Goal: Task Accomplishment & Management: Complete application form

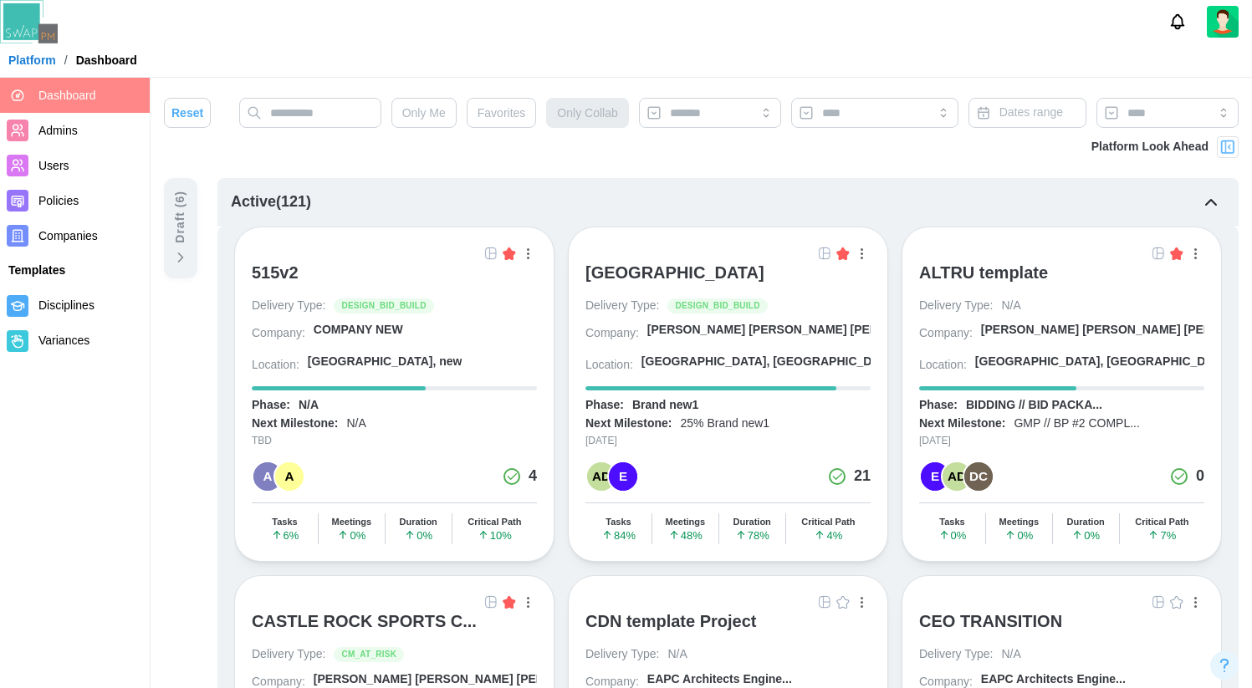
click at [825, 253] on img at bounding box center [824, 253] width 13 height 13
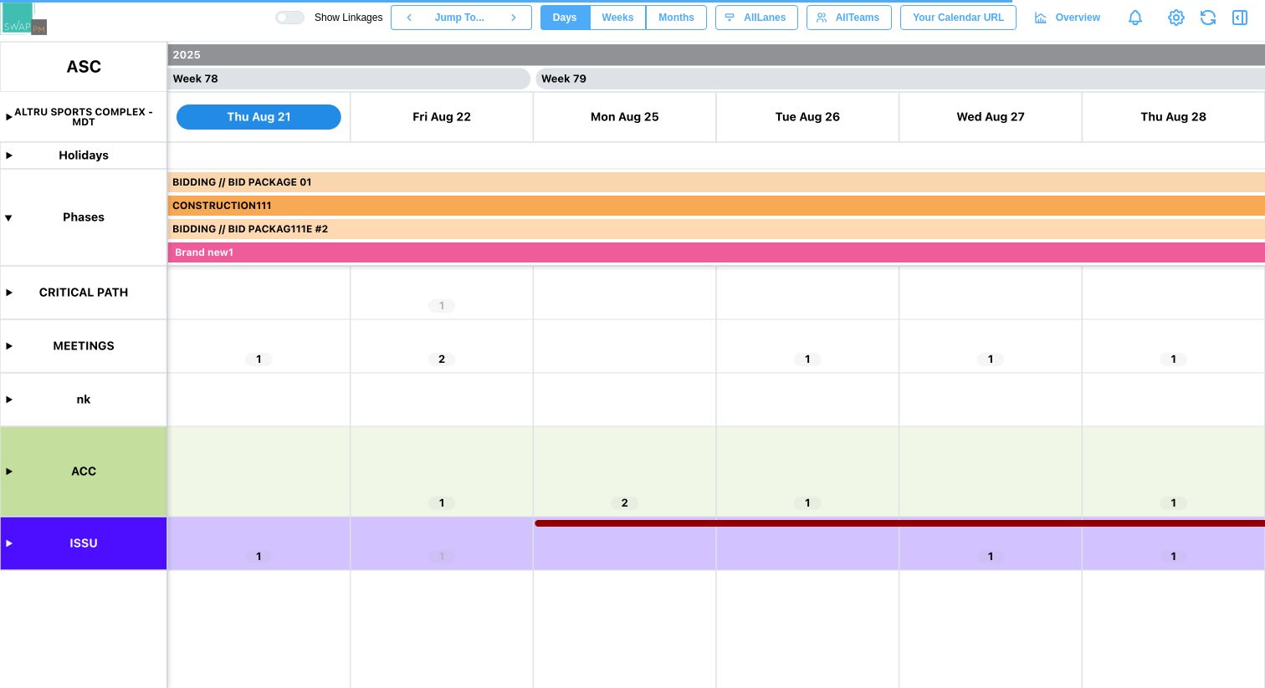
scroll to position [0, 70976]
click at [9, 545] on canvas at bounding box center [632, 365] width 1265 height 647
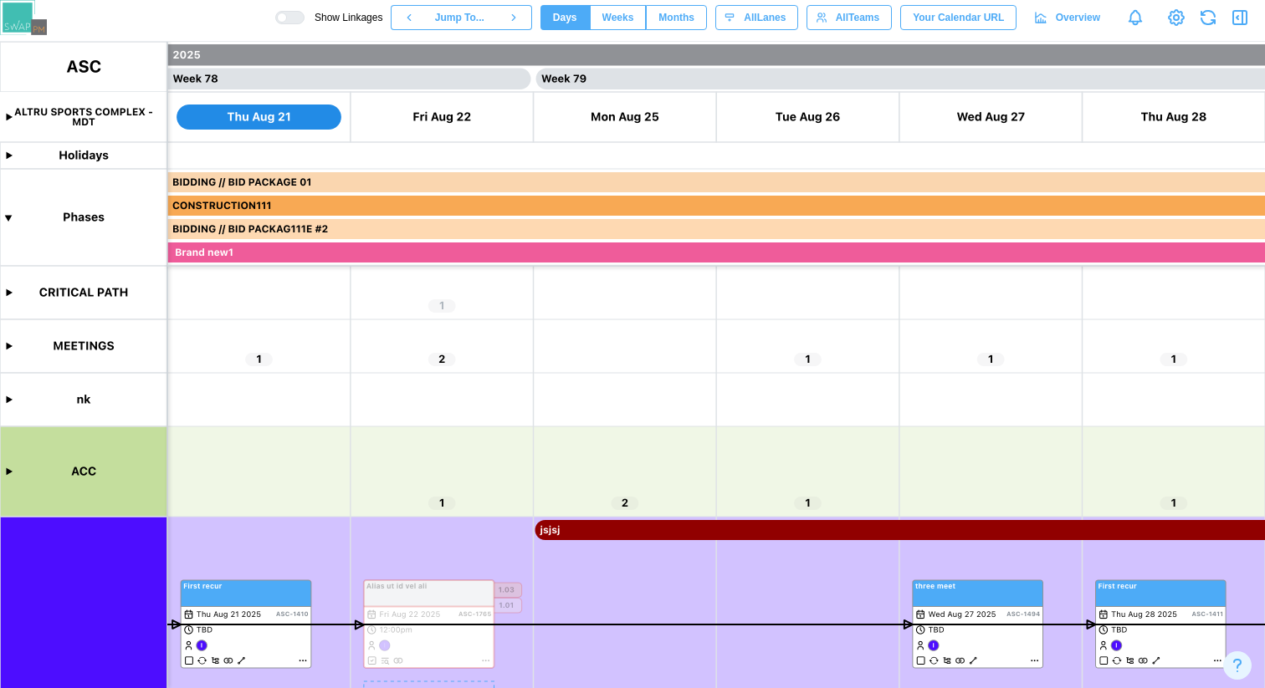
scroll to position [242, 0]
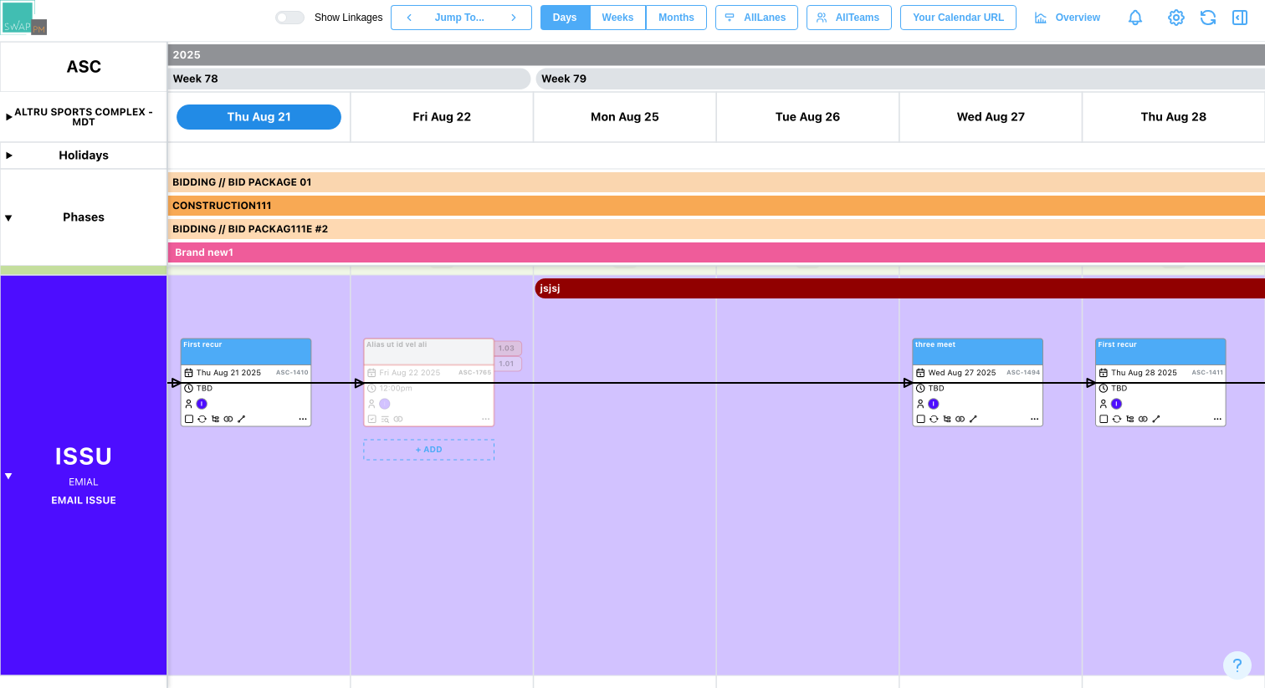
click at [287, 17] on div at bounding box center [295, 18] width 17 height 12
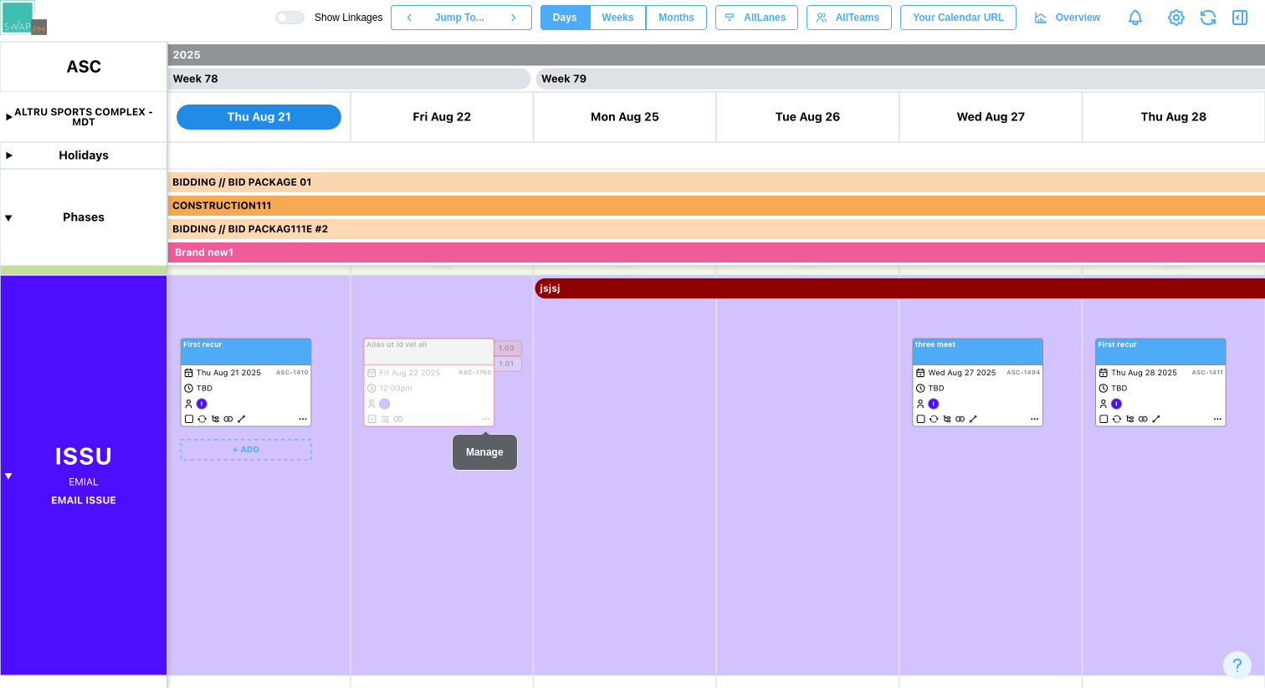
click at [300, 421] on canvas at bounding box center [632, 365] width 1265 height 647
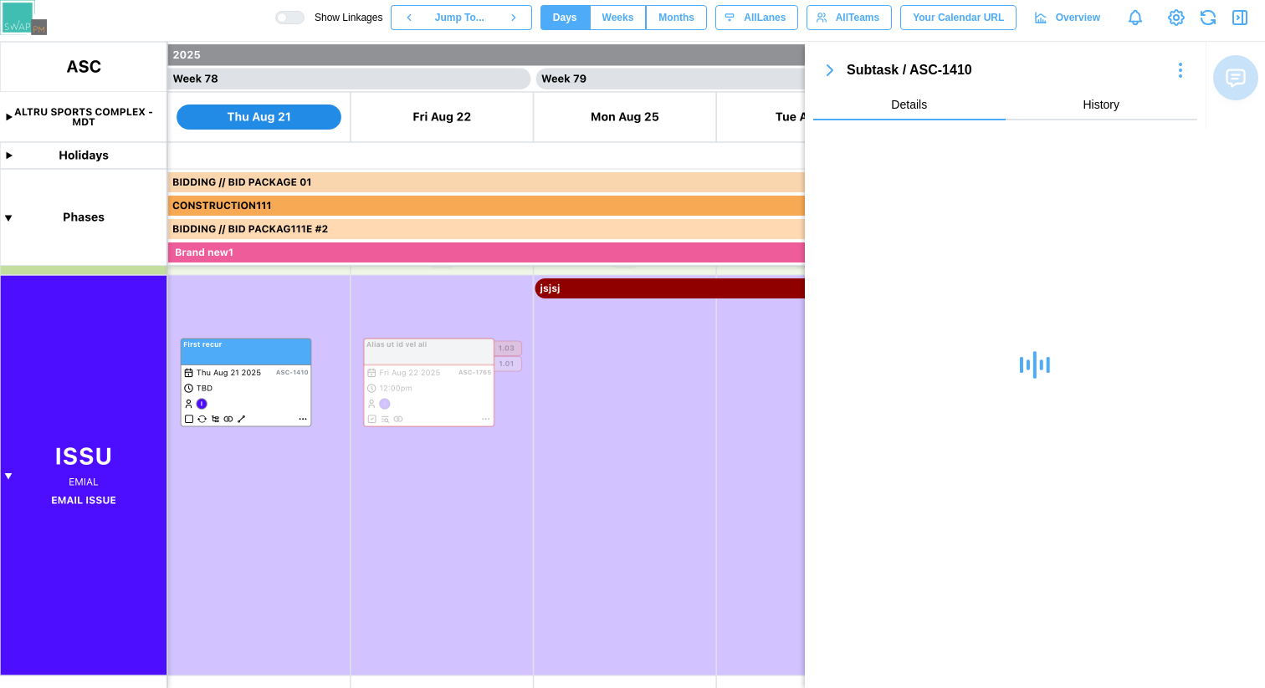
click at [829, 61] on icon "button" at bounding box center [830, 70] width 20 height 20
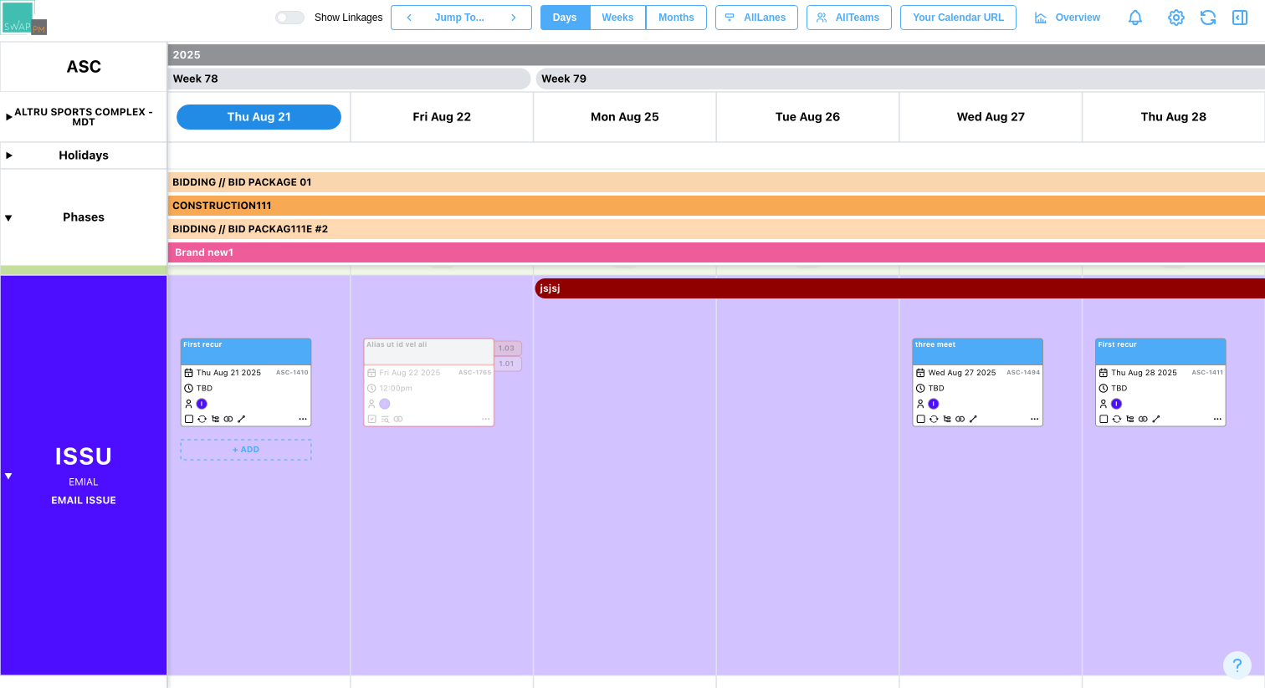
click at [243, 446] on canvas at bounding box center [632, 365] width 1265 height 647
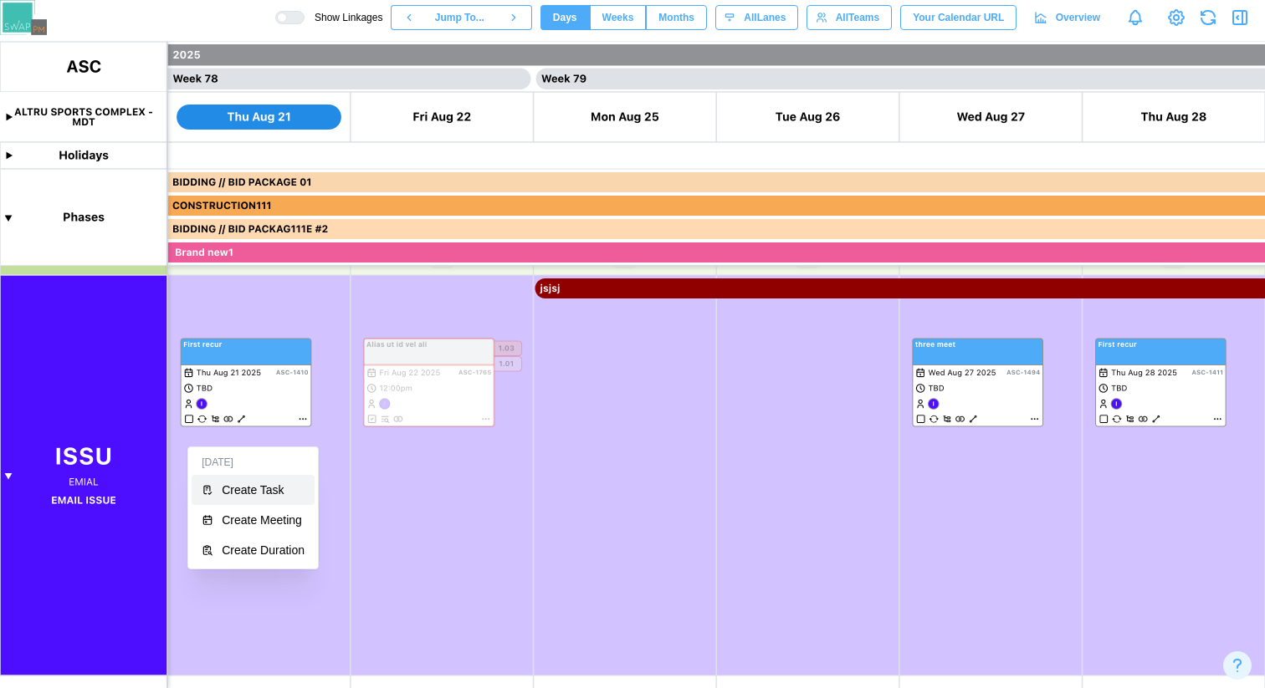
click at [254, 485] on div "Create Task" at bounding box center [263, 490] width 83 height 13
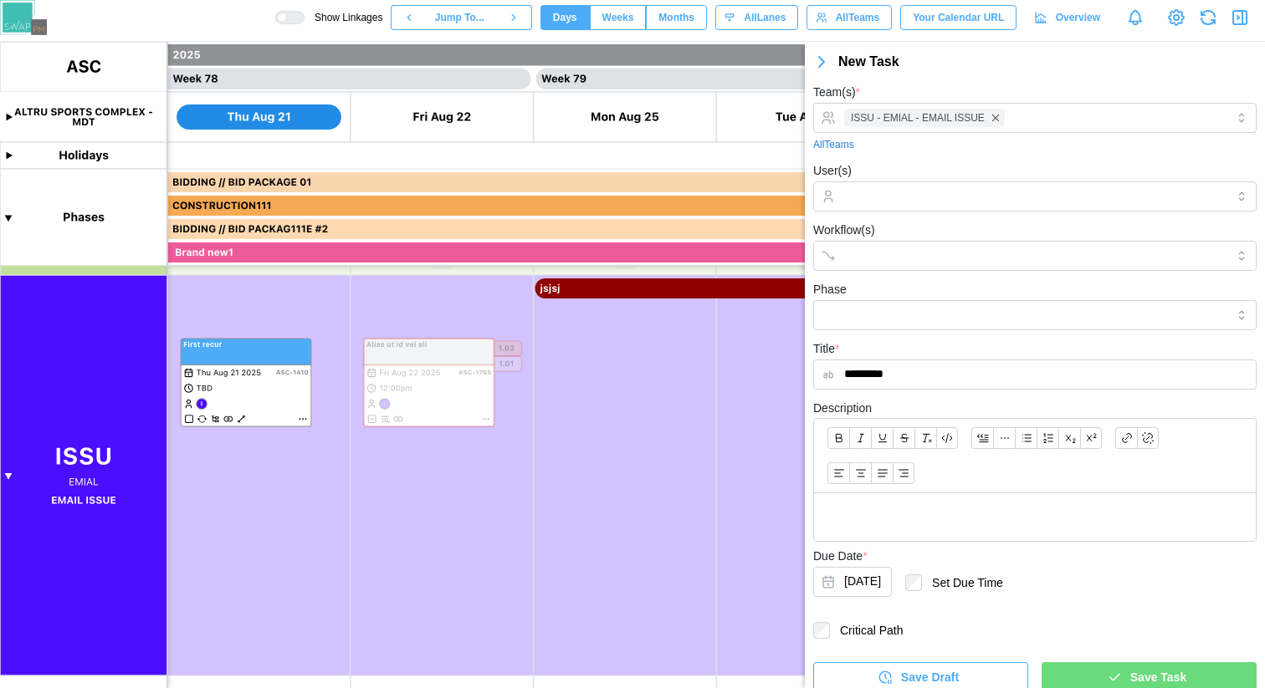
type input "*********"
click at [1130, 677] on span "Save Task" at bounding box center [1158, 677] width 56 height 28
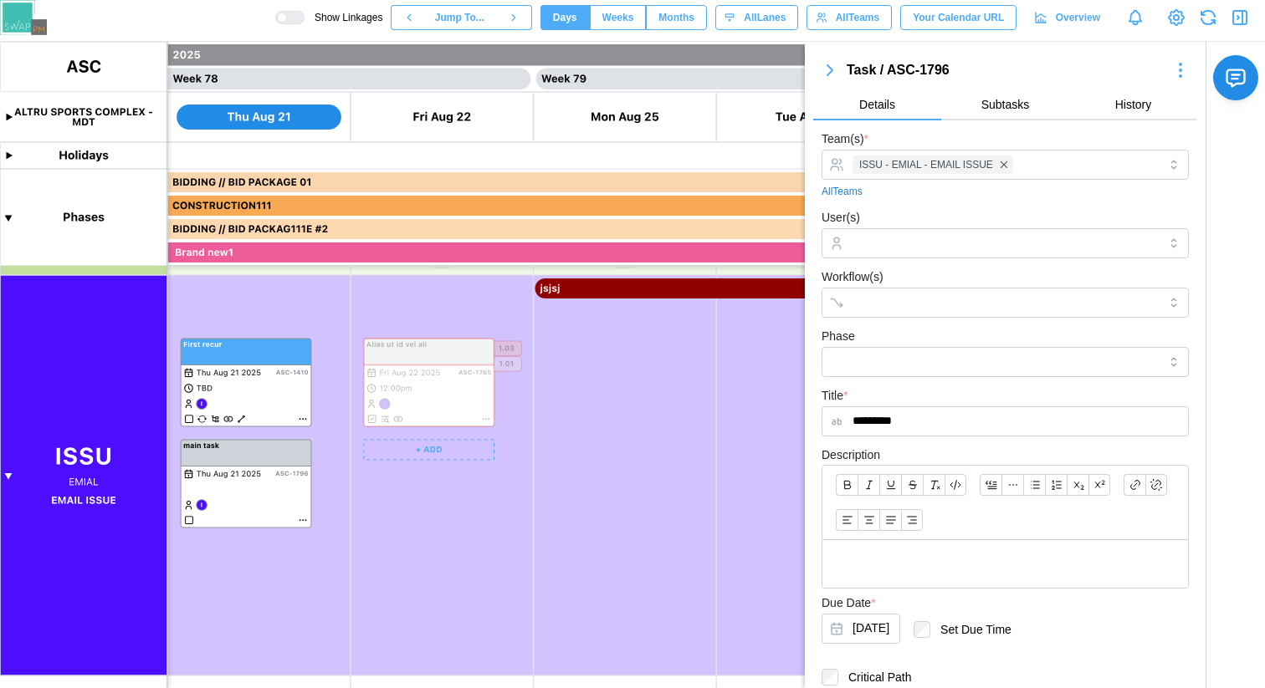
click at [448, 311] on canvas at bounding box center [632, 365] width 1265 height 647
click at [993, 105] on span "Subtasks" at bounding box center [1005, 105] width 49 height 12
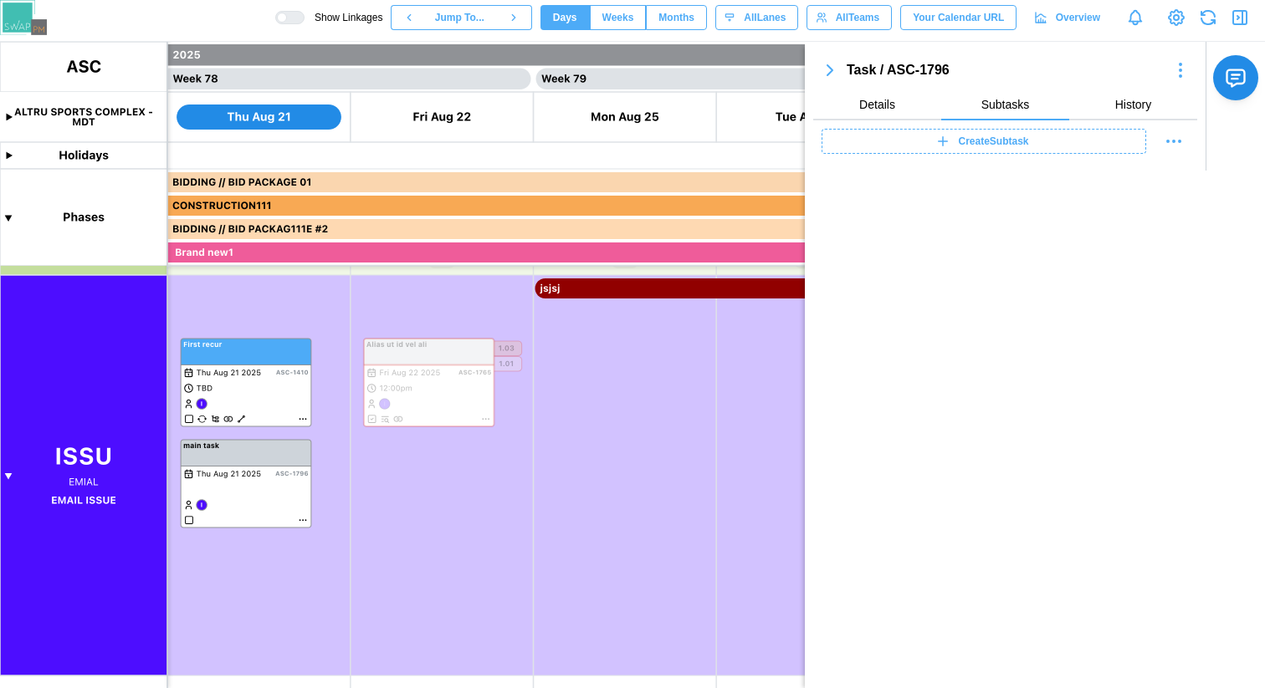
click at [983, 138] on span "Create Subtask" at bounding box center [994, 141] width 70 height 23
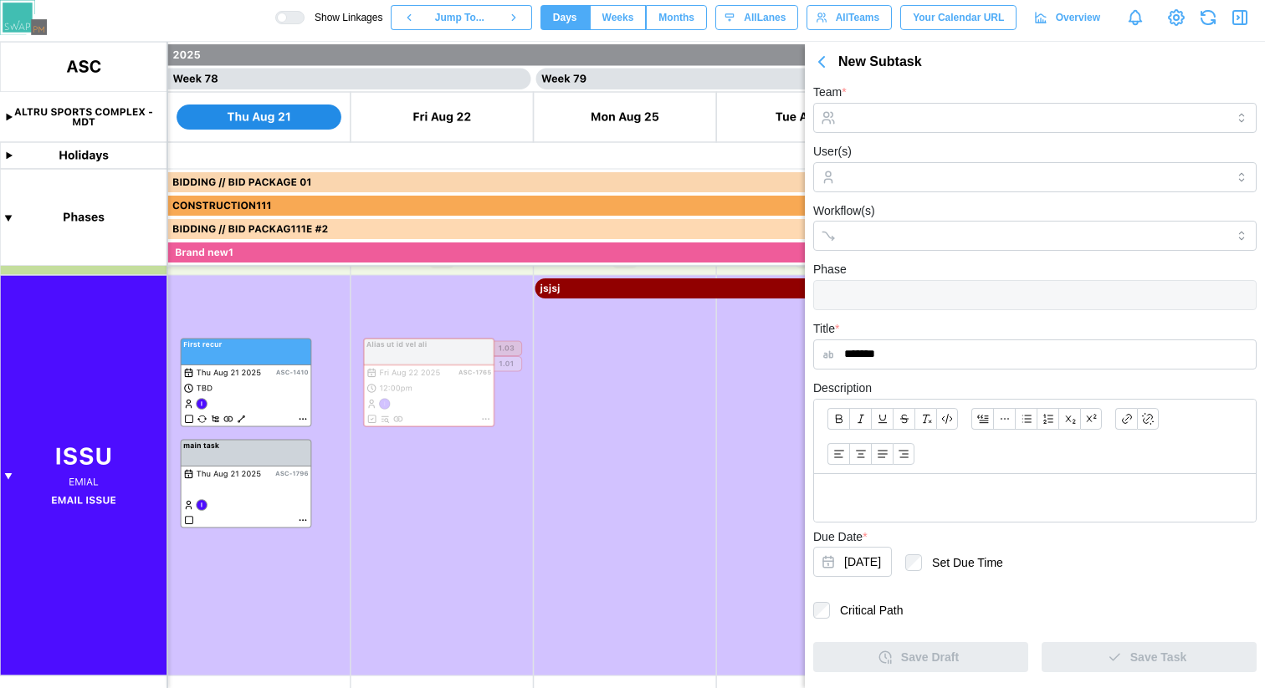
type input "*******"
click at [956, 120] on input "Team *" at bounding box center [1034, 118] width 443 height 30
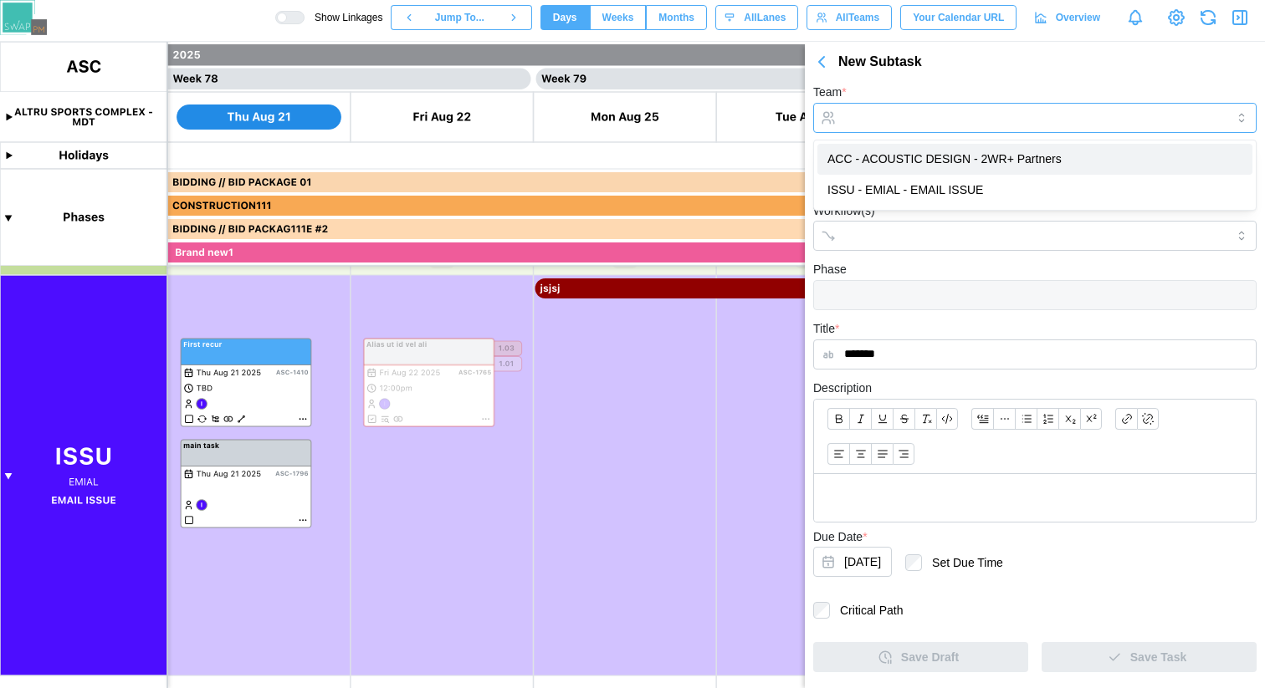
type input "**********"
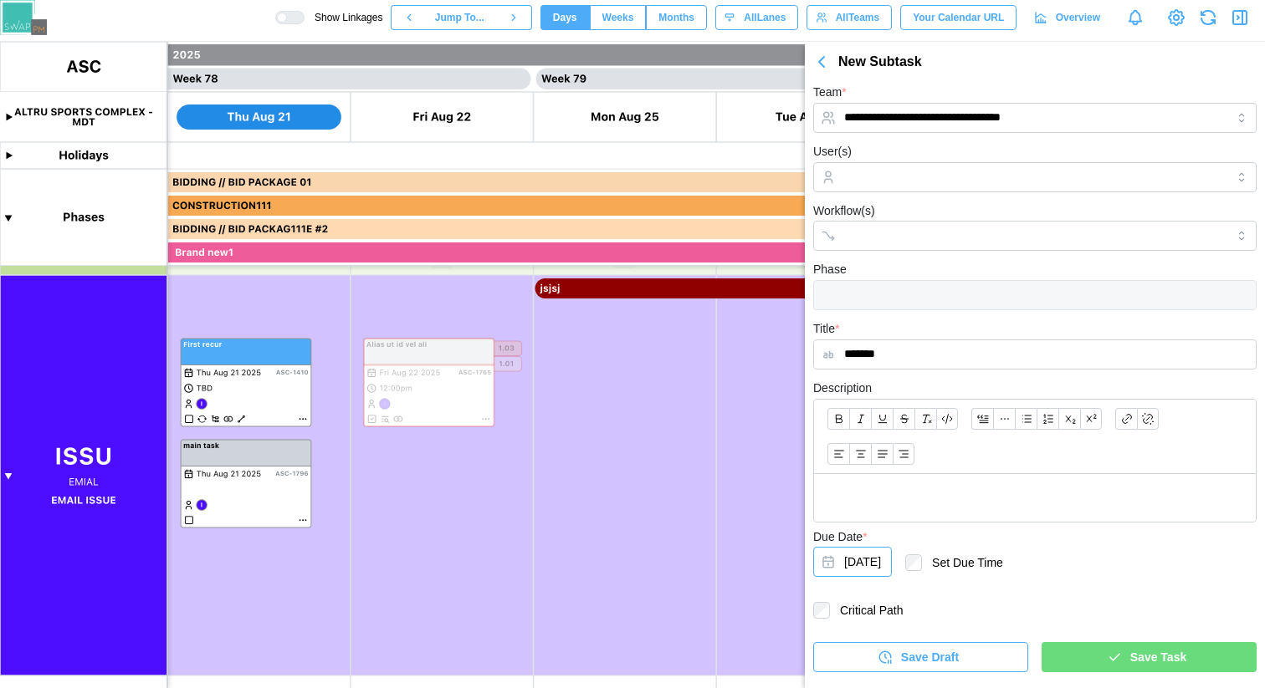
click at [875, 556] on button "[DATE]" at bounding box center [852, 562] width 79 height 30
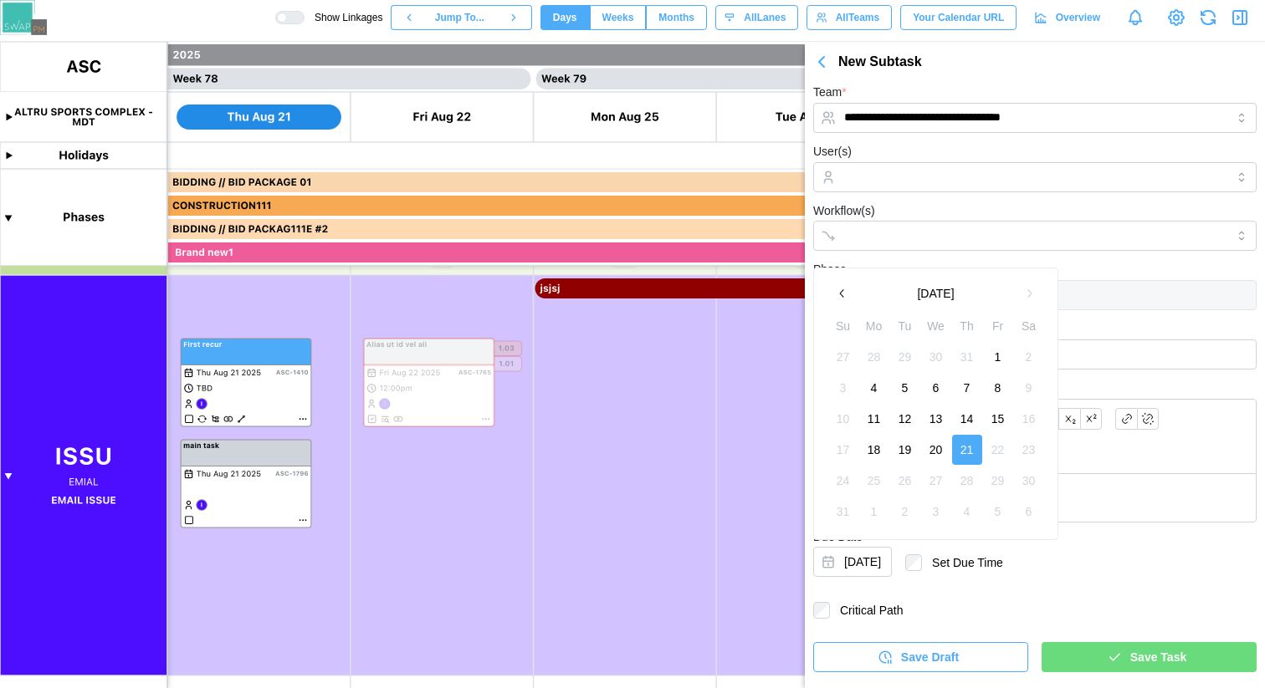
click at [930, 448] on button "20" at bounding box center [936, 450] width 30 height 30
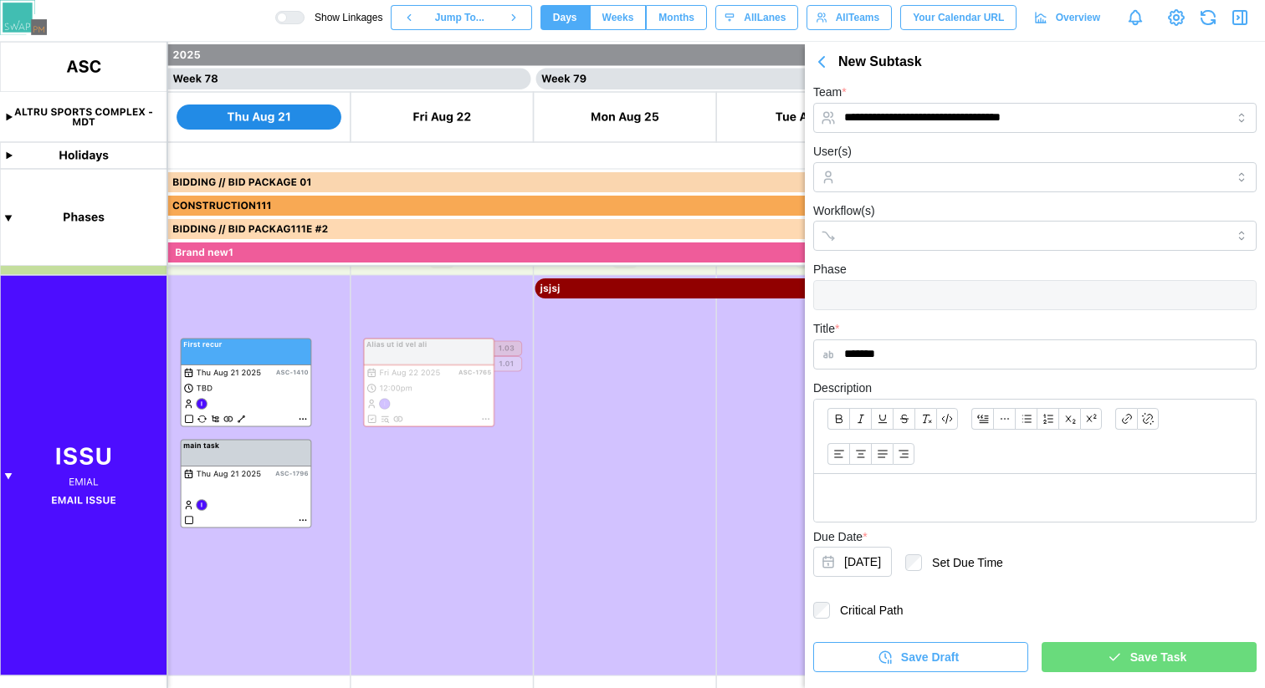
click at [1149, 663] on span "Save Task" at bounding box center [1158, 657] width 56 height 28
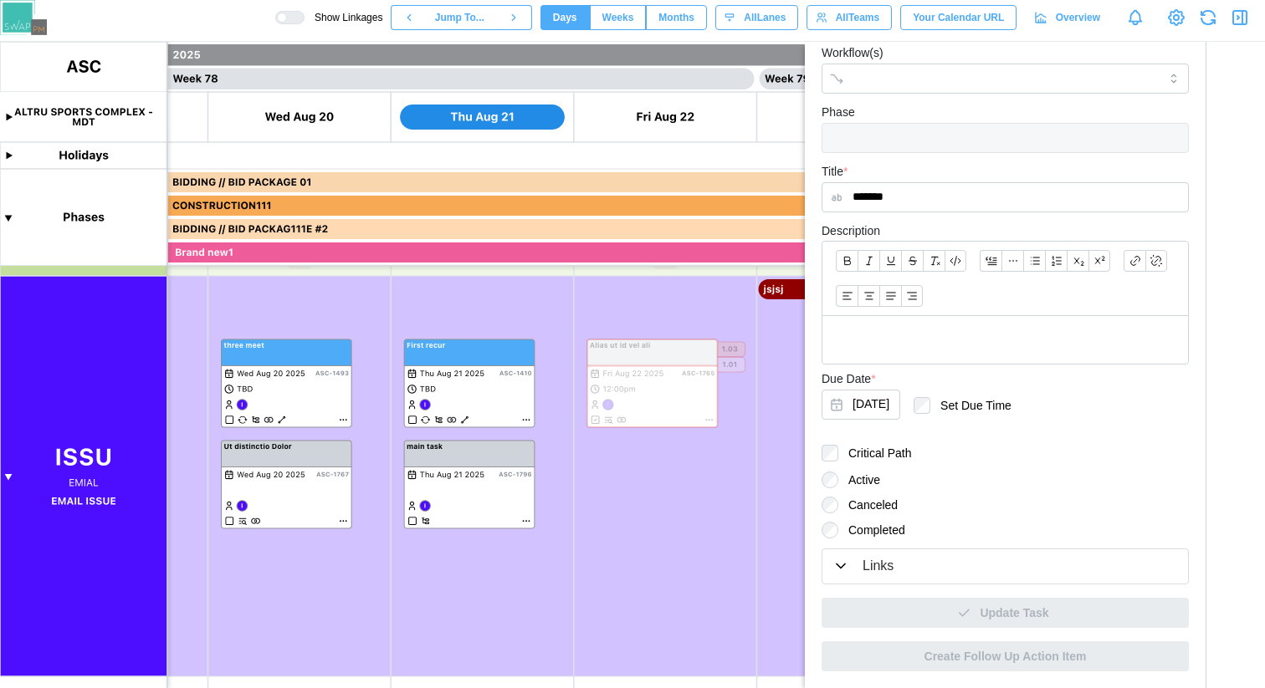
scroll to position [0, 0]
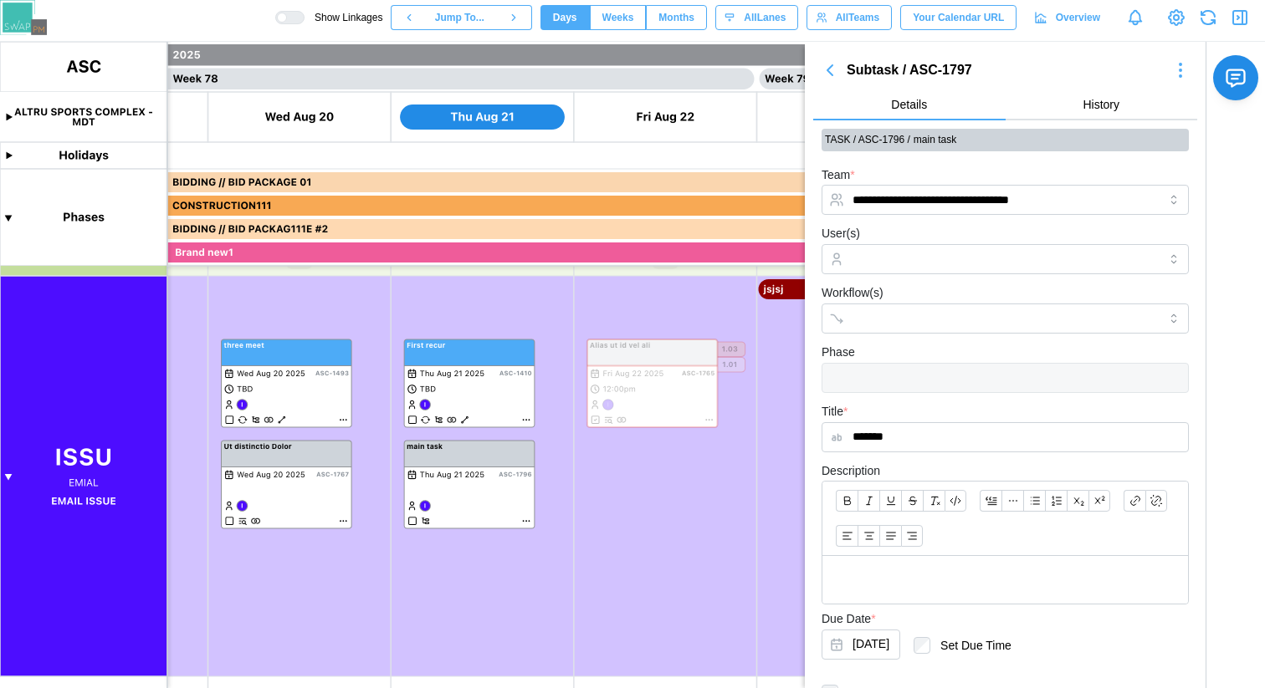
click at [832, 75] on icon "button" at bounding box center [829, 70] width 5 height 10
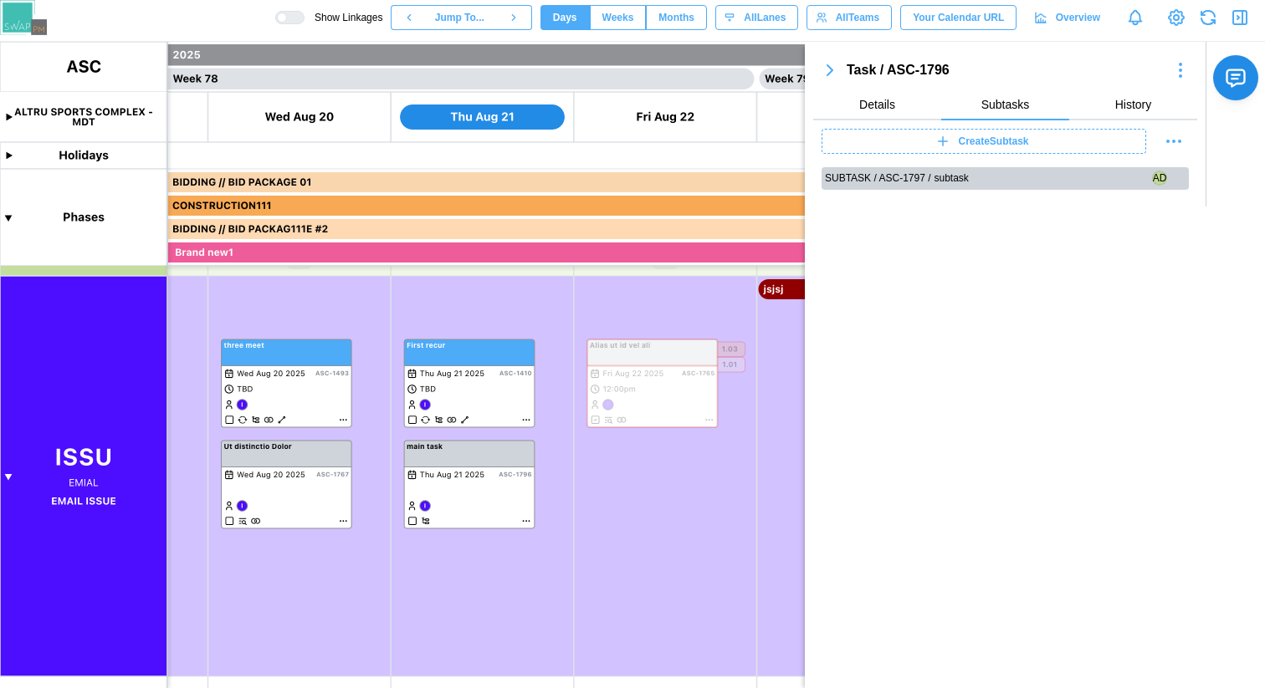
click at [832, 75] on icon "button" at bounding box center [830, 70] width 20 height 20
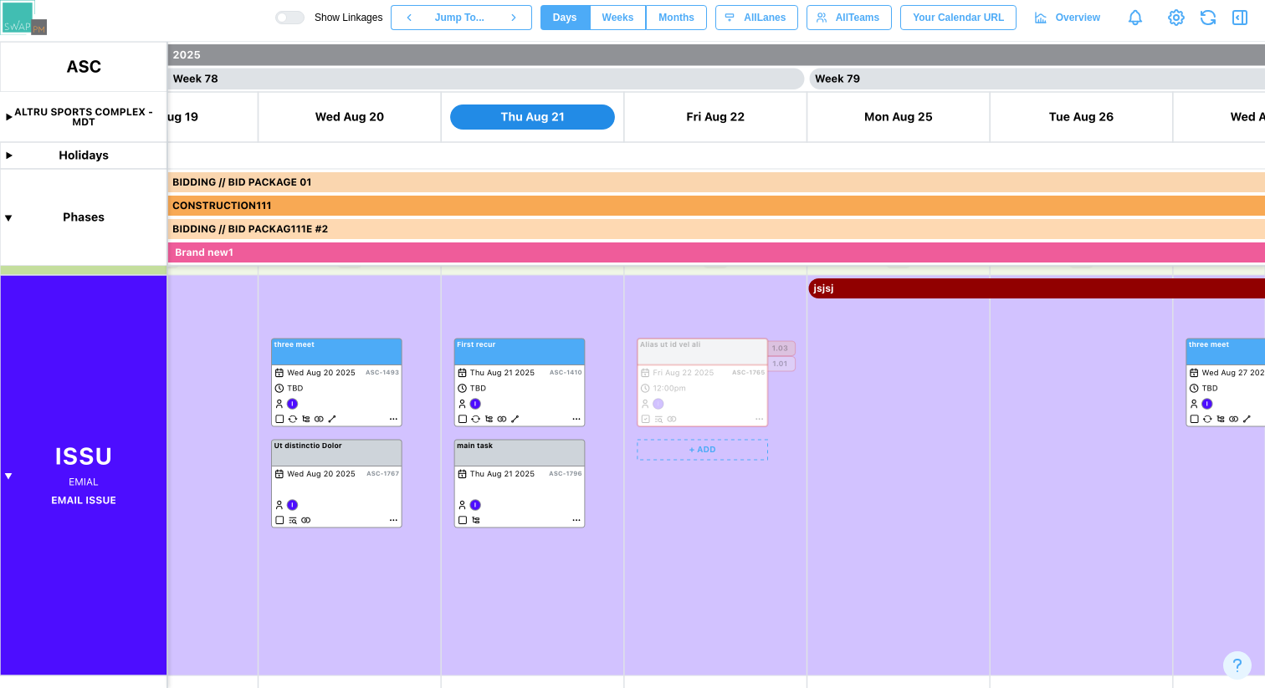
scroll to position [0, 70607]
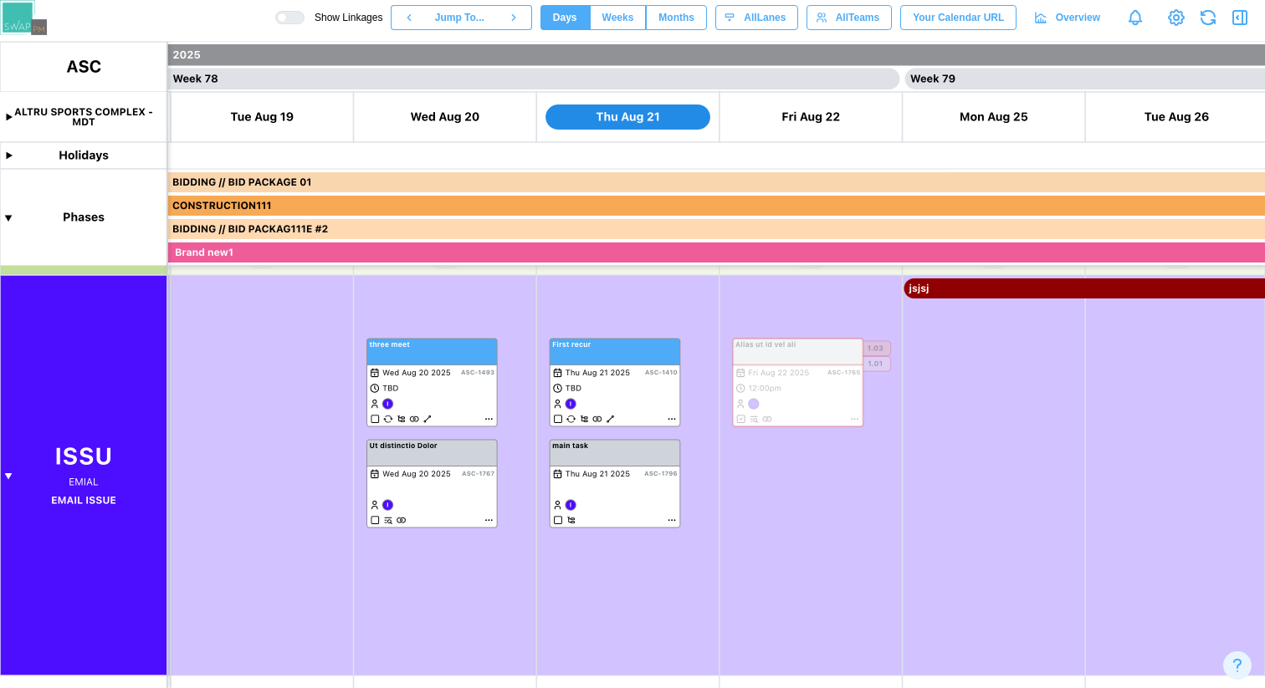
click at [1210, 20] on icon "button" at bounding box center [1208, 18] width 20 height 20
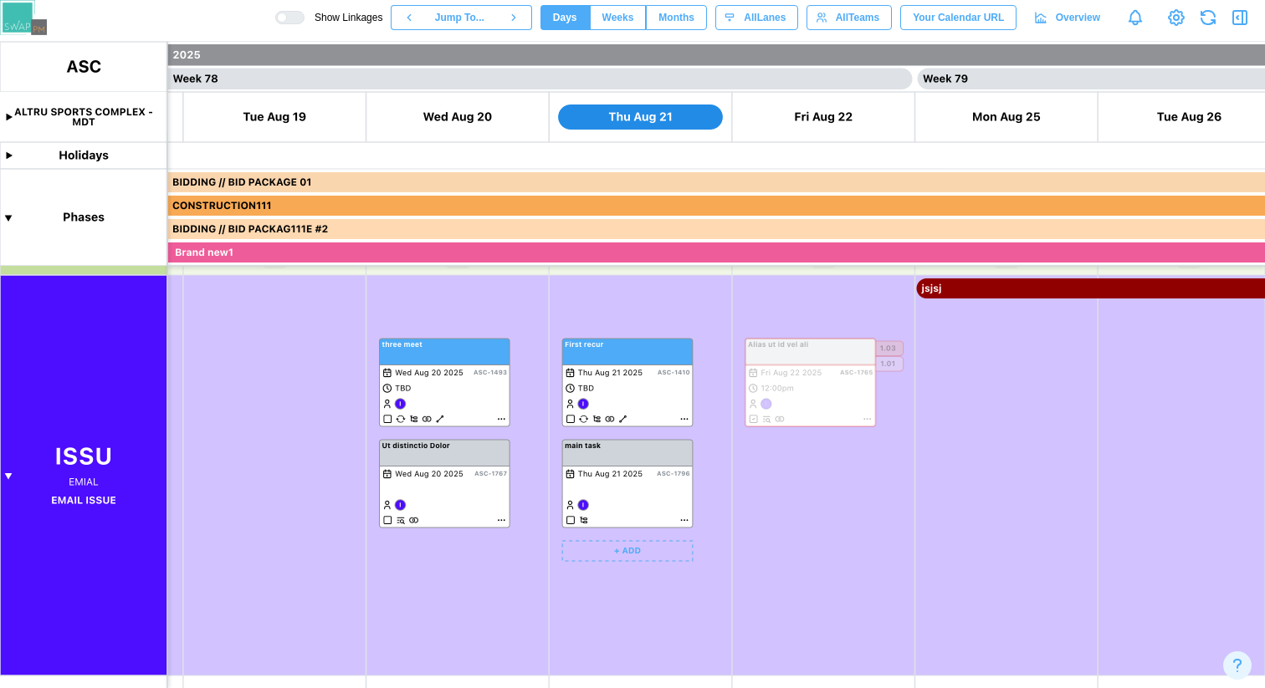
scroll to position [242, 0]
click at [683, 519] on canvas at bounding box center [632, 365] width 1265 height 647
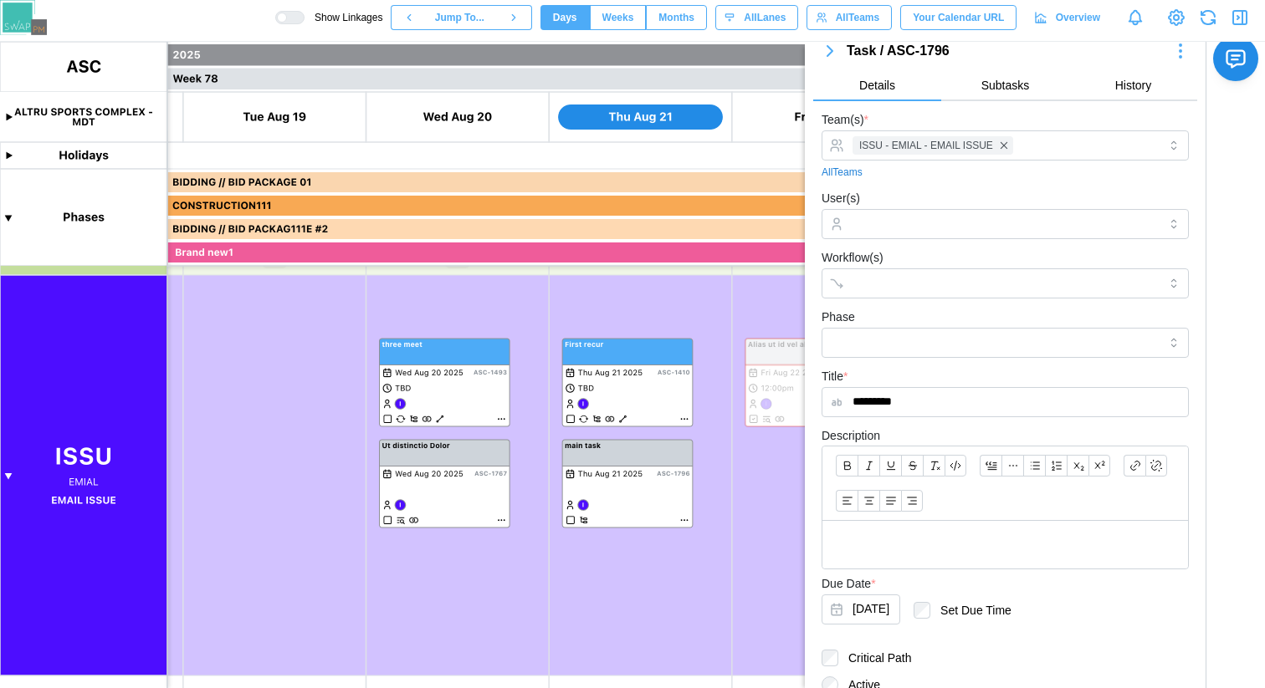
scroll to position [0, 0]
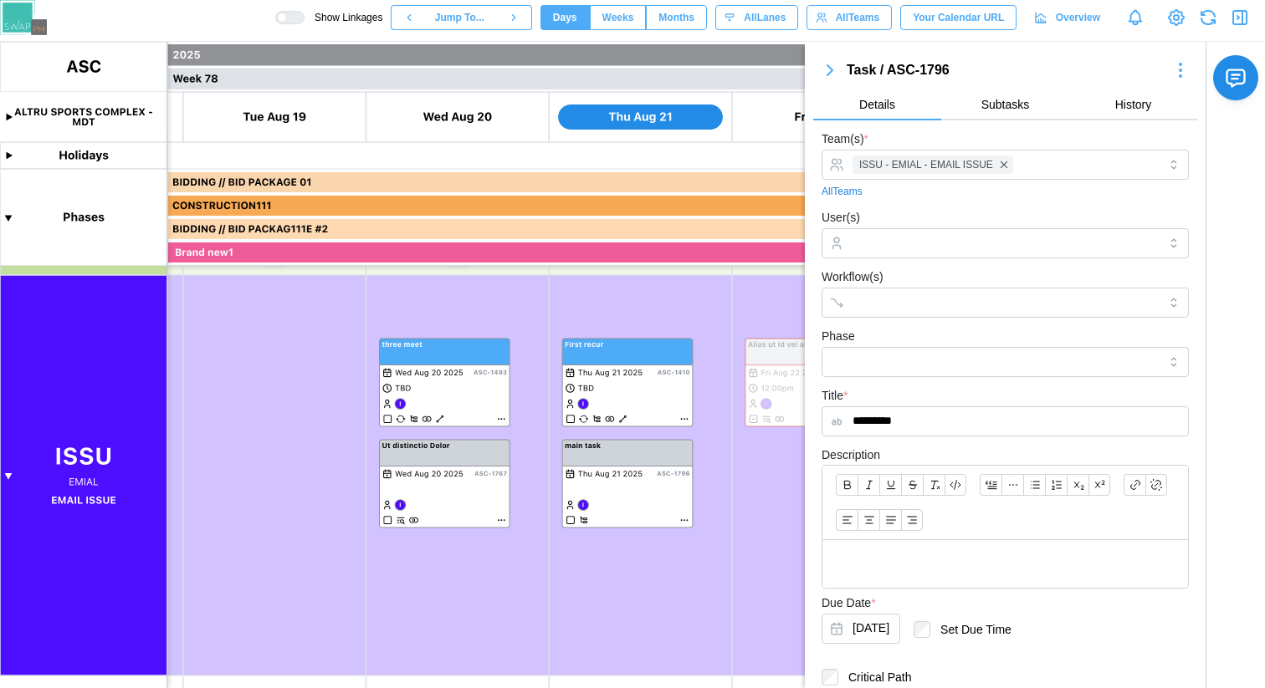
click at [981, 110] on span "Subtasks" at bounding box center [1005, 105] width 49 height 12
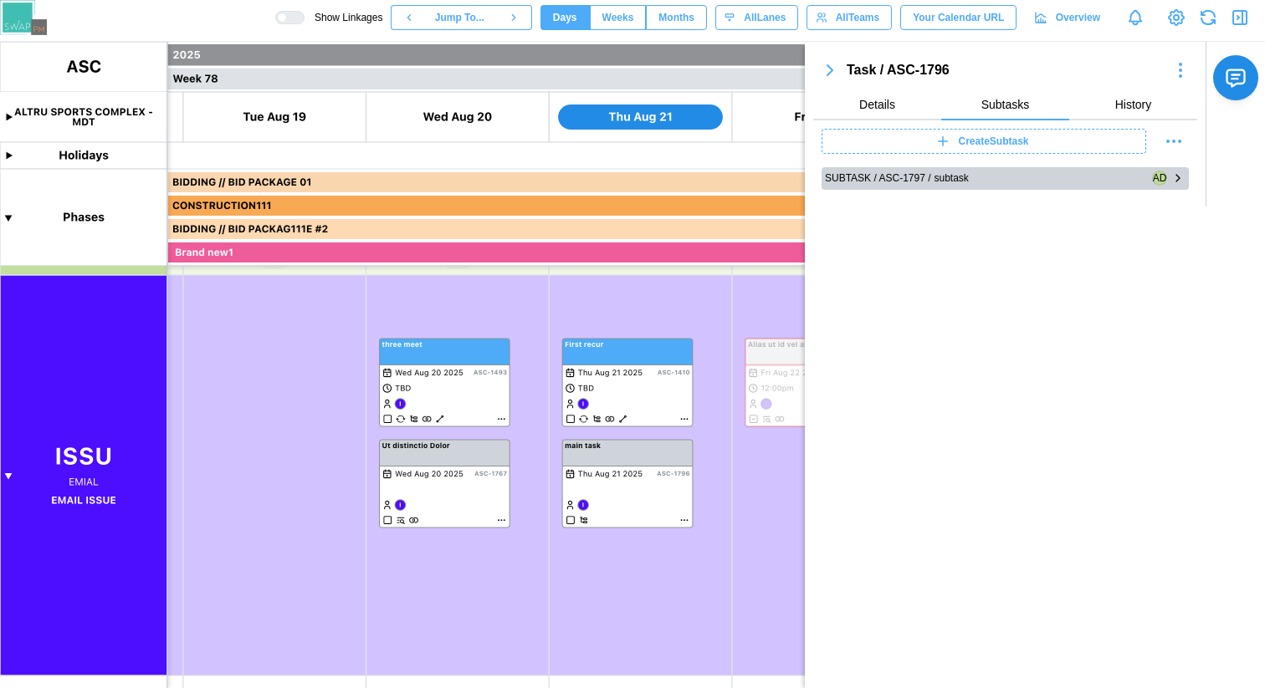
click at [1177, 176] on icon "button" at bounding box center [1177, 178] width 3 height 7
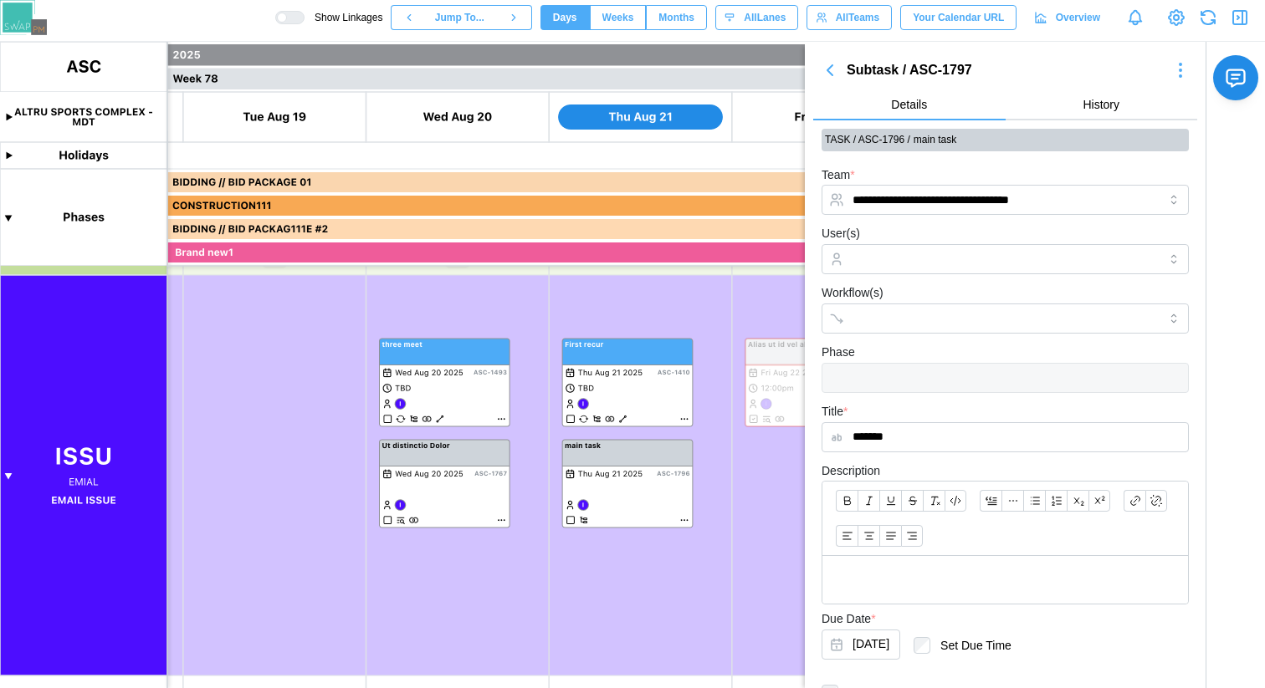
click at [1083, 101] on span "History" at bounding box center [1101, 105] width 37 height 12
click at [1047, 111] on button "History" at bounding box center [1102, 105] width 192 height 30
click at [1083, 102] on span "History" at bounding box center [1101, 105] width 37 height 12
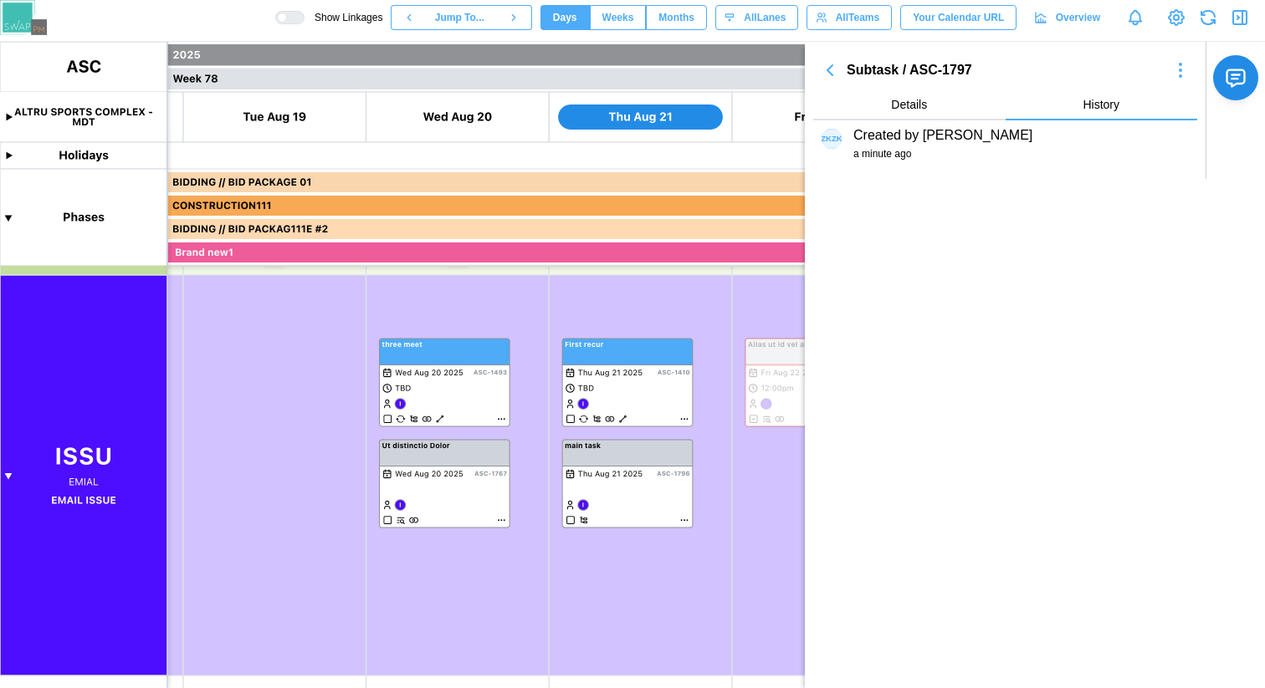
click at [953, 103] on button "Details" at bounding box center [909, 105] width 192 height 30
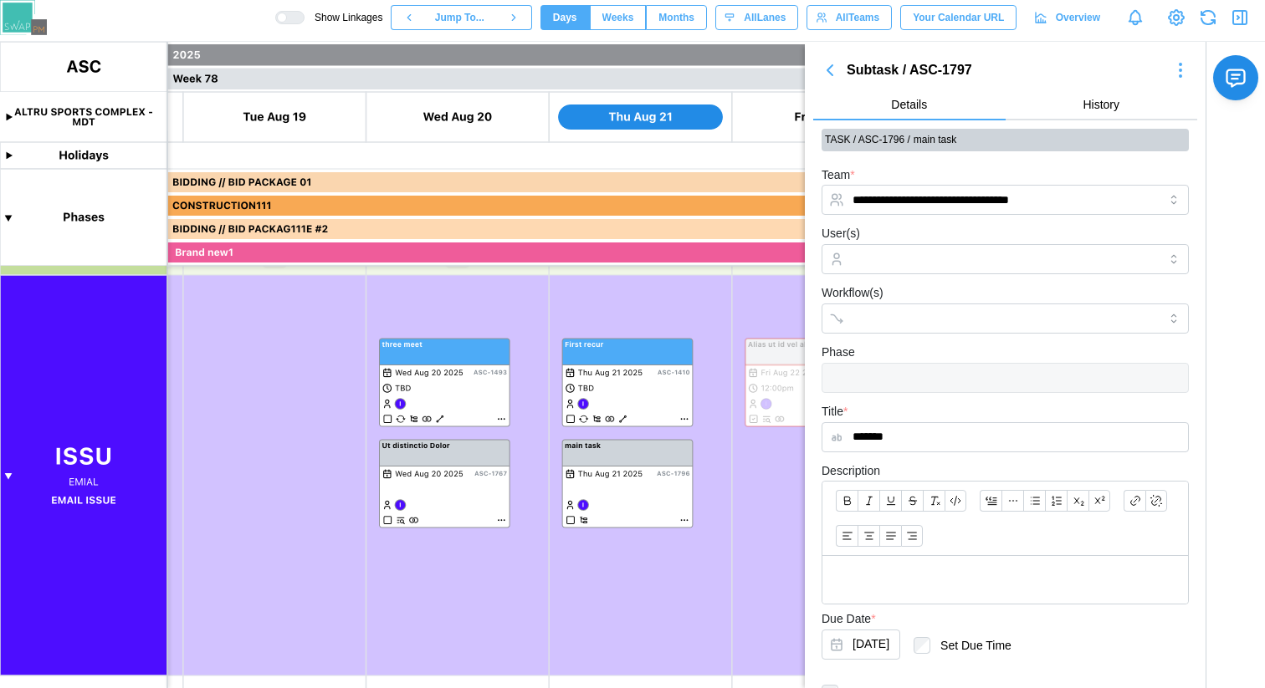
click at [1083, 100] on span "History" at bounding box center [1101, 105] width 37 height 12
click at [1067, 118] on button "History" at bounding box center [1102, 105] width 192 height 30
click at [941, 109] on button "Details" at bounding box center [909, 105] width 192 height 30
click at [1137, 105] on button "History" at bounding box center [1102, 105] width 192 height 30
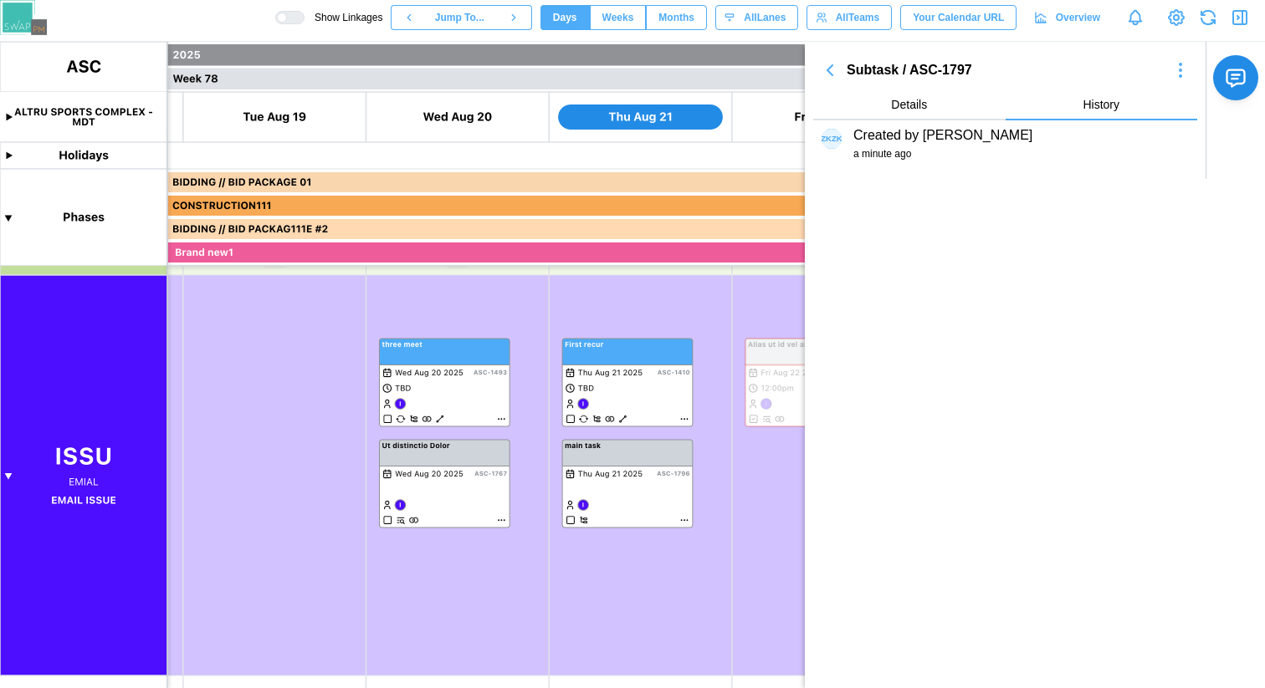
click at [892, 104] on span "Details" at bounding box center [909, 105] width 36 height 12
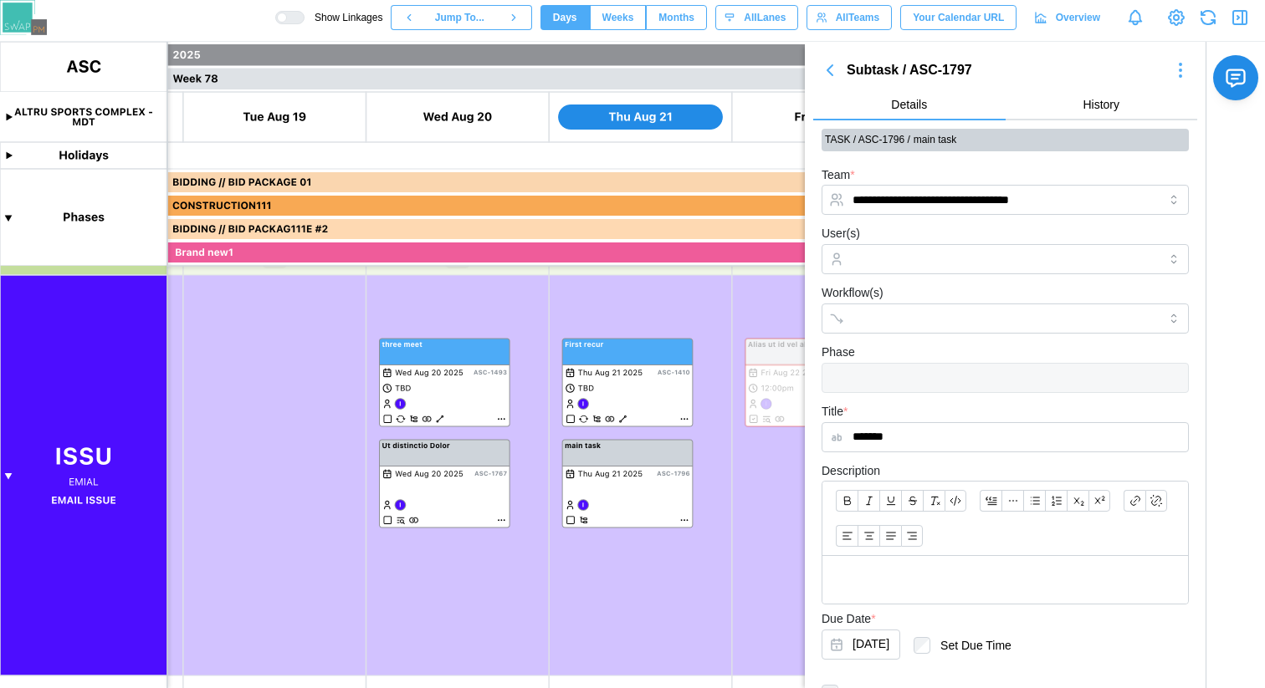
click at [828, 73] on icon "button" at bounding box center [830, 70] width 20 height 20
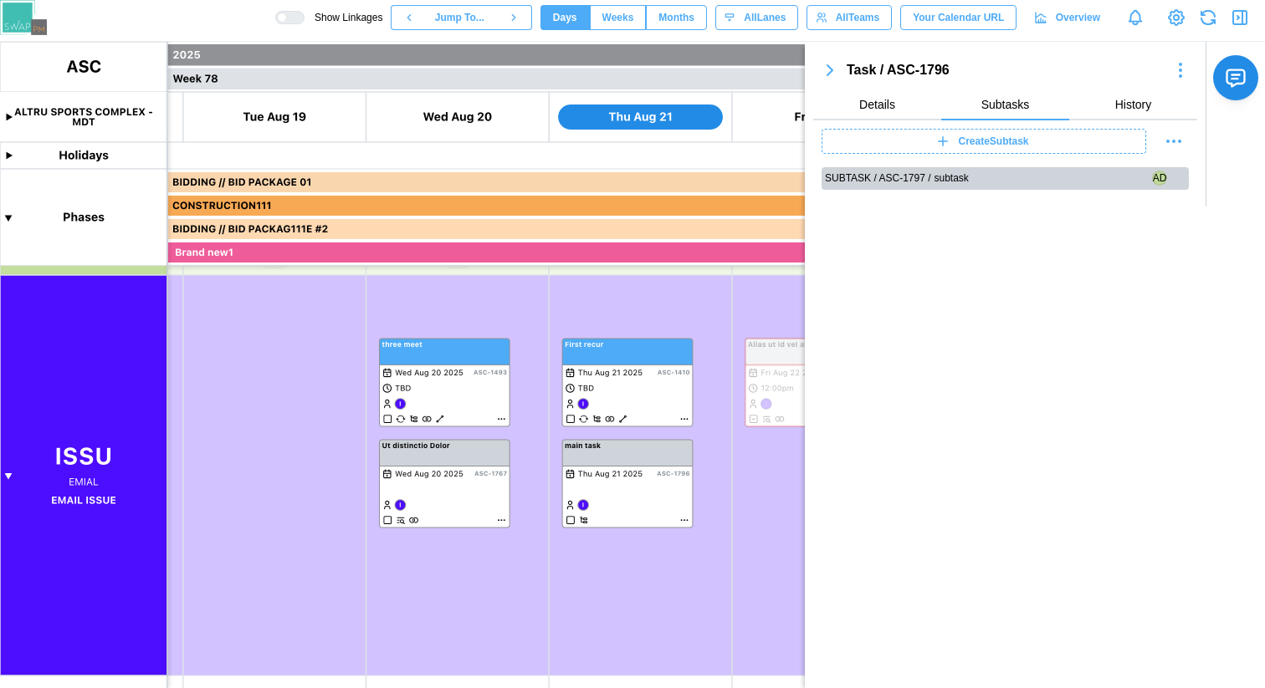
click at [828, 73] on icon "button" at bounding box center [829, 70] width 5 height 10
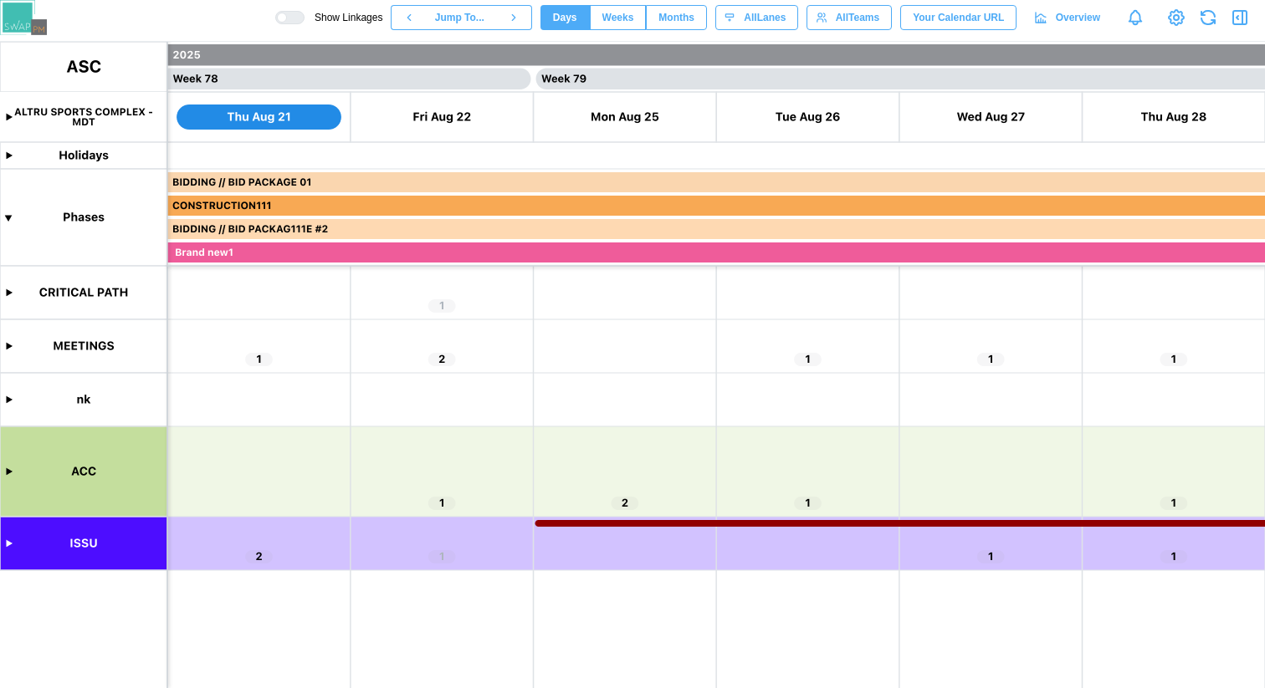
scroll to position [0, 70976]
click at [5, 469] on canvas at bounding box center [632, 365] width 1265 height 647
click at [9, 547] on canvas at bounding box center [632, 365] width 1265 height 647
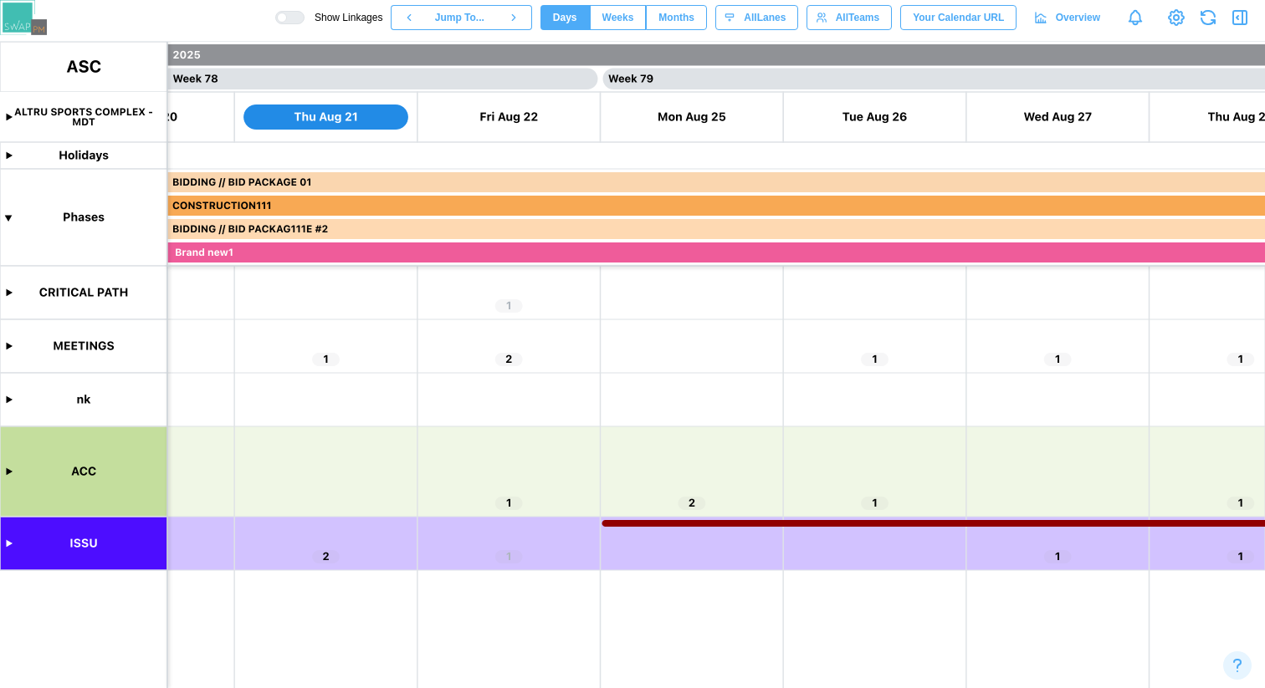
scroll to position [0, 70756]
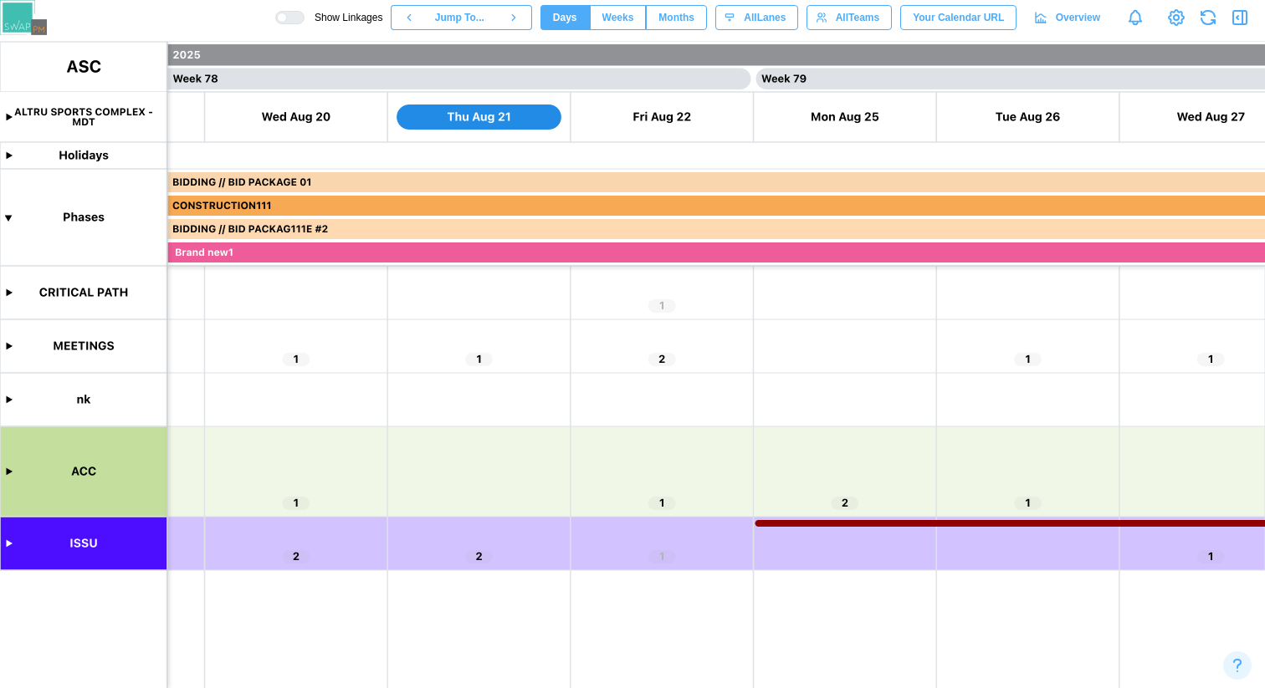
click at [12, 545] on canvas at bounding box center [632, 365] width 1265 height 647
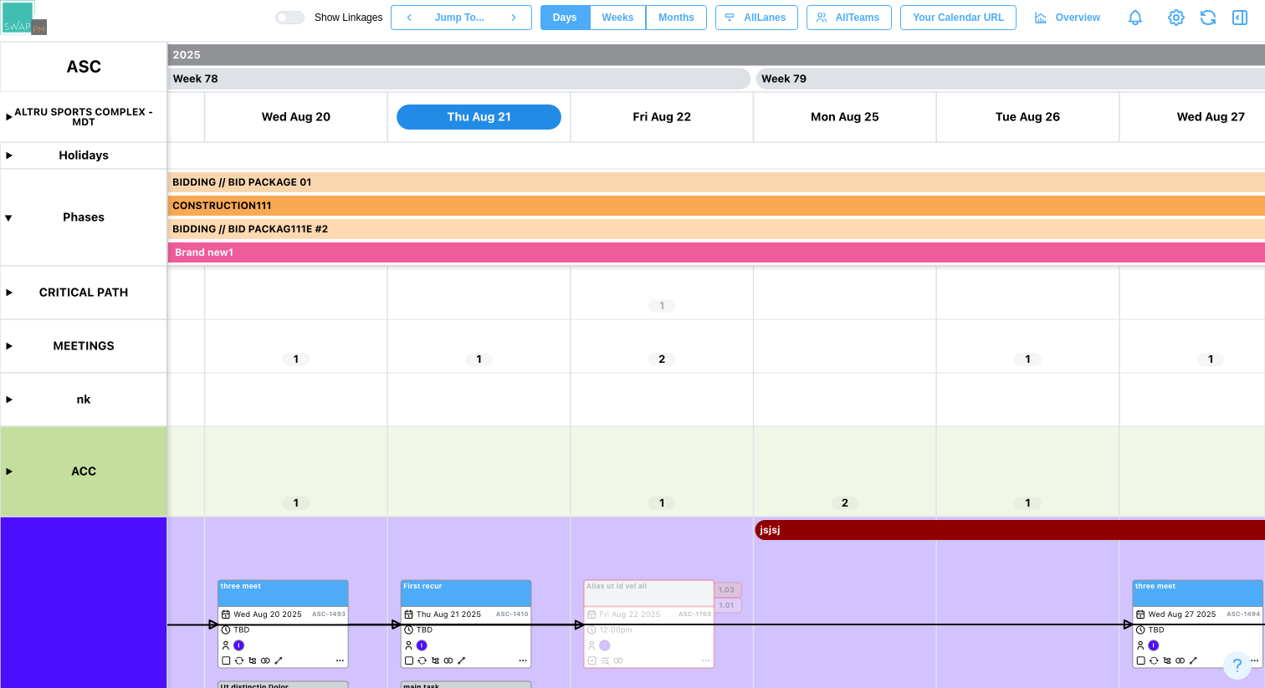
scroll to position [242, 0]
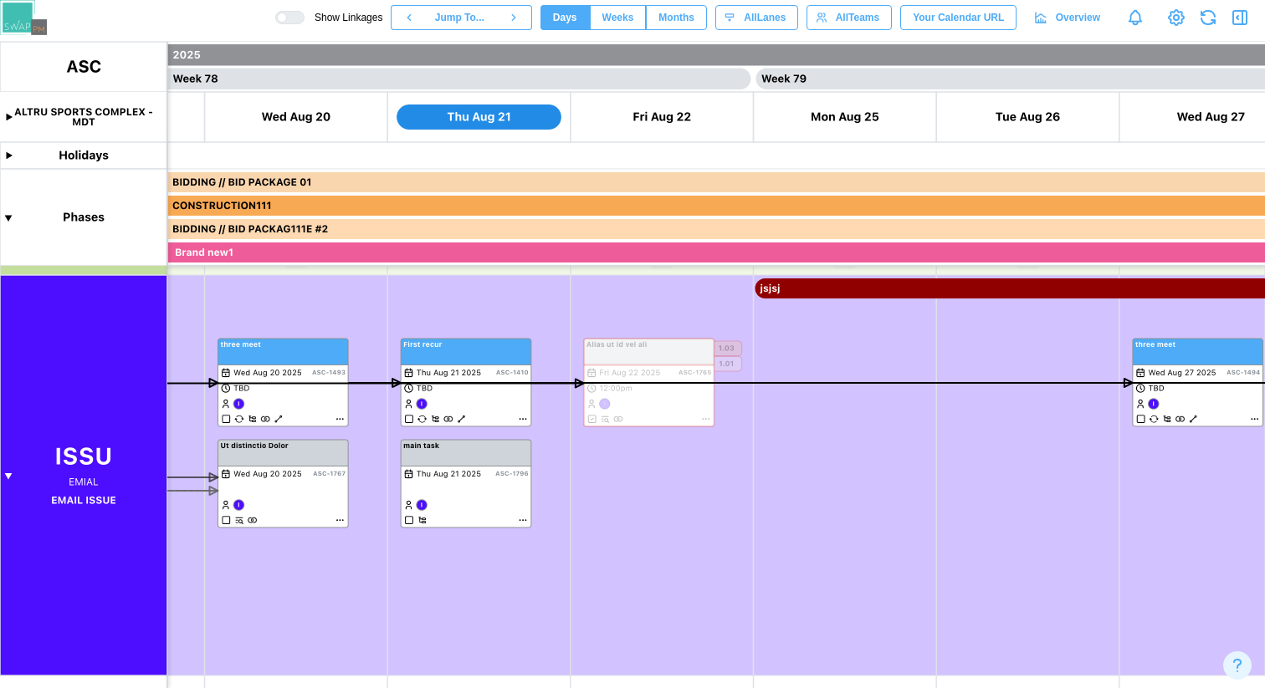
click at [287, 20] on div at bounding box center [295, 18] width 17 height 12
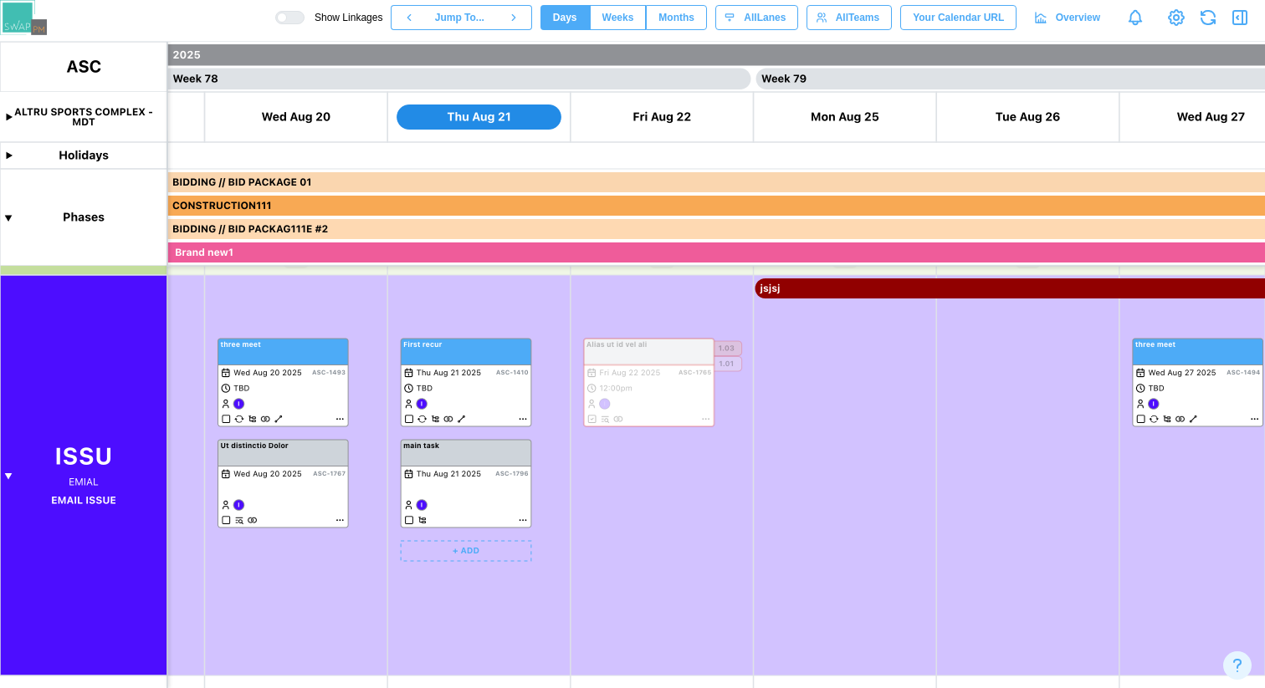
scroll to position [0, 70666]
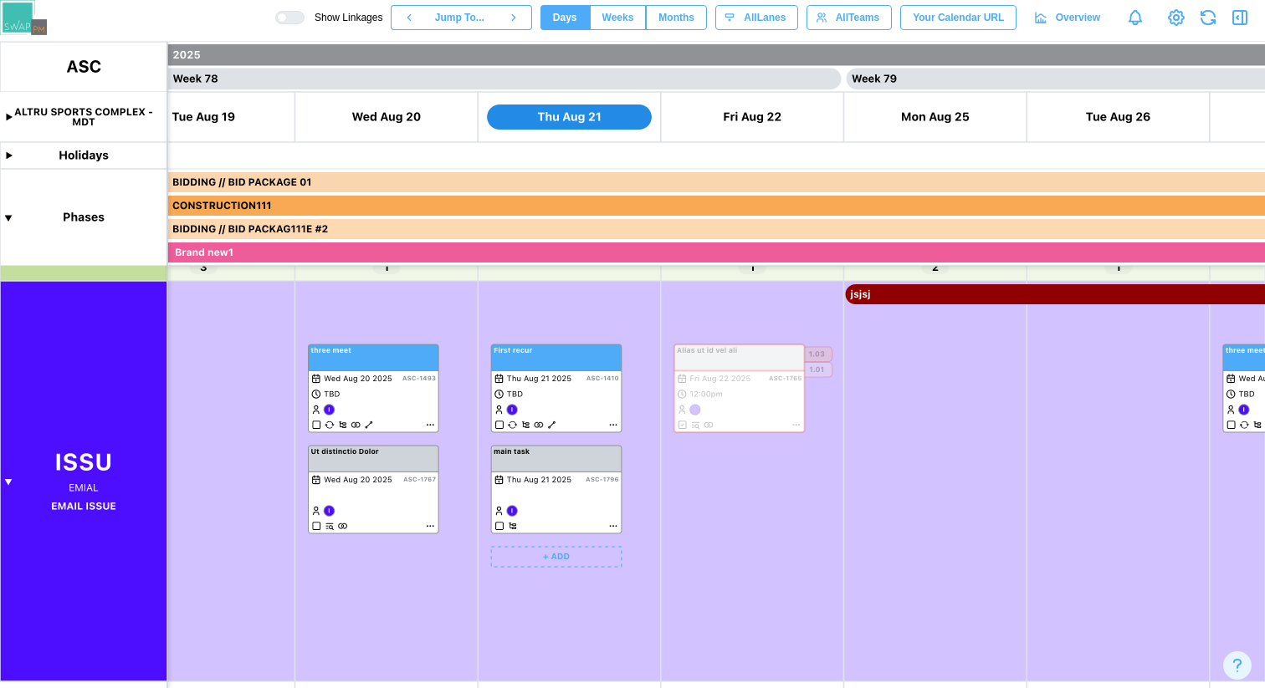
click at [612, 527] on canvas at bounding box center [632, 365] width 1265 height 647
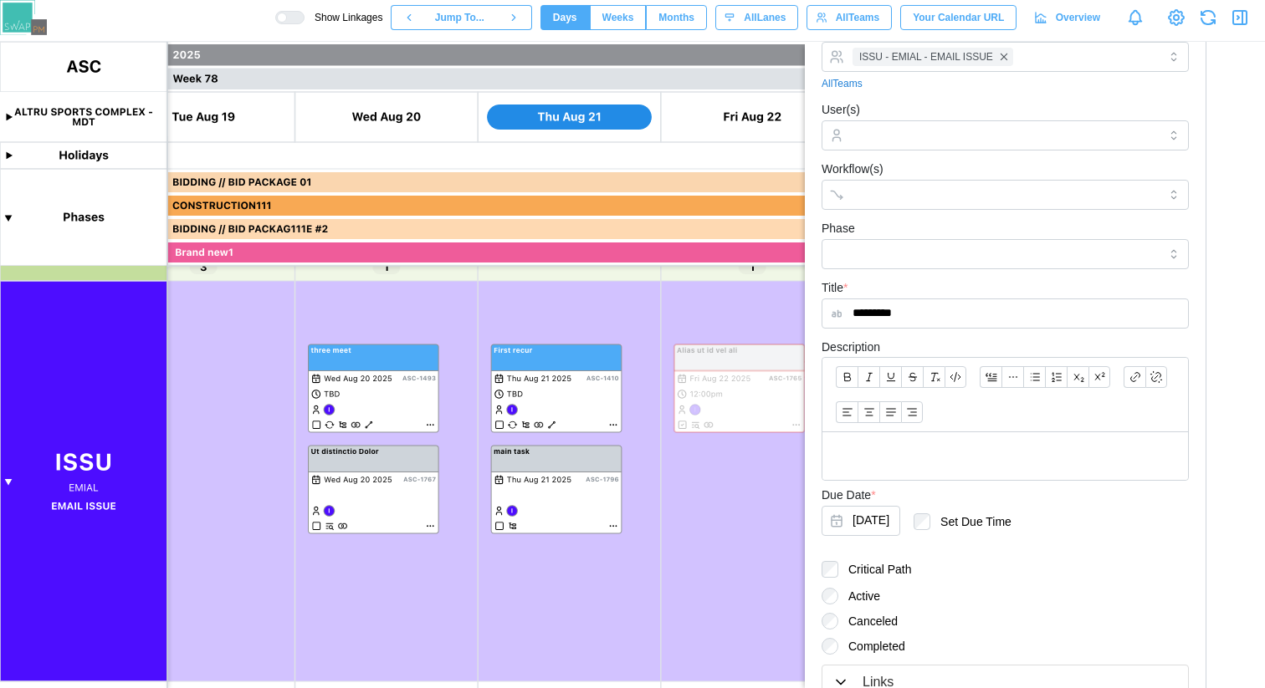
scroll to position [224, 0]
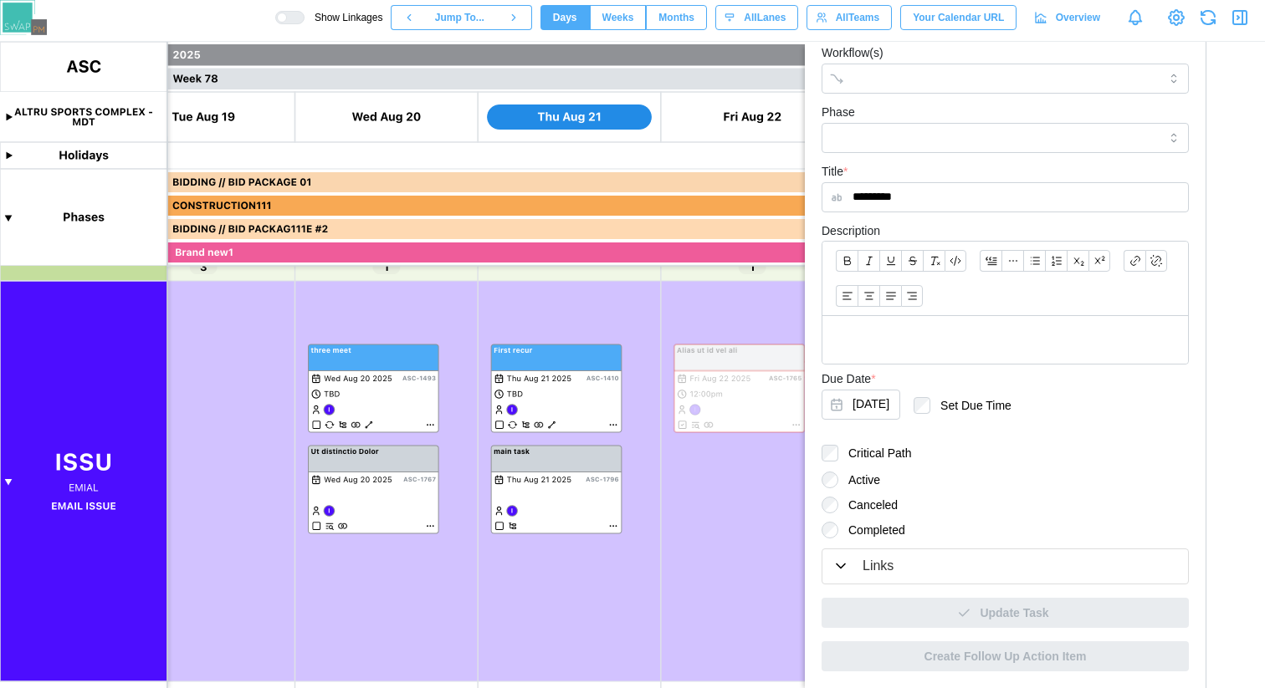
click at [893, 562] on div "Links" at bounding box center [878, 566] width 31 height 21
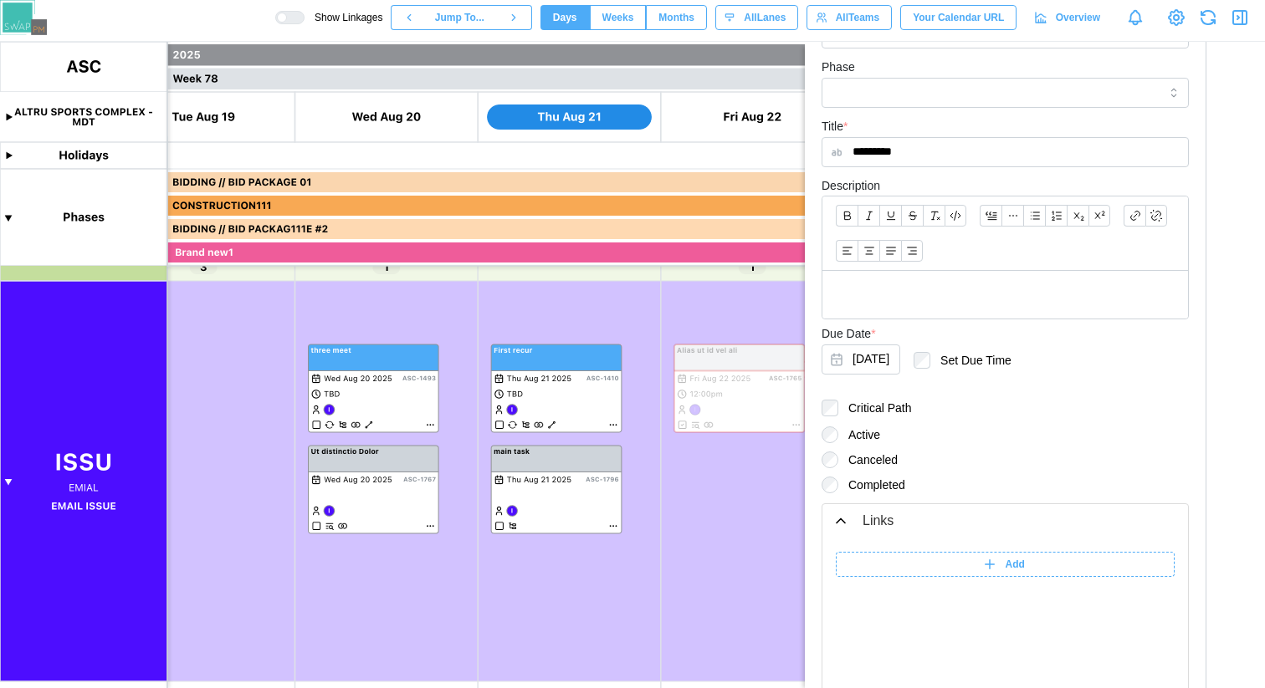
scroll to position [0, 0]
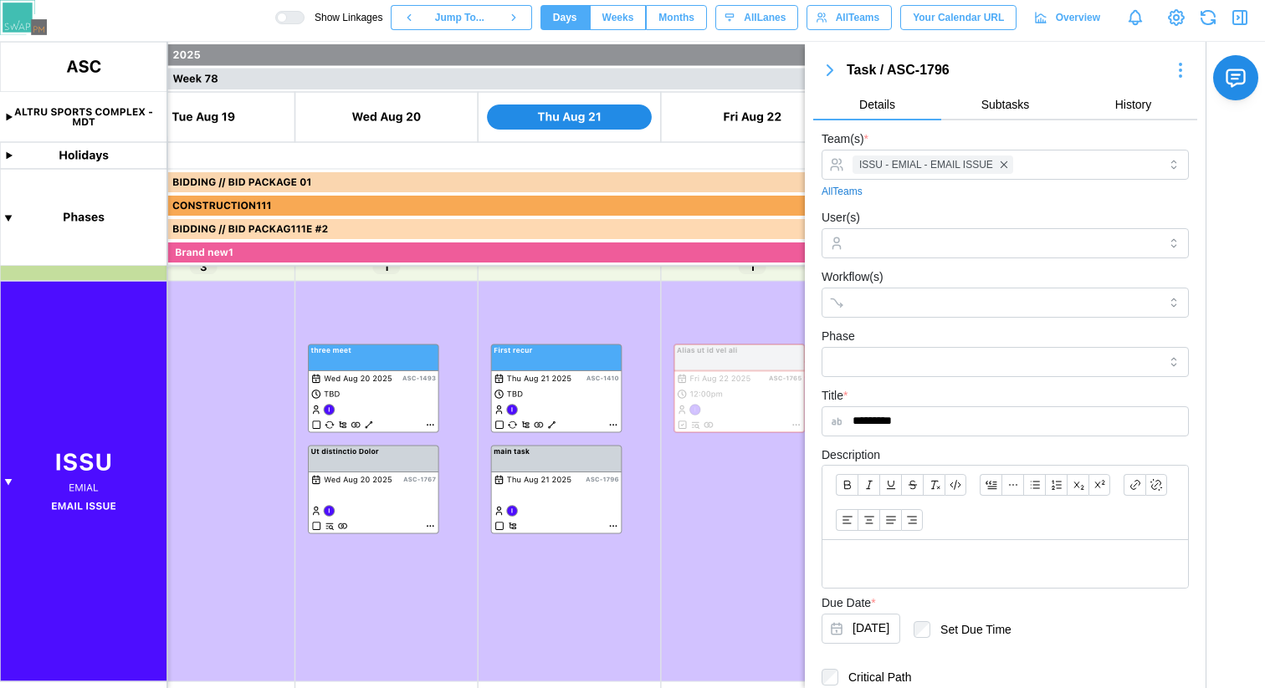
click at [993, 114] on button "Subtasks" at bounding box center [1005, 105] width 128 height 30
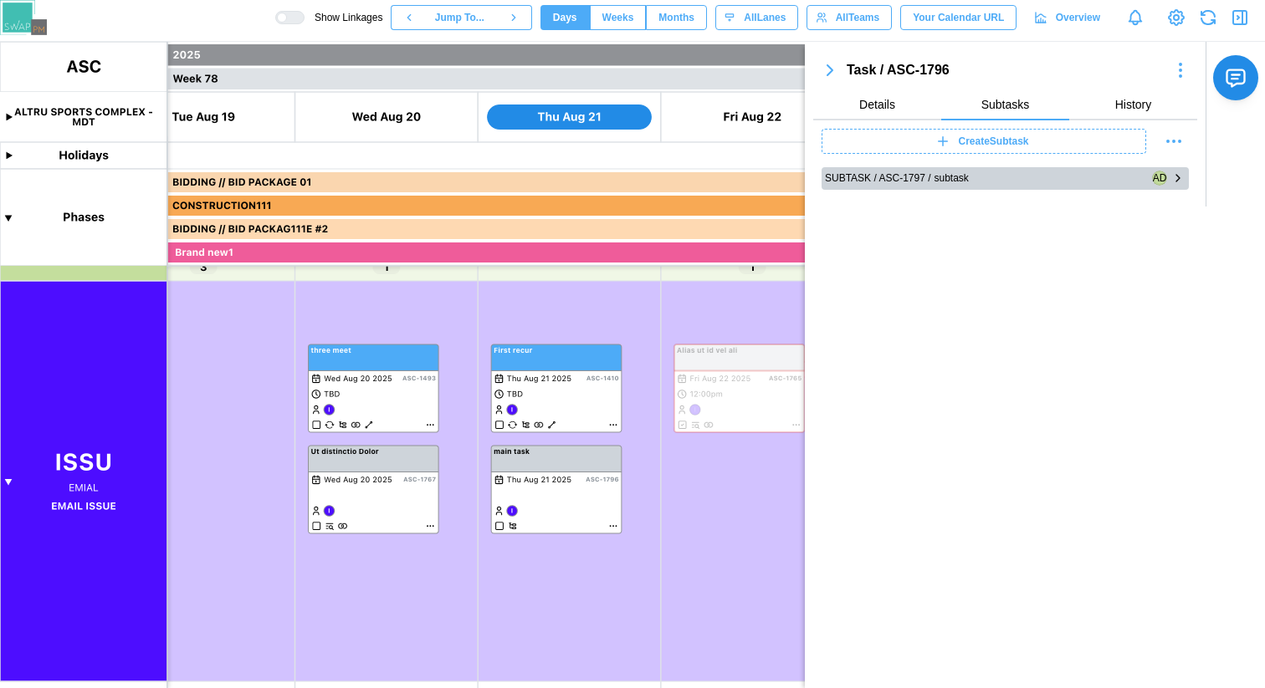
click at [1068, 177] on div "subtask" at bounding box center [1041, 179] width 215 height 16
click at [1181, 176] on icon "button" at bounding box center [1177, 178] width 13 height 20
click at [1178, 177] on icon "button" at bounding box center [1177, 178] width 3 height 7
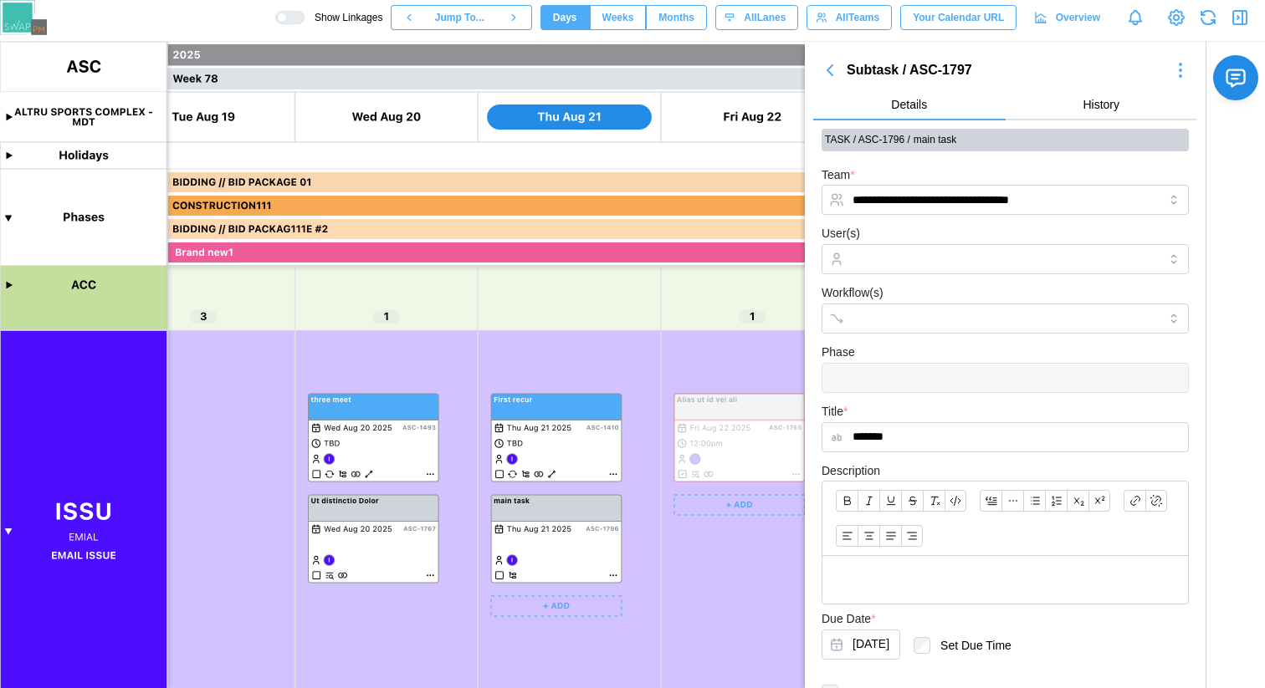
scroll to position [179, 0]
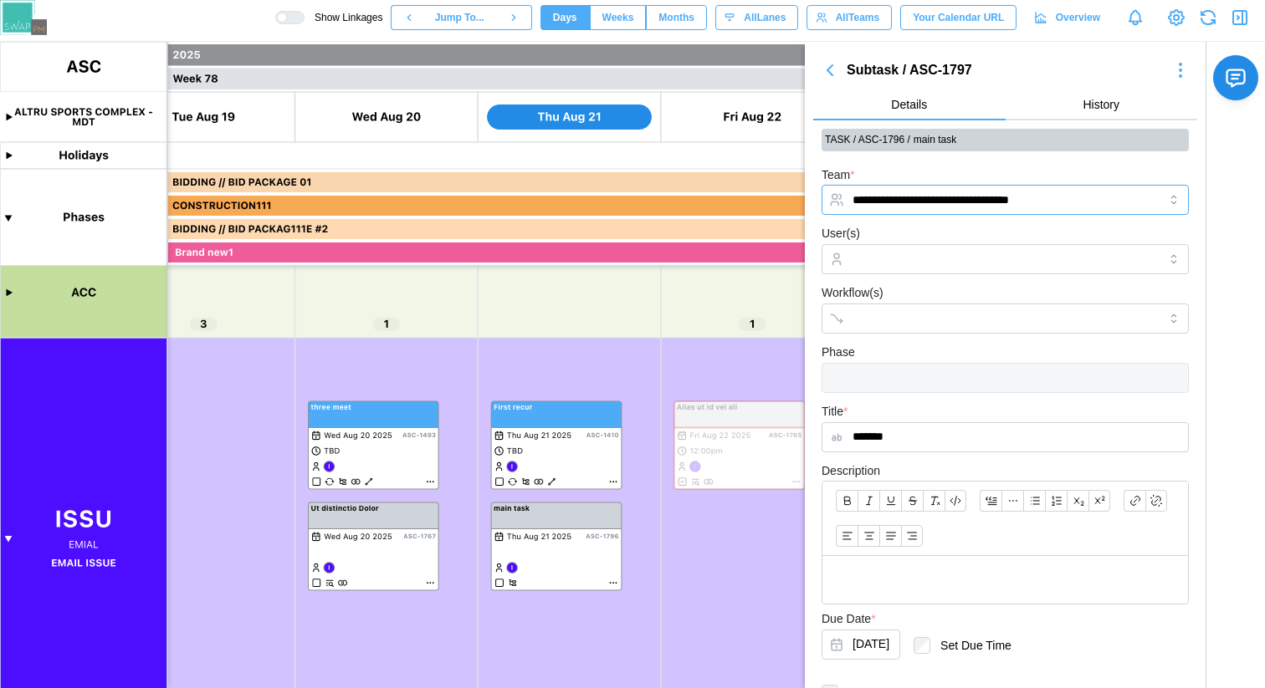
click at [1037, 207] on input "**********" at bounding box center [1005, 200] width 367 height 30
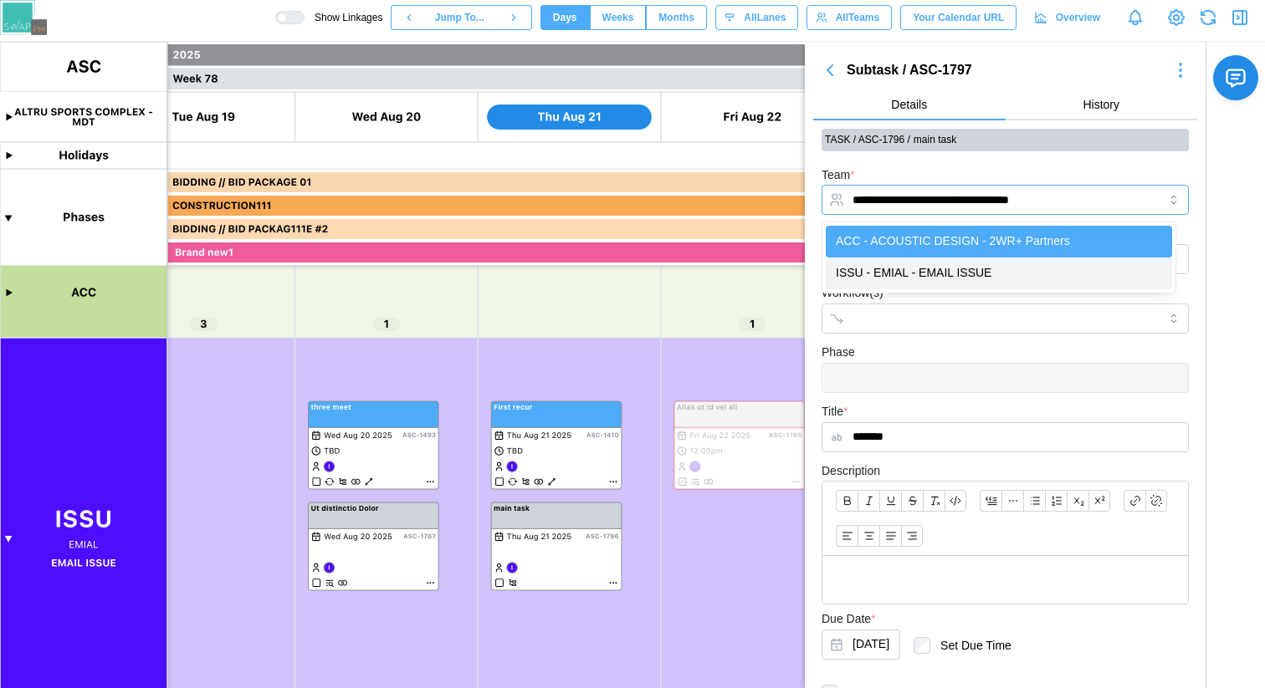
type input "**********"
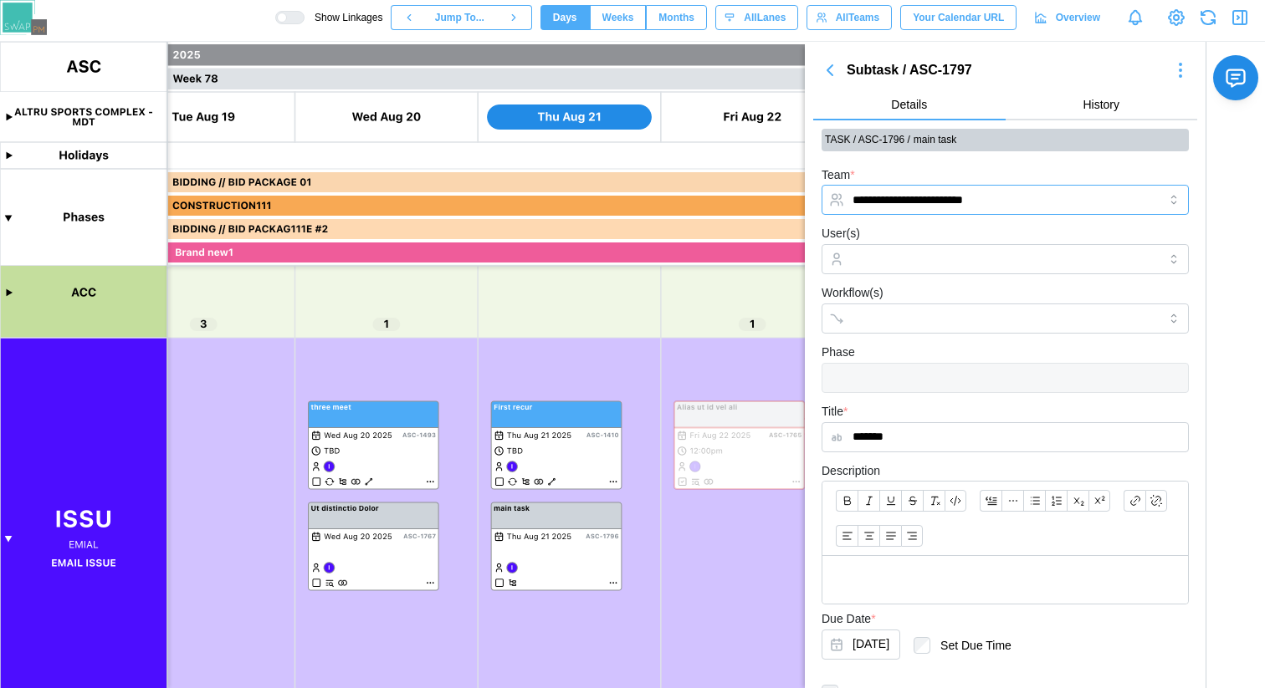
scroll to position [240, 0]
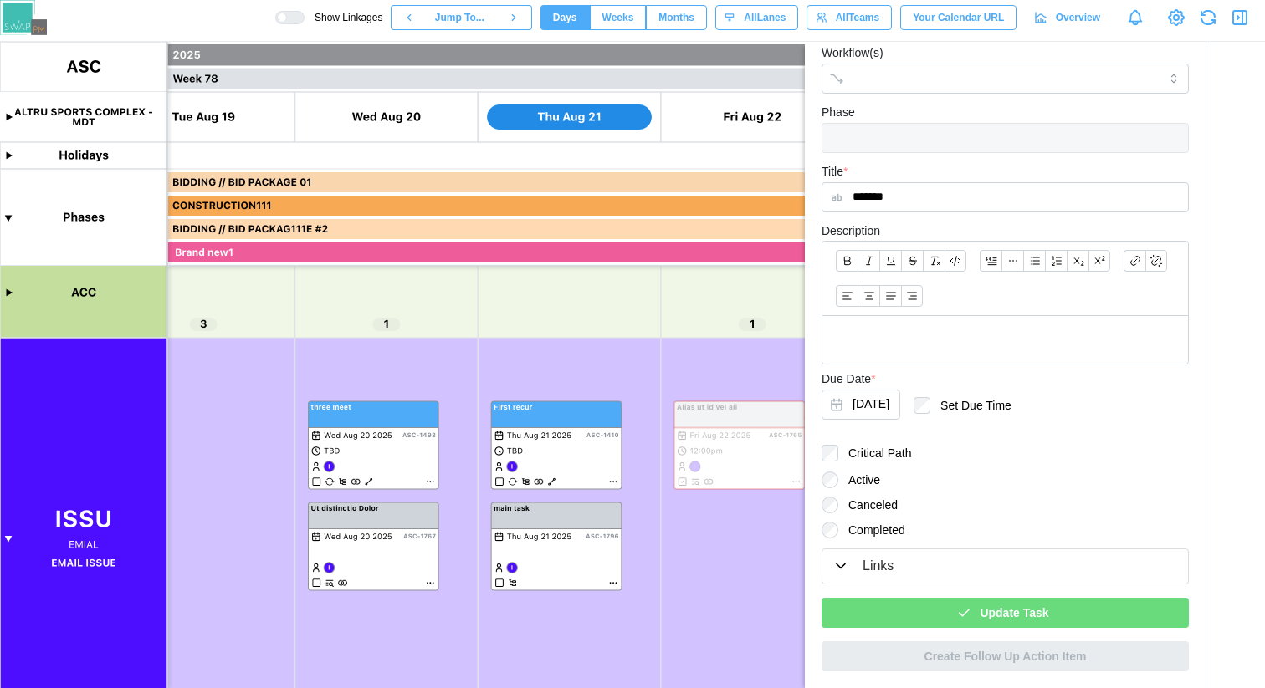
click at [1057, 608] on div "Update Task" at bounding box center [1002, 613] width 340 height 28
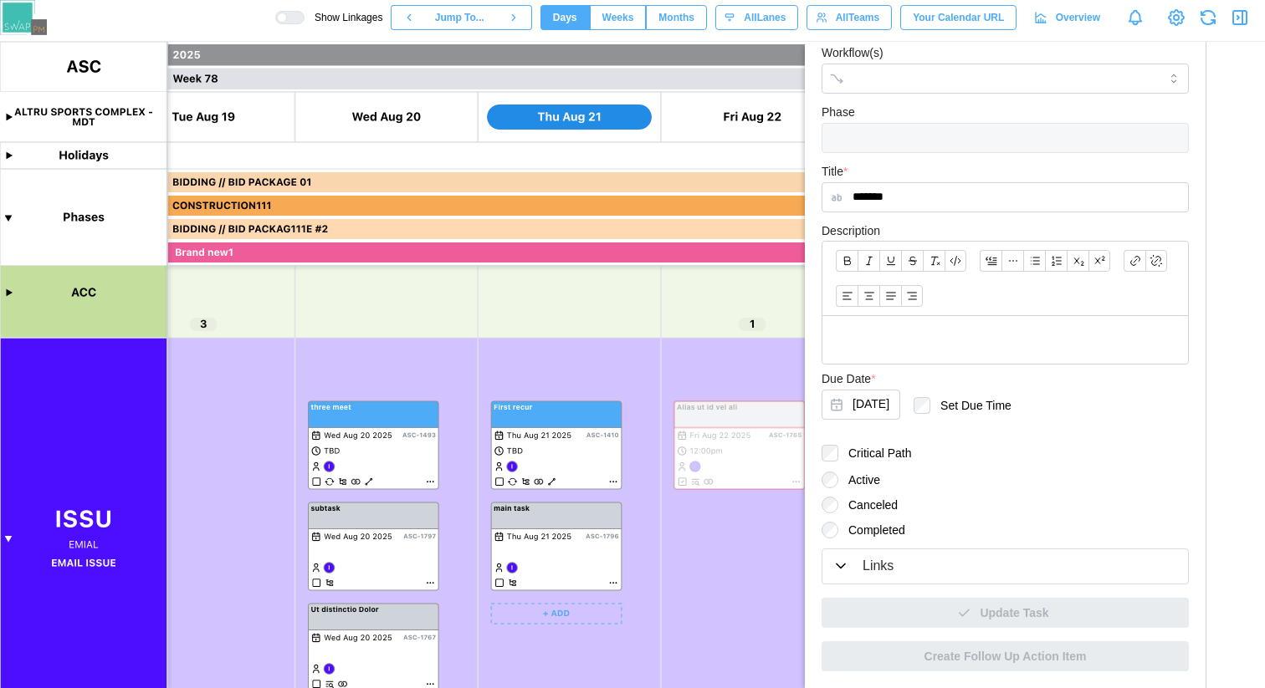
scroll to position [0, 0]
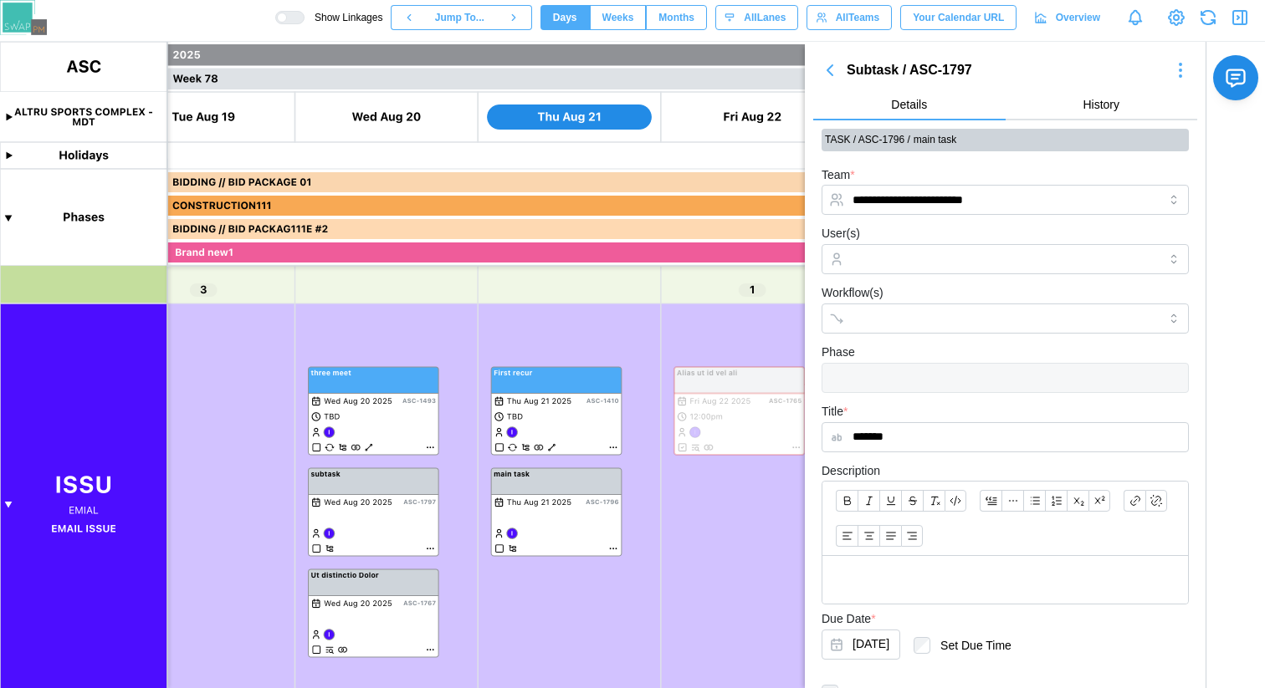
click at [832, 69] on icon "button" at bounding box center [830, 70] width 20 height 20
click at [826, 73] on icon "button" at bounding box center [830, 70] width 20 height 20
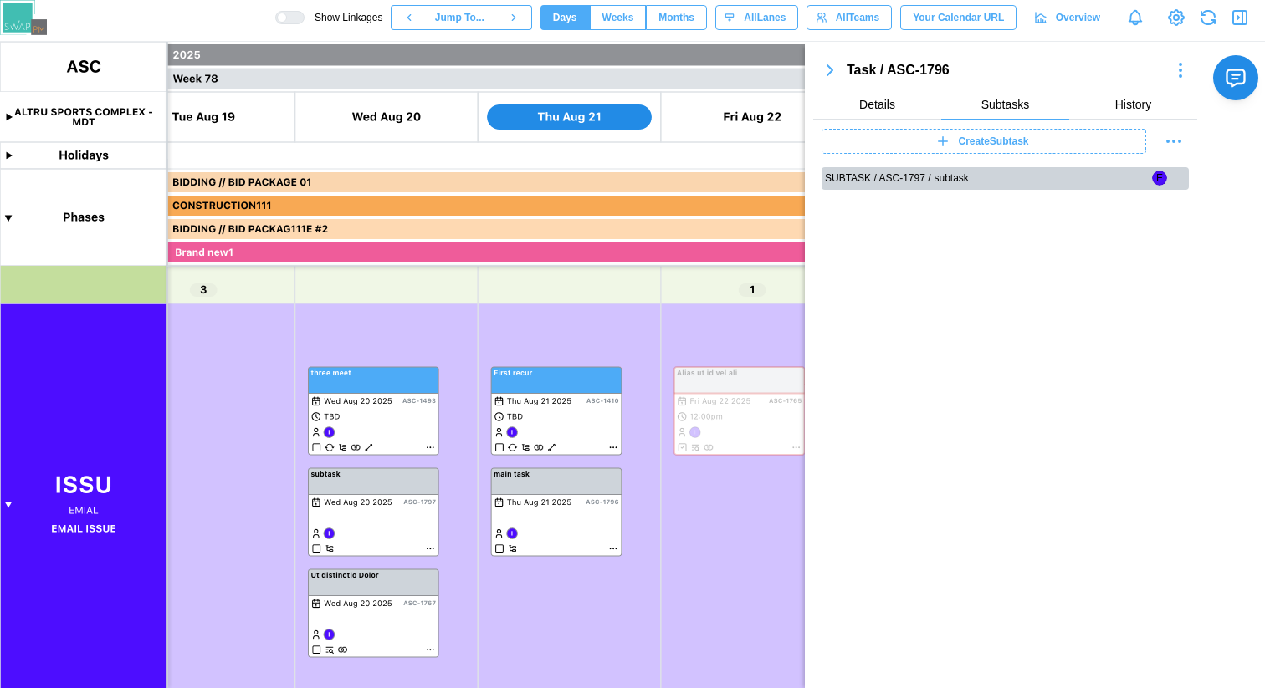
click at [835, 73] on icon "button" at bounding box center [830, 70] width 20 height 20
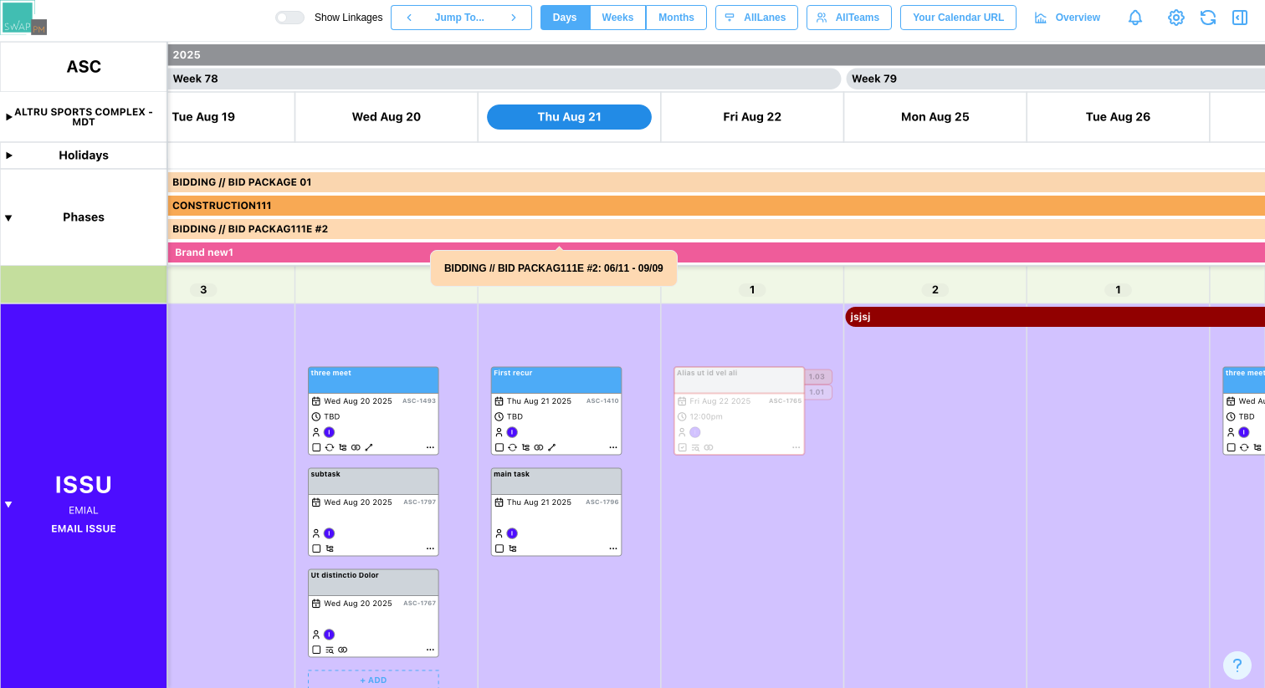
click at [430, 548] on canvas at bounding box center [632, 365] width 1265 height 647
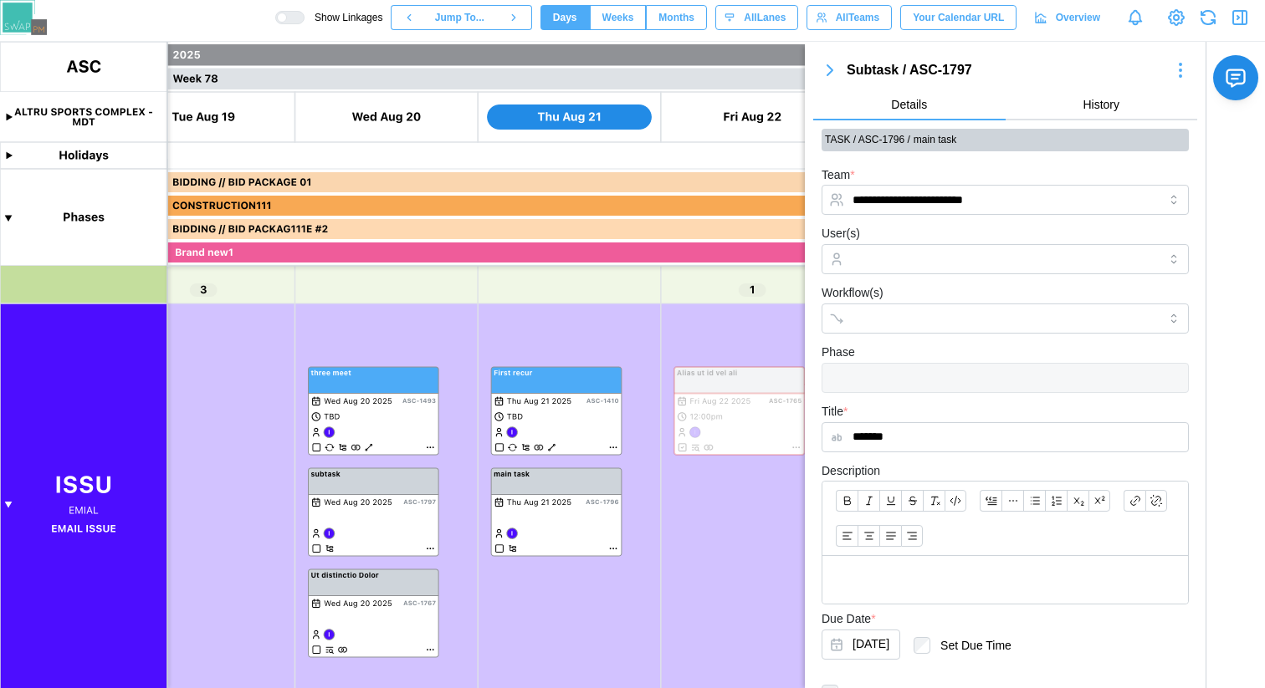
scroll to position [240, 0]
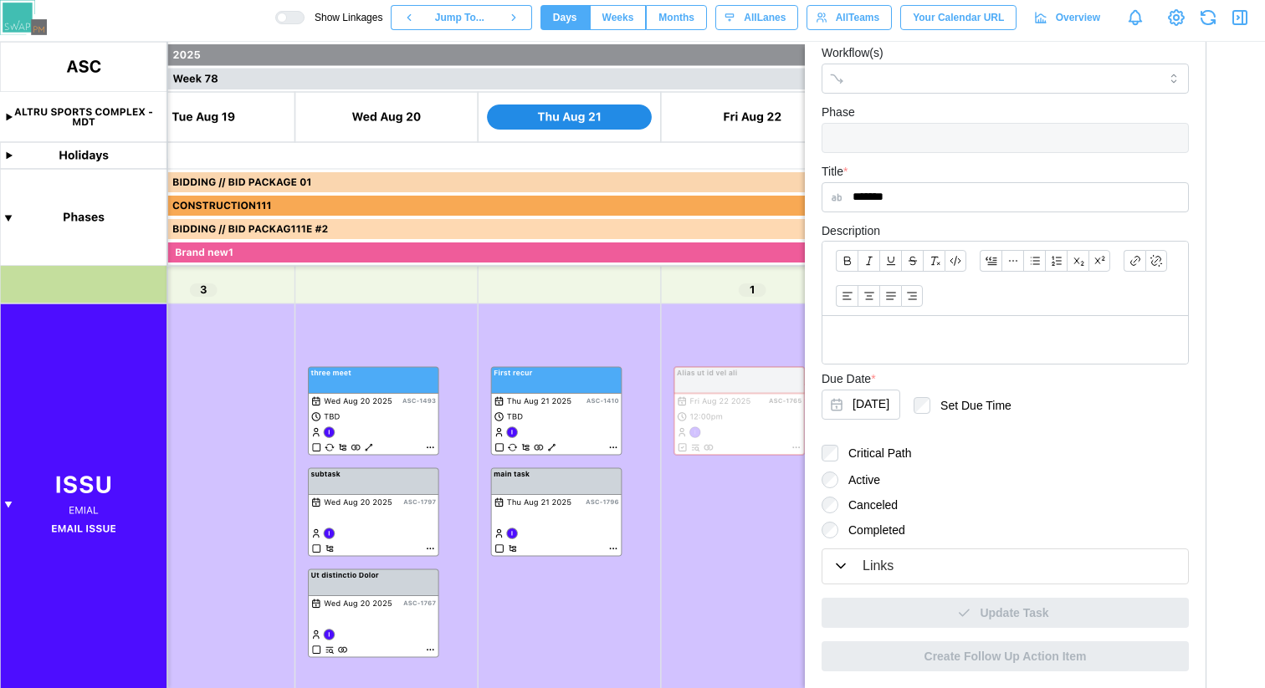
click at [941, 569] on div "Links" at bounding box center [1005, 566] width 346 height 21
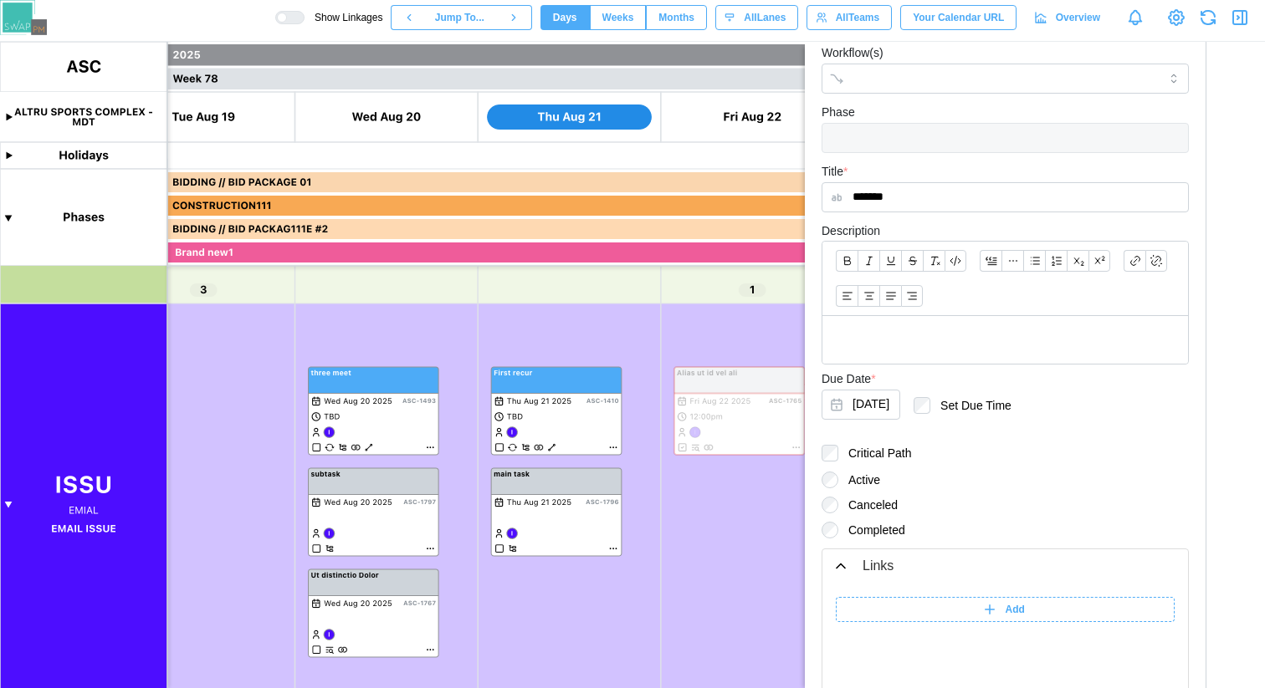
scroll to position [451, 0]
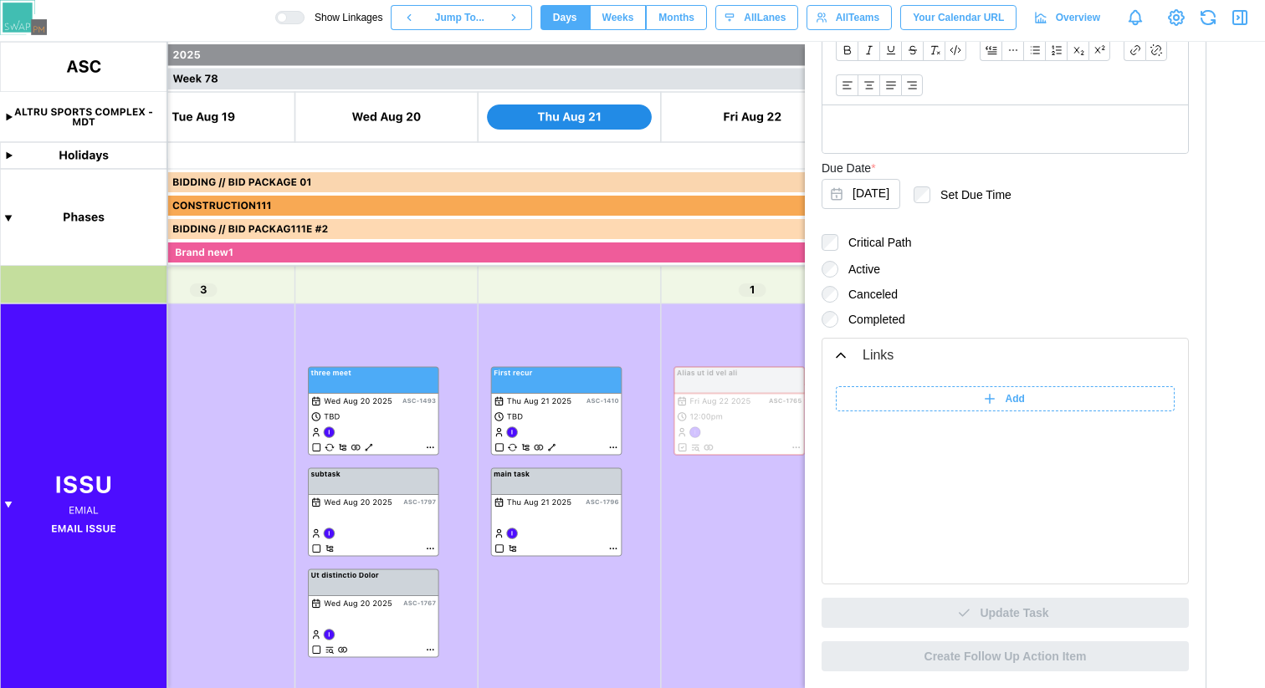
click at [1006, 403] on span "Add" at bounding box center [1015, 398] width 19 height 23
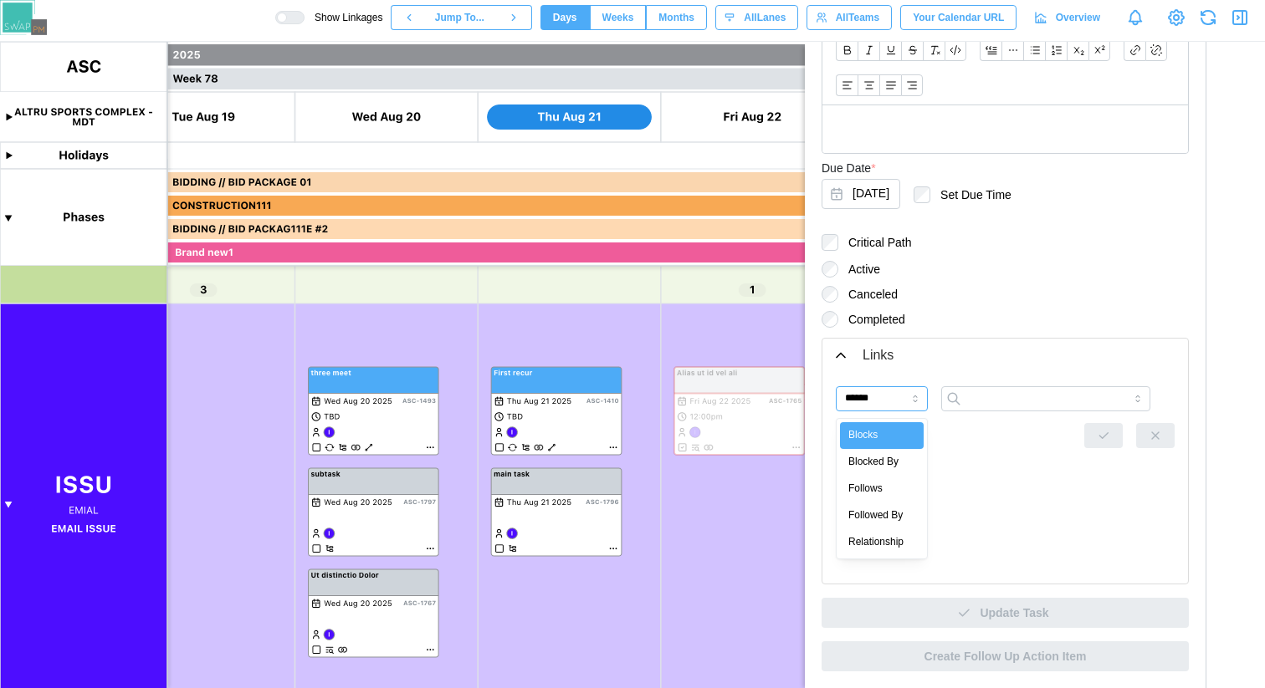
click at [868, 404] on input "******" at bounding box center [882, 398] width 92 height 25
type input "*******"
click at [984, 402] on input "search" at bounding box center [1045, 398] width 209 height 25
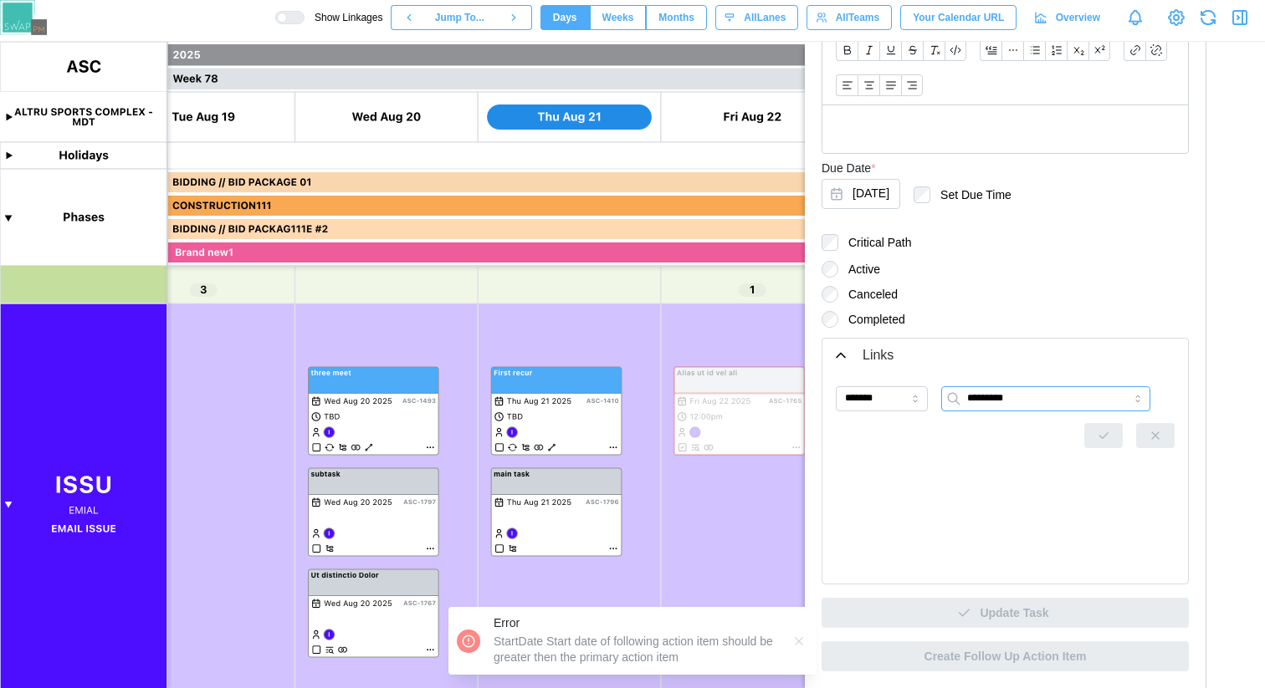
type input "*********"
click at [894, 389] on input "*******" at bounding box center [882, 398] width 92 height 25
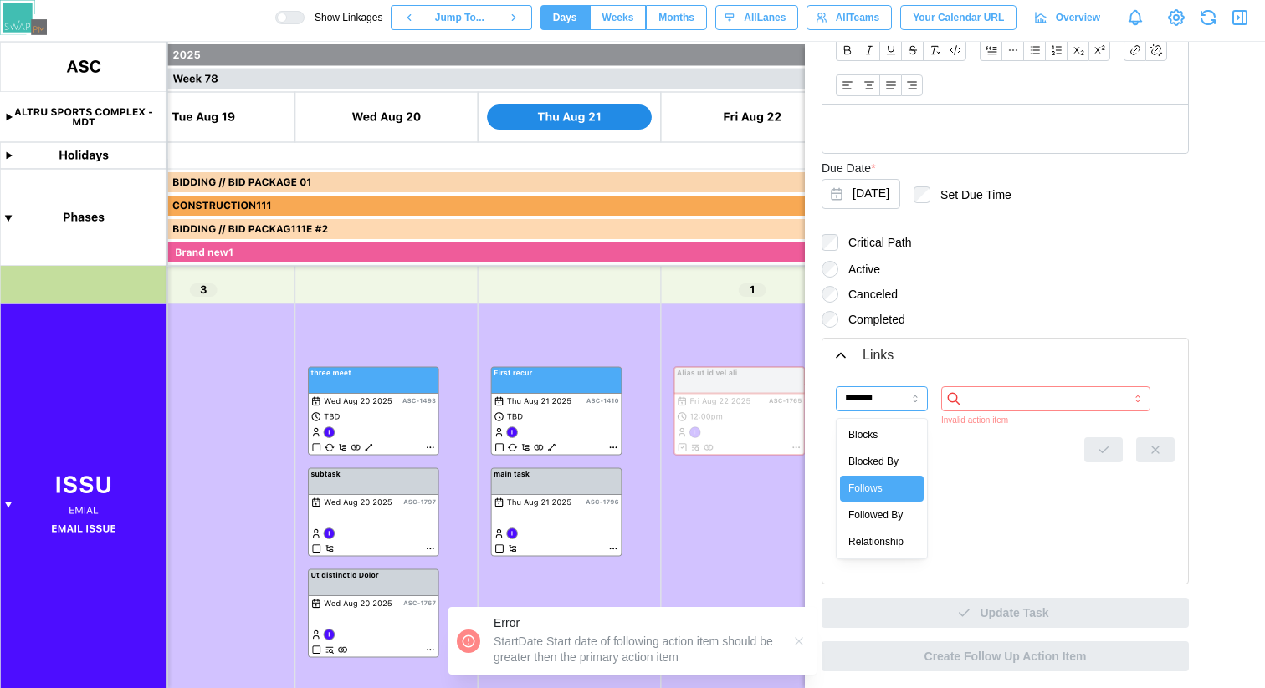
type input "**********"
click at [1009, 407] on input "search" at bounding box center [1045, 398] width 209 height 25
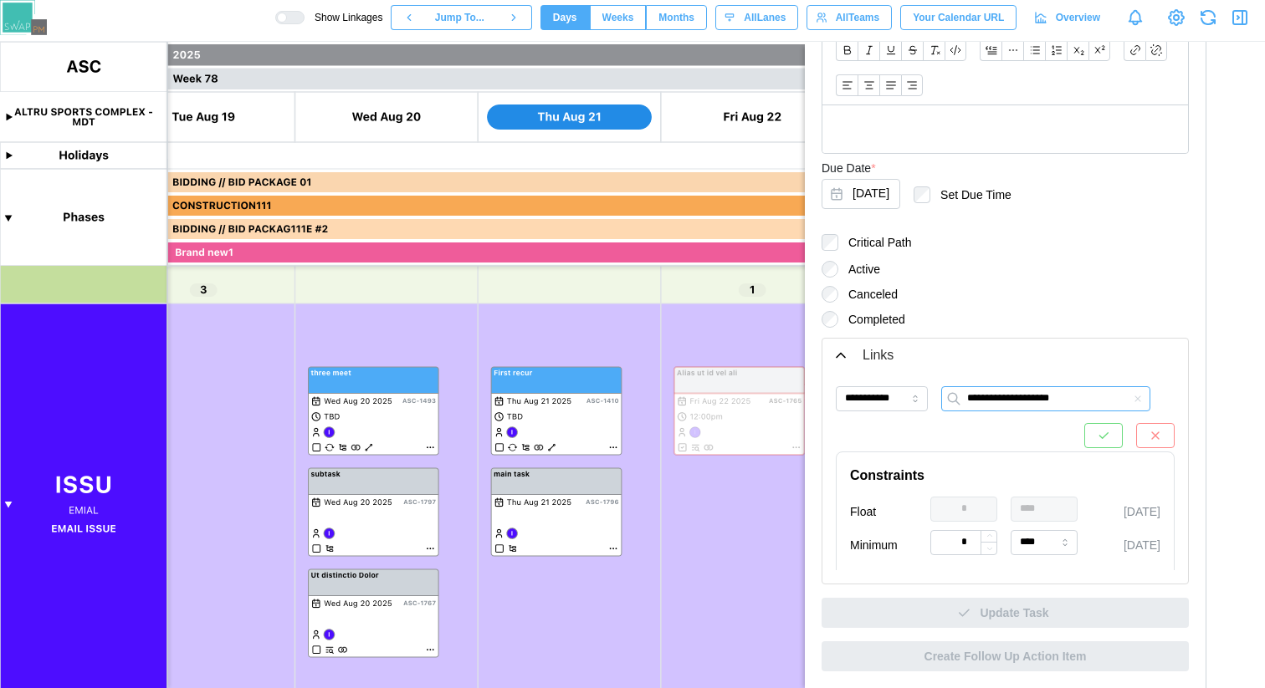
scroll to position [7, 0]
type input "**********"
click at [1097, 423] on icon "button" at bounding box center [1103, 428] width 13 height 13
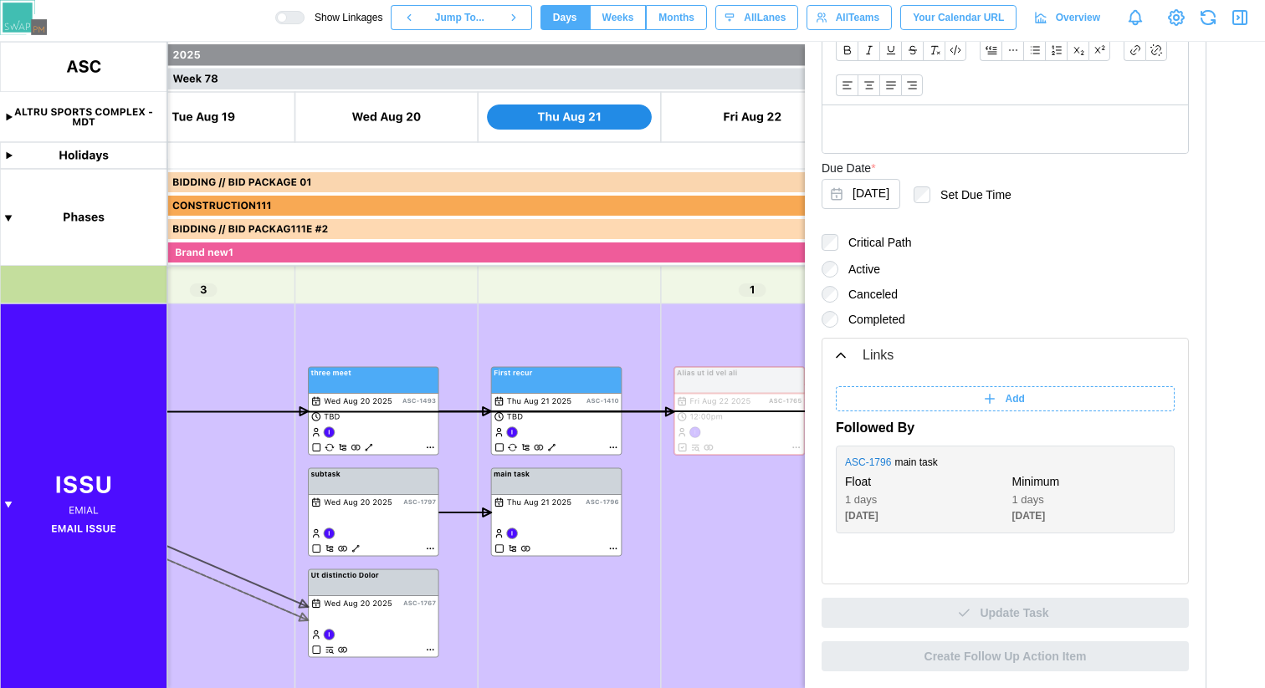
scroll to position [0, 0]
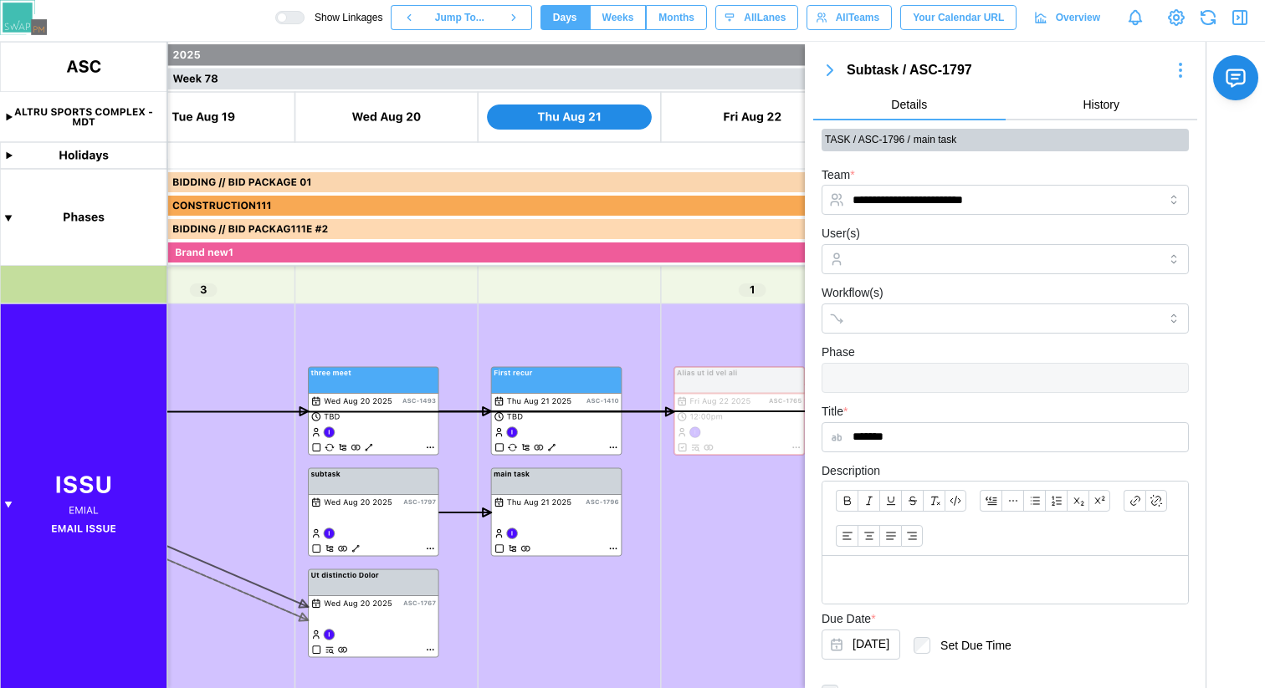
click at [830, 78] on icon "button" at bounding box center [830, 70] width 20 height 20
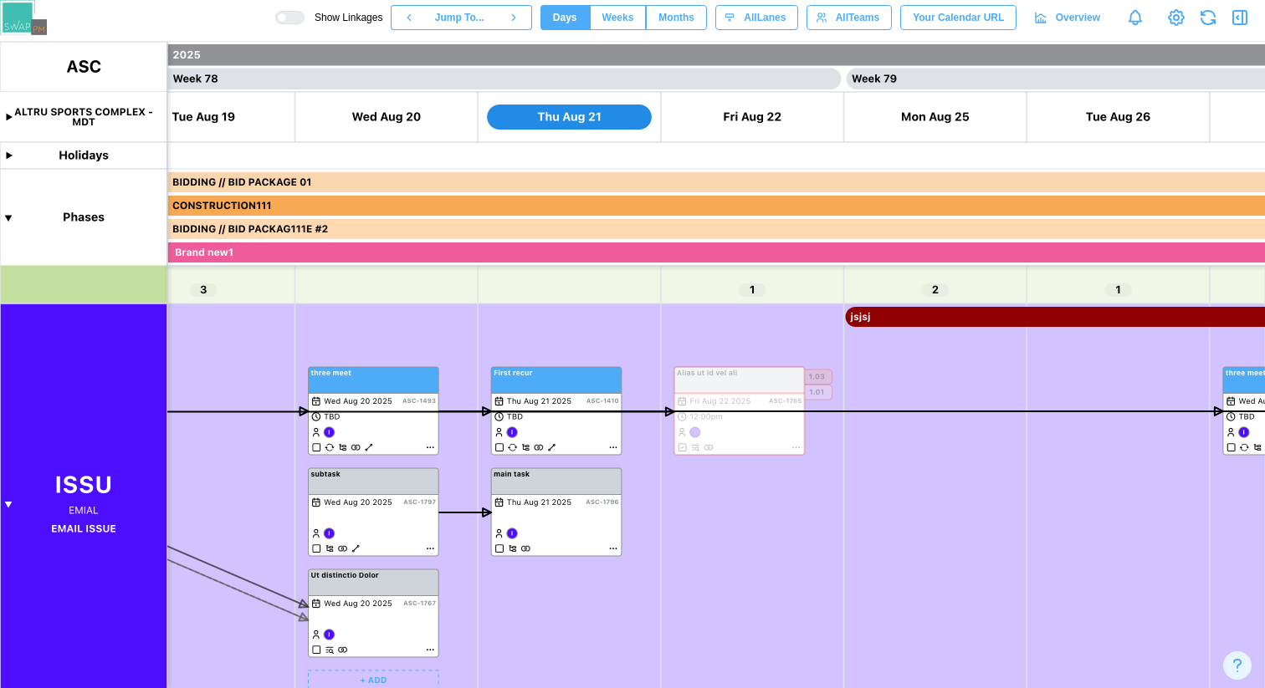
click at [358, 547] on canvas at bounding box center [632, 365] width 1265 height 647
click at [287, 19] on div at bounding box center [295, 18] width 17 height 12
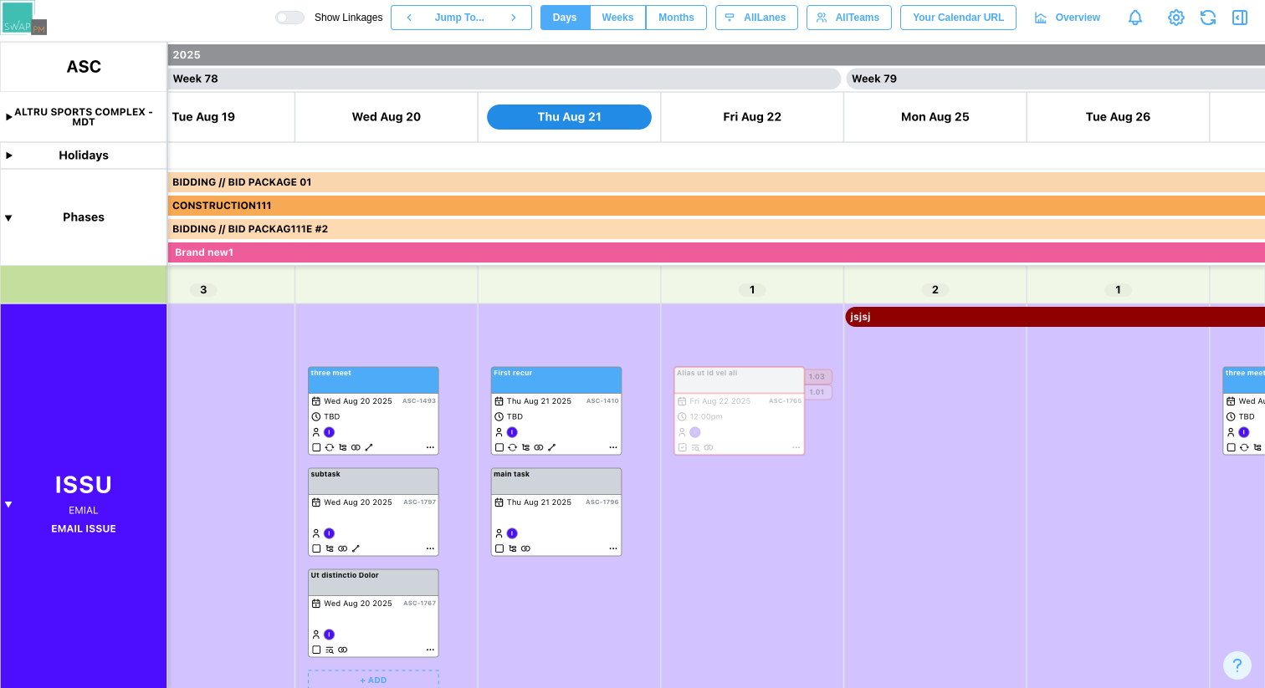
click at [358, 546] on canvas at bounding box center [632, 365] width 1265 height 647
click at [433, 547] on canvas at bounding box center [632, 365] width 1265 height 647
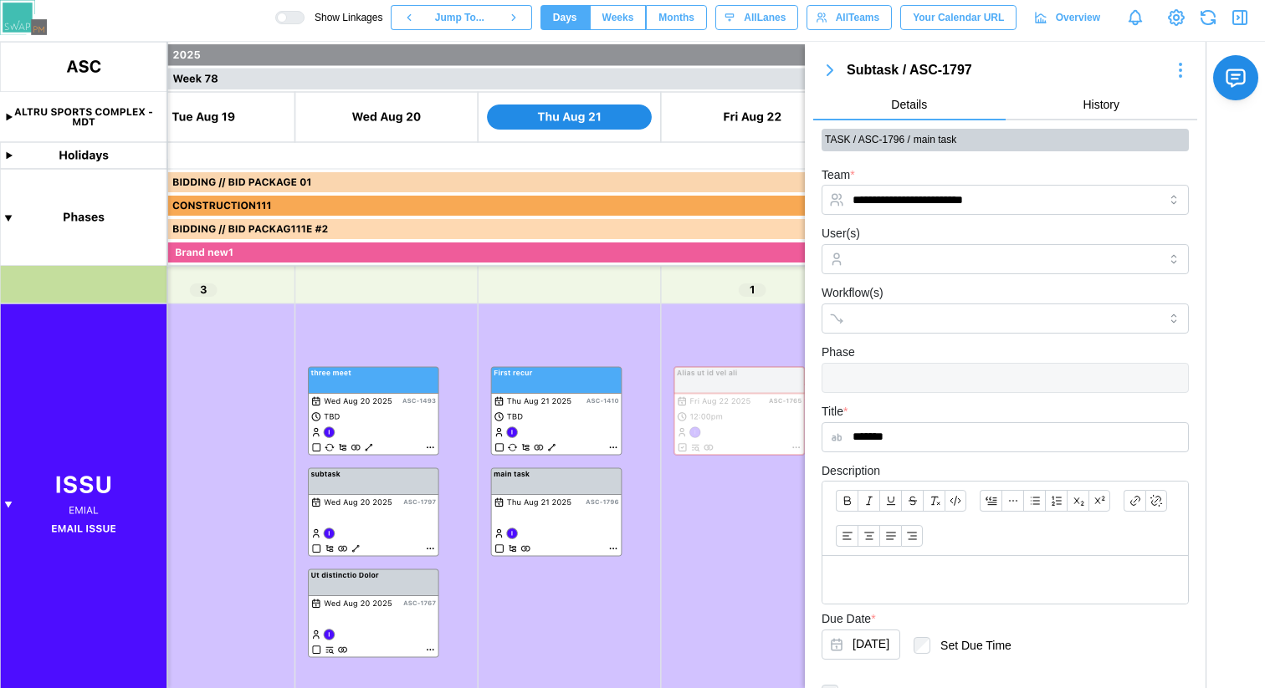
click at [831, 66] on icon "button" at bounding box center [830, 70] width 20 height 20
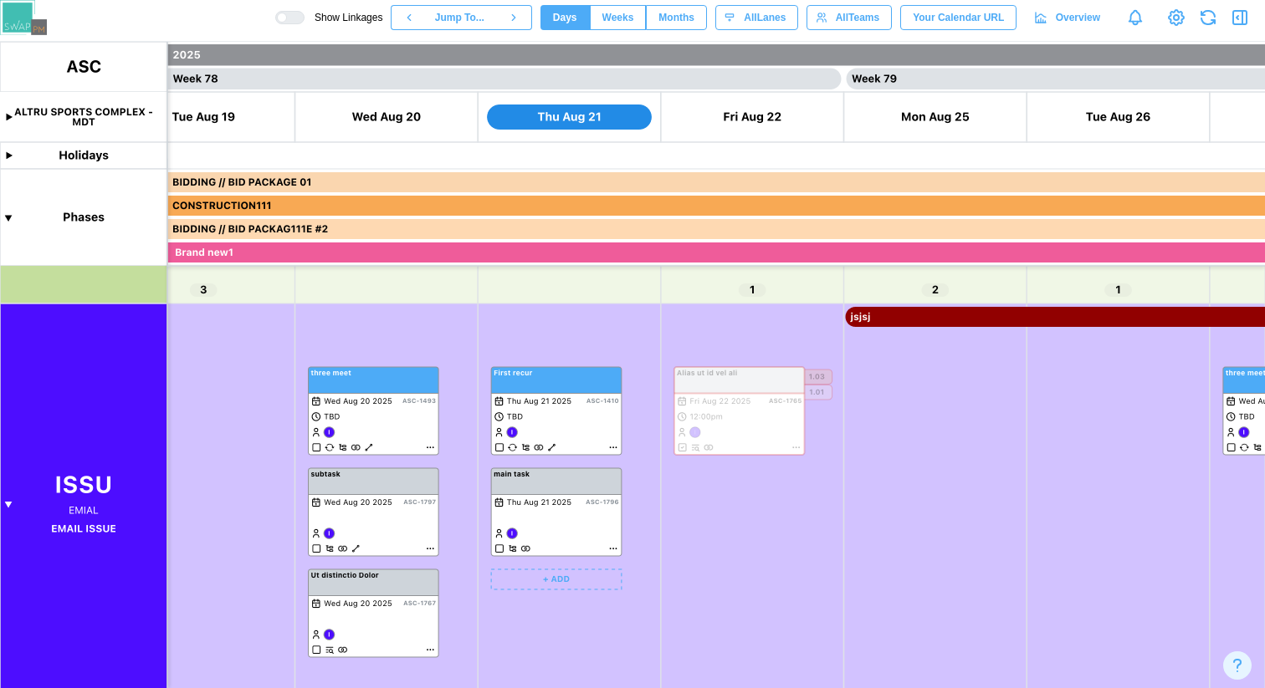
click at [612, 548] on canvas at bounding box center [632, 365] width 1265 height 647
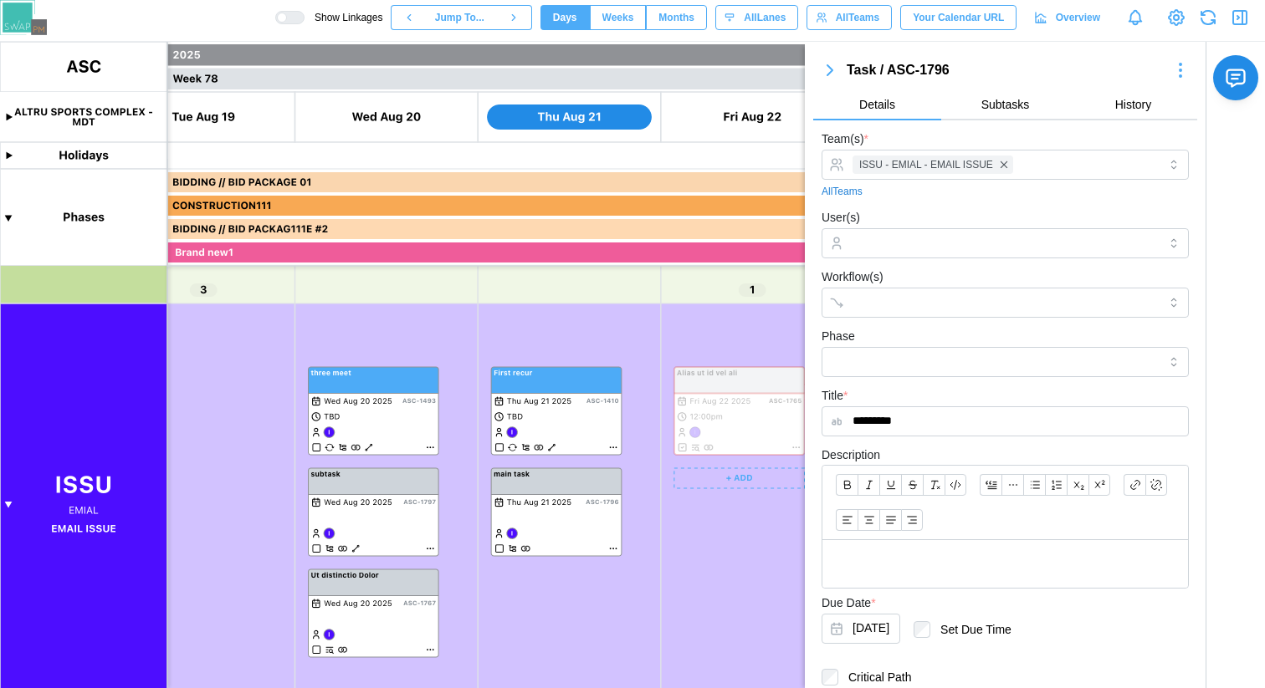
click at [1011, 106] on span "Subtasks" at bounding box center [1005, 105] width 49 height 12
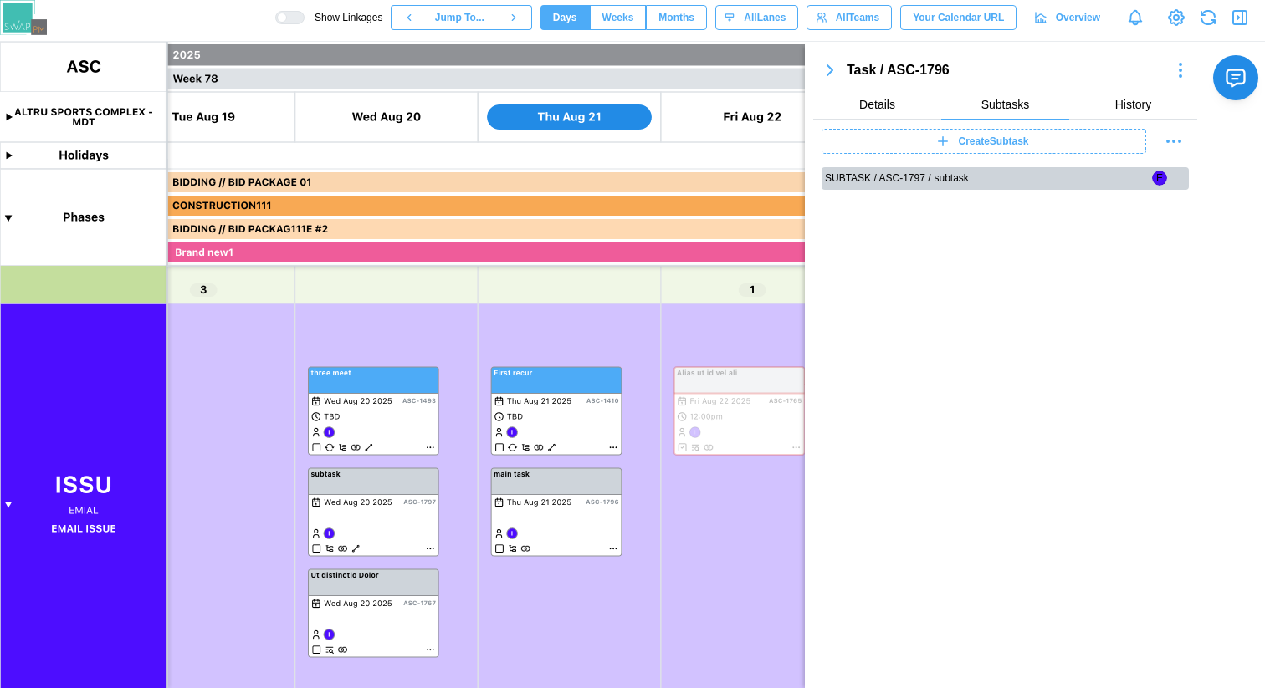
click at [994, 138] on span "Create Subtask" at bounding box center [994, 141] width 70 height 23
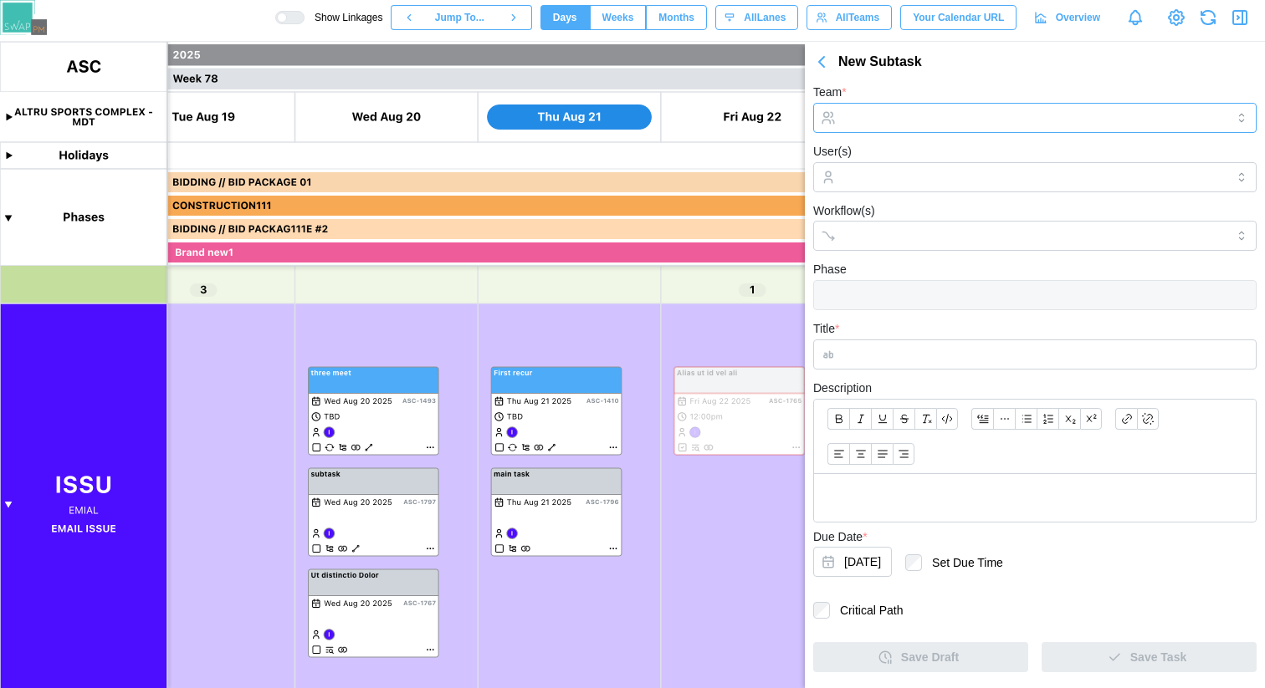
click at [922, 121] on input "Team *" at bounding box center [1034, 118] width 443 height 30
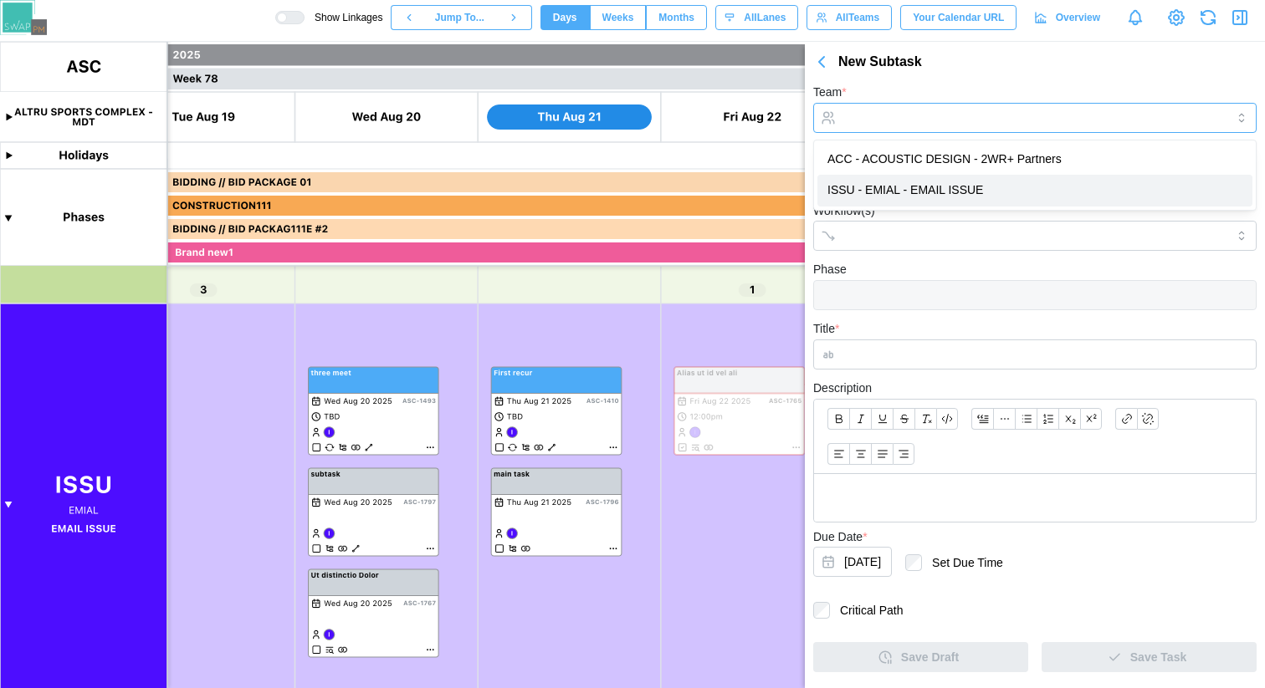
type input "**********"
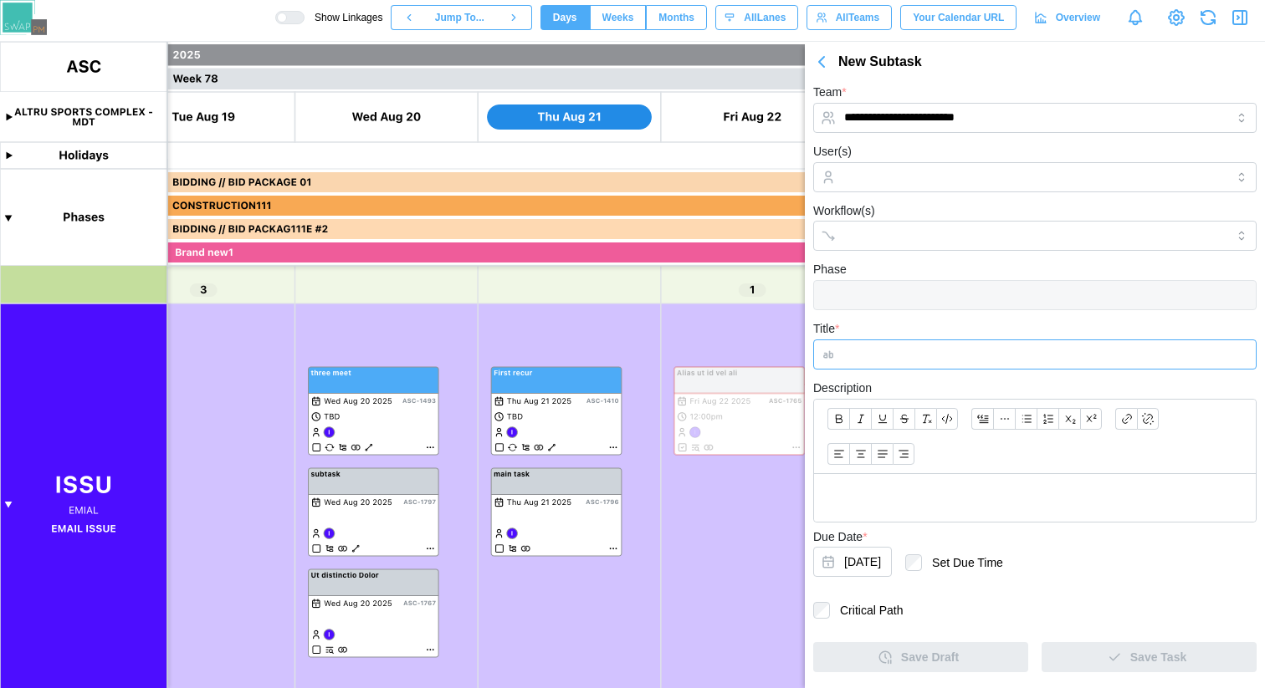
click at [894, 359] on input "Title *" at bounding box center [1034, 355] width 443 height 30
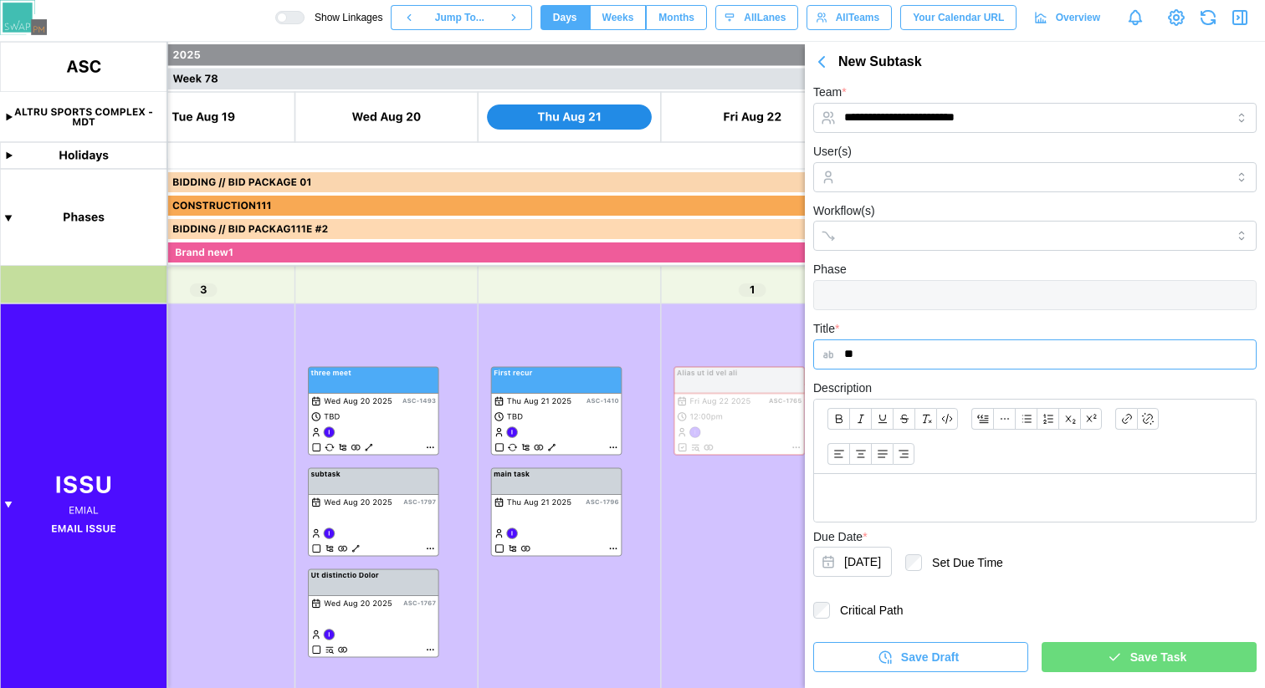
type input "*"
type input "*********"
click at [857, 558] on button "[DATE]" at bounding box center [852, 562] width 79 height 30
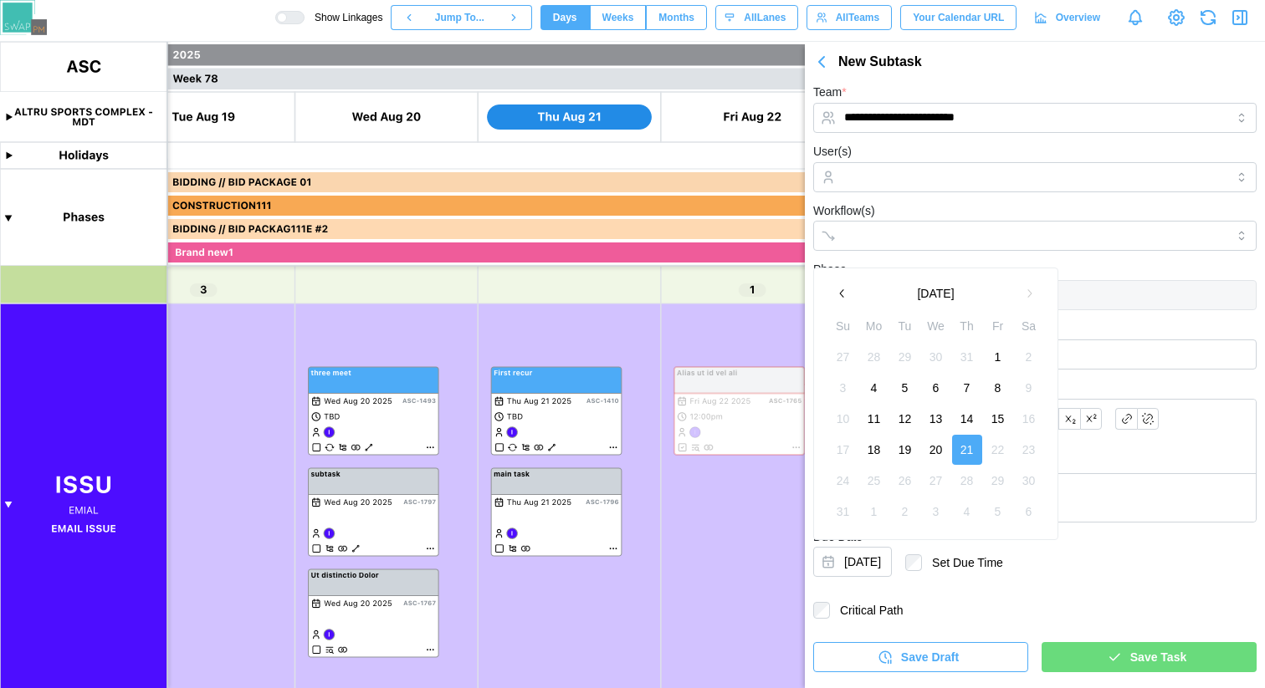
click at [934, 448] on button "20" at bounding box center [936, 450] width 30 height 30
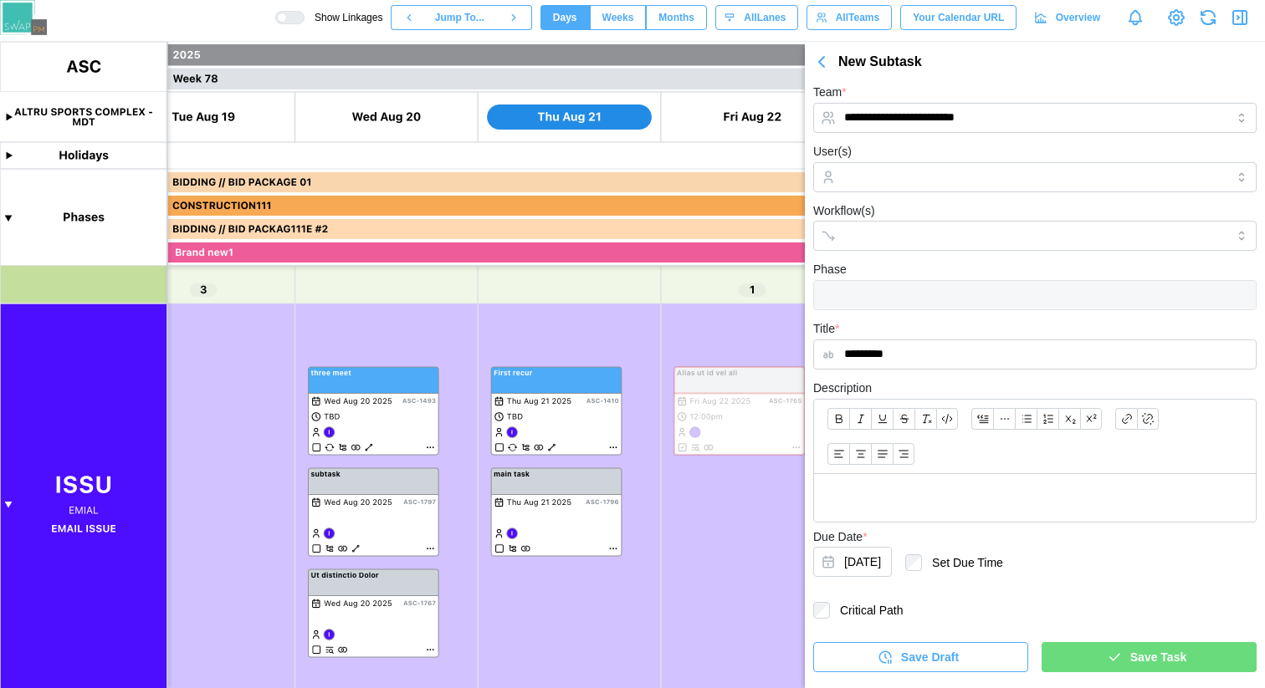
click at [1166, 653] on span "Save Task" at bounding box center [1158, 657] width 56 height 28
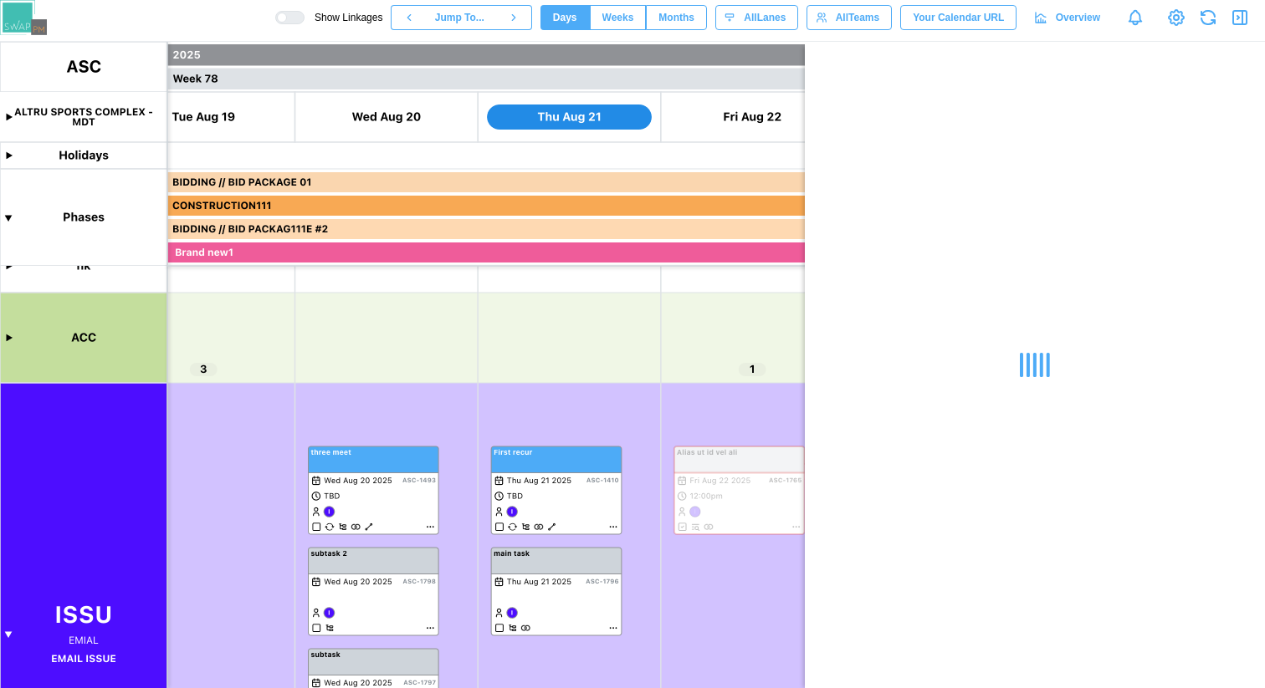
scroll to position [134, 0]
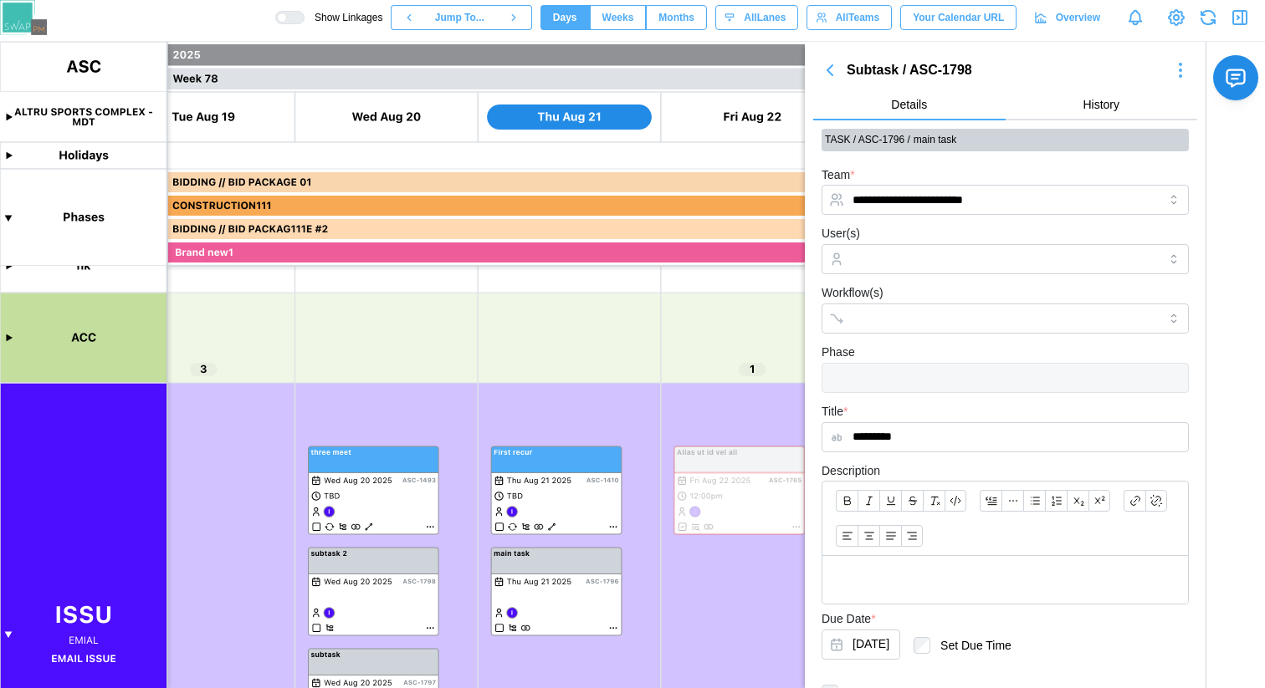
click at [823, 71] on icon "button" at bounding box center [830, 70] width 20 height 20
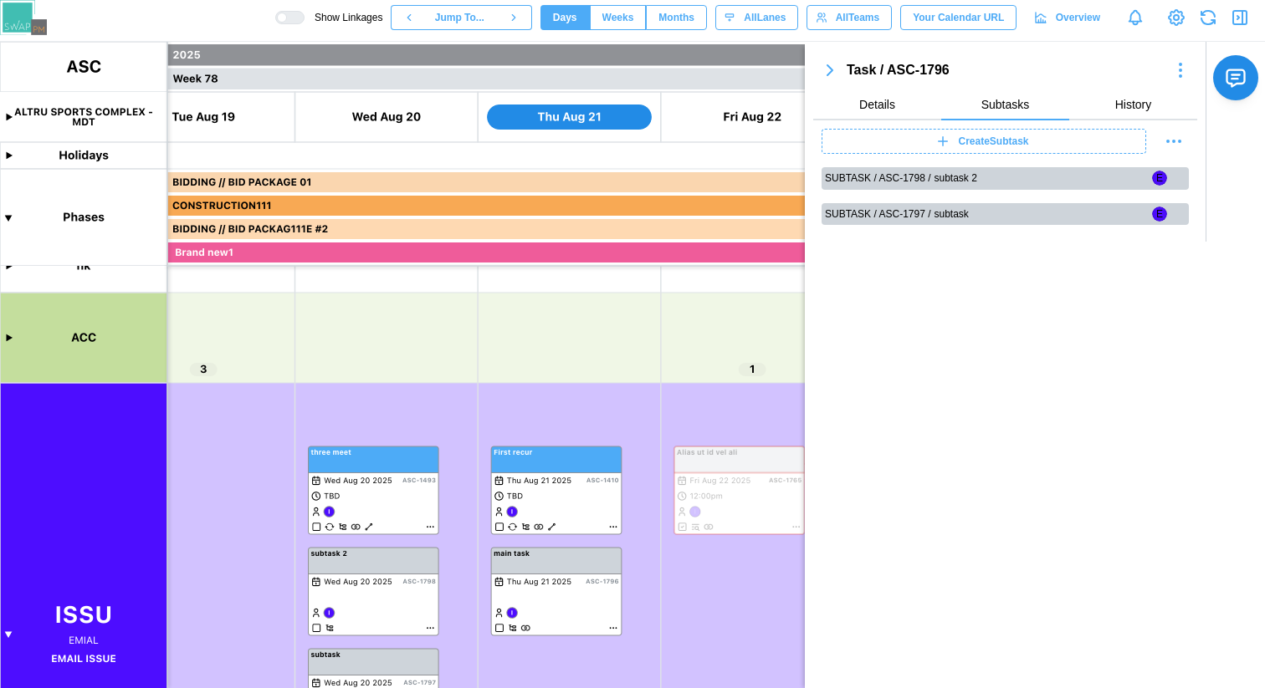
click at [823, 71] on icon "button" at bounding box center [830, 70] width 20 height 20
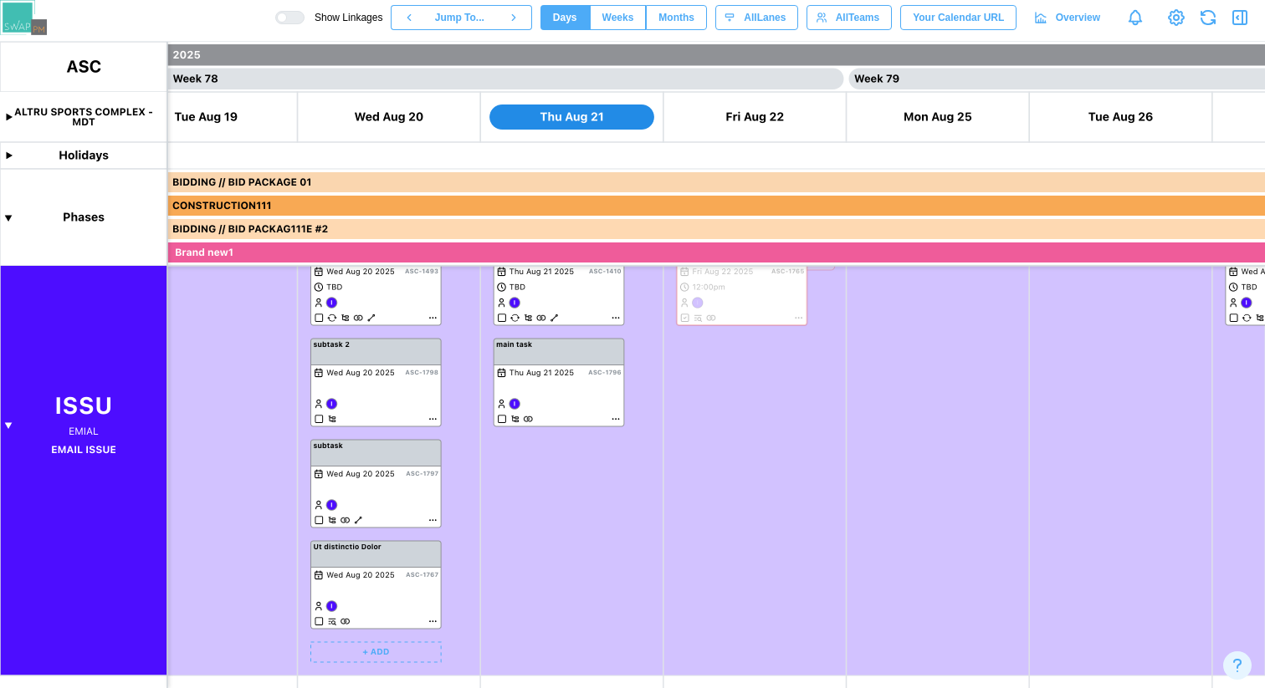
scroll to position [279, 0]
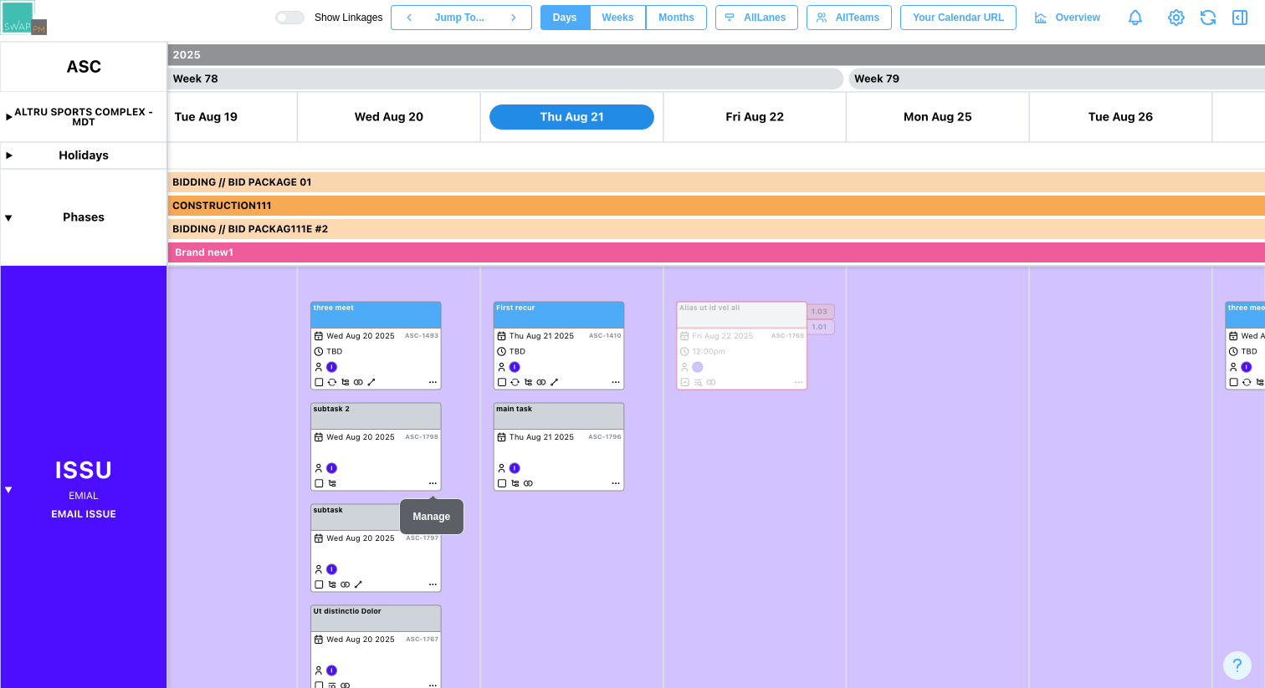
click at [431, 484] on canvas at bounding box center [632, 365] width 1265 height 647
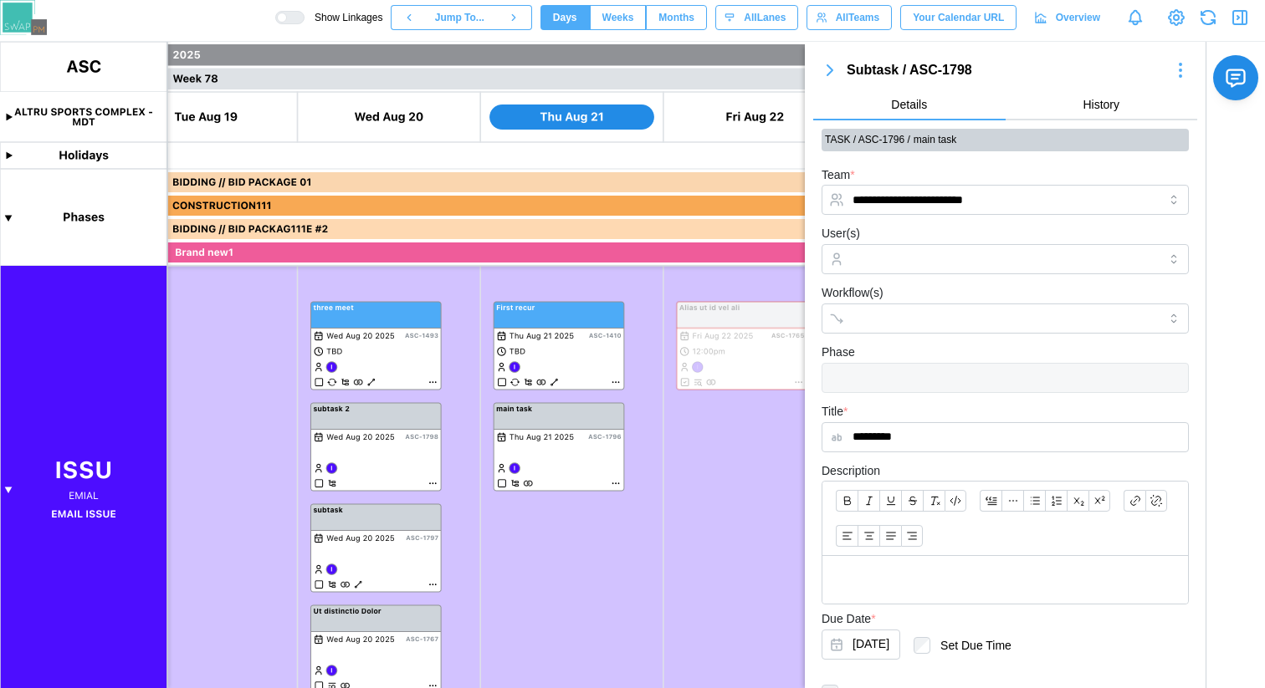
scroll to position [240, 0]
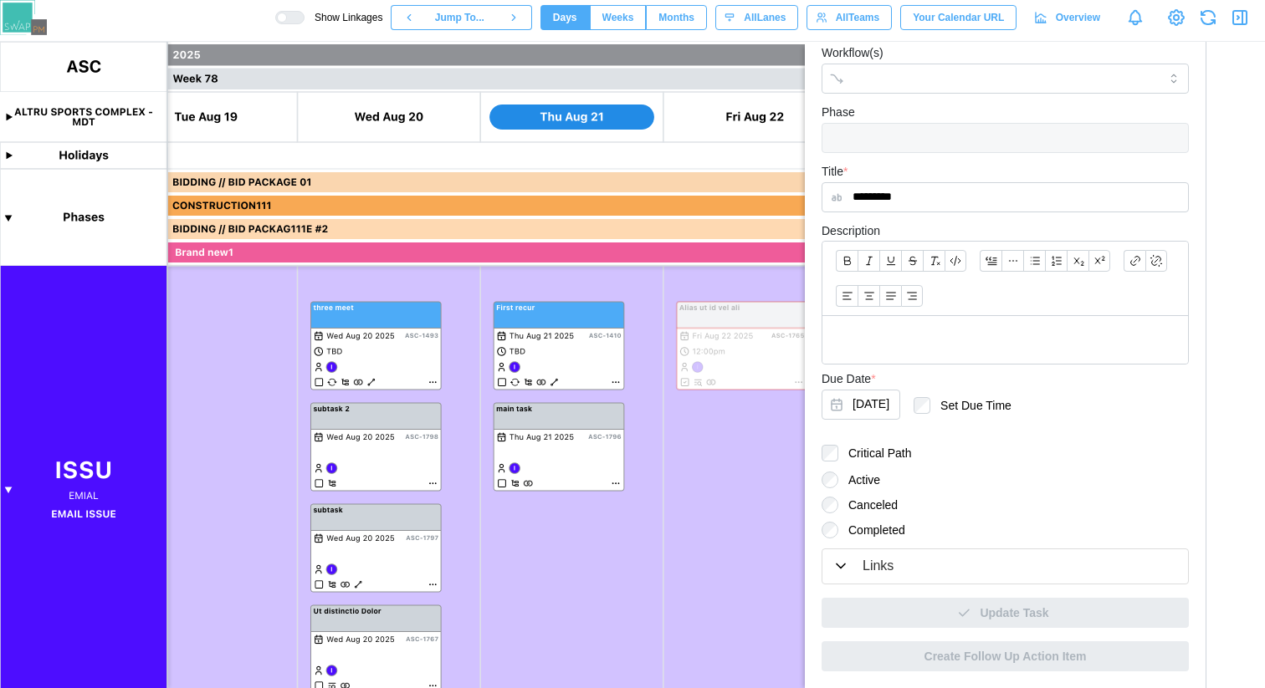
click at [950, 572] on div "Links" at bounding box center [1005, 566] width 346 height 21
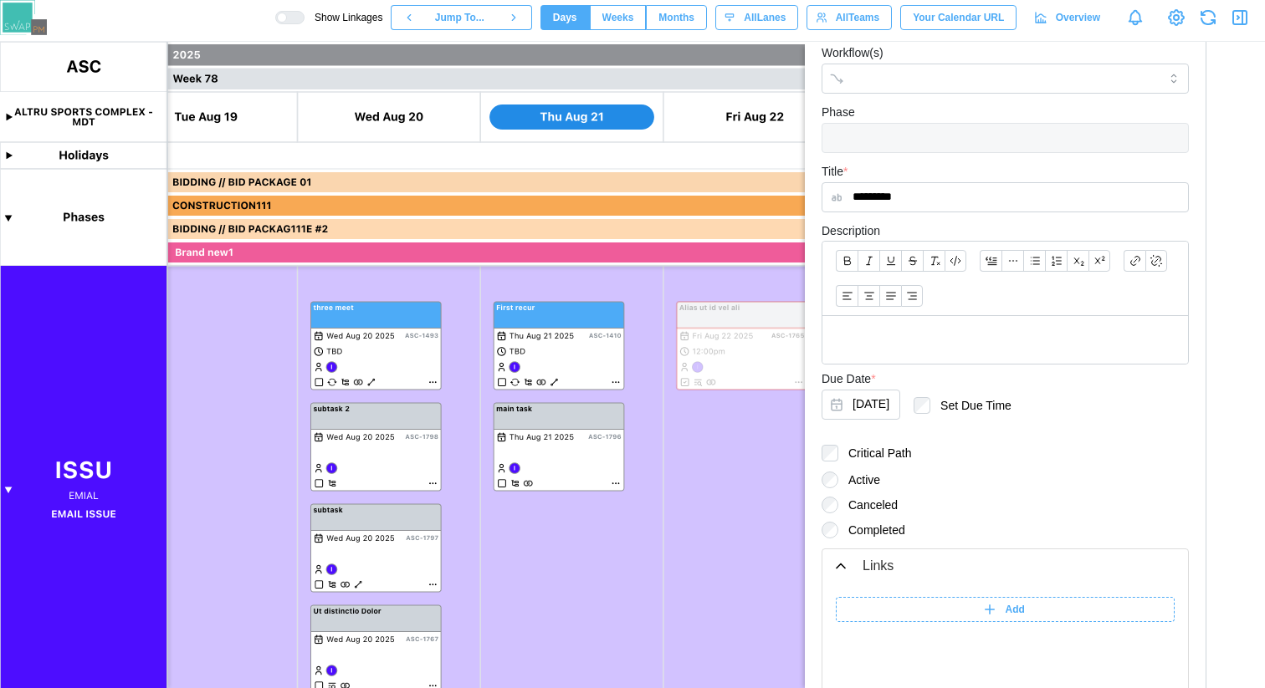
scroll to position [451, 0]
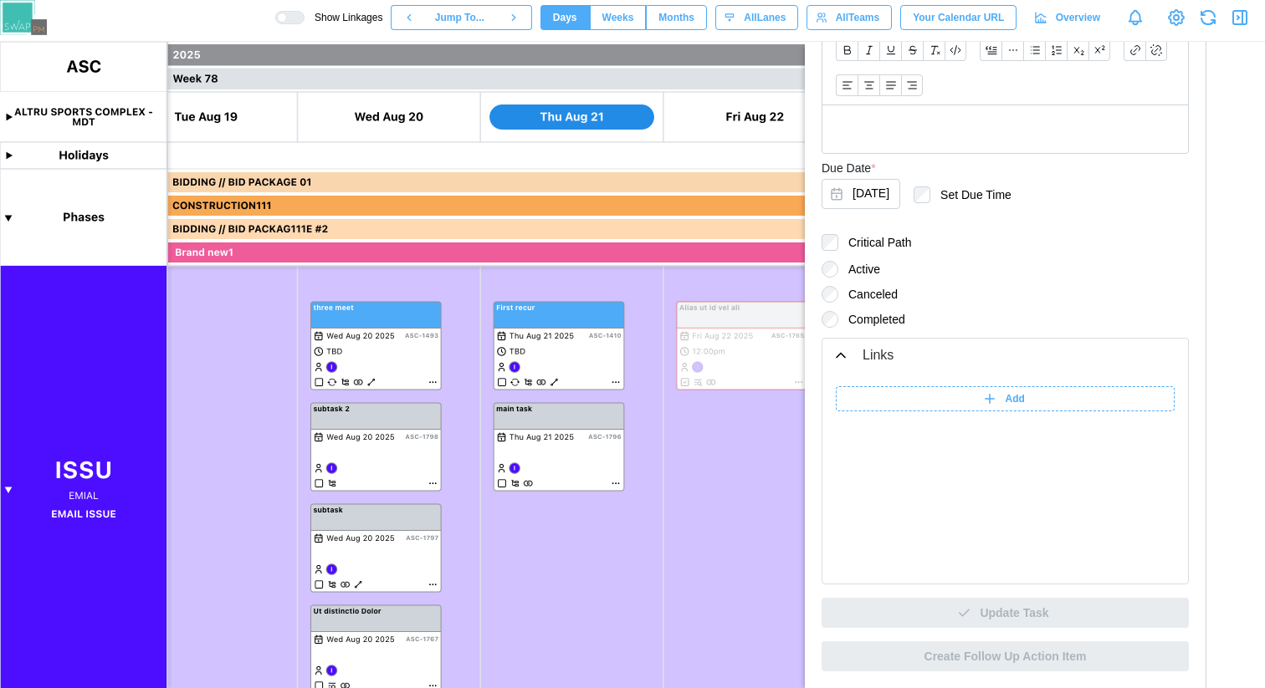
click at [996, 421] on div "Add" at bounding box center [1005, 478] width 339 height 184
click at [988, 405] on icon at bounding box center [989, 399] width 15 height 15
click at [898, 407] on input "******" at bounding box center [882, 398] width 92 height 25
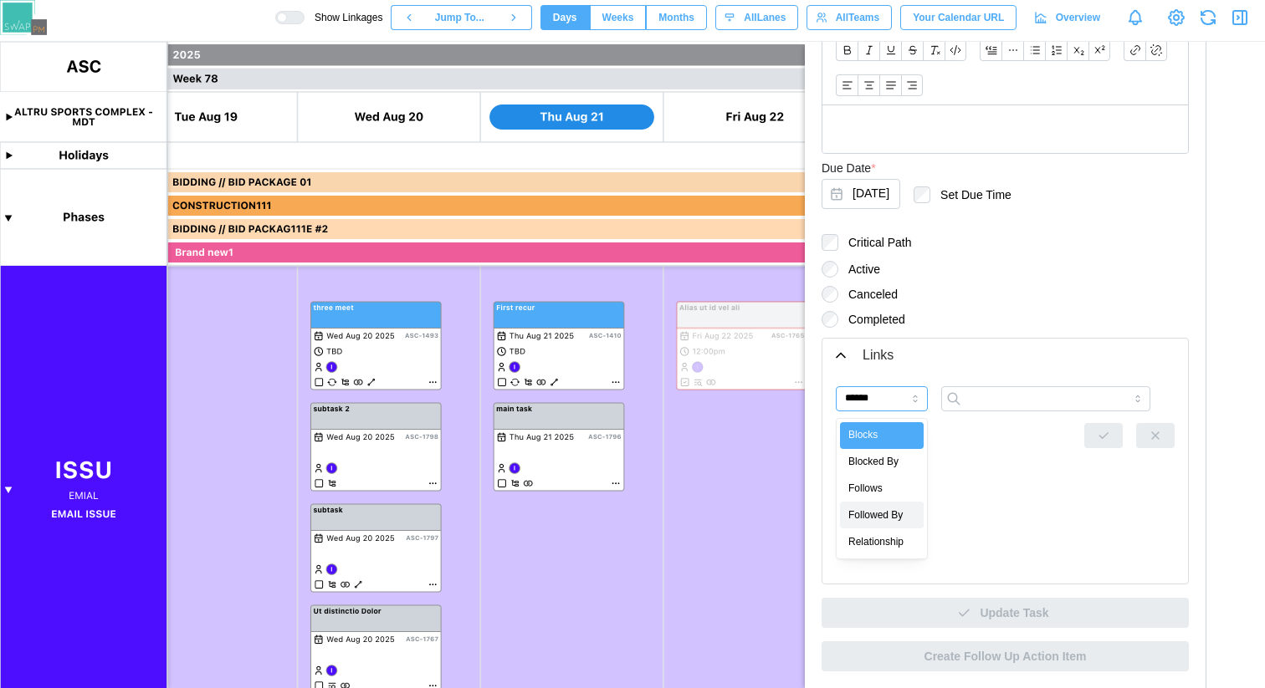
type input "**********"
click at [997, 407] on input "search" at bounding box center [1045, 398] width 209 height 25
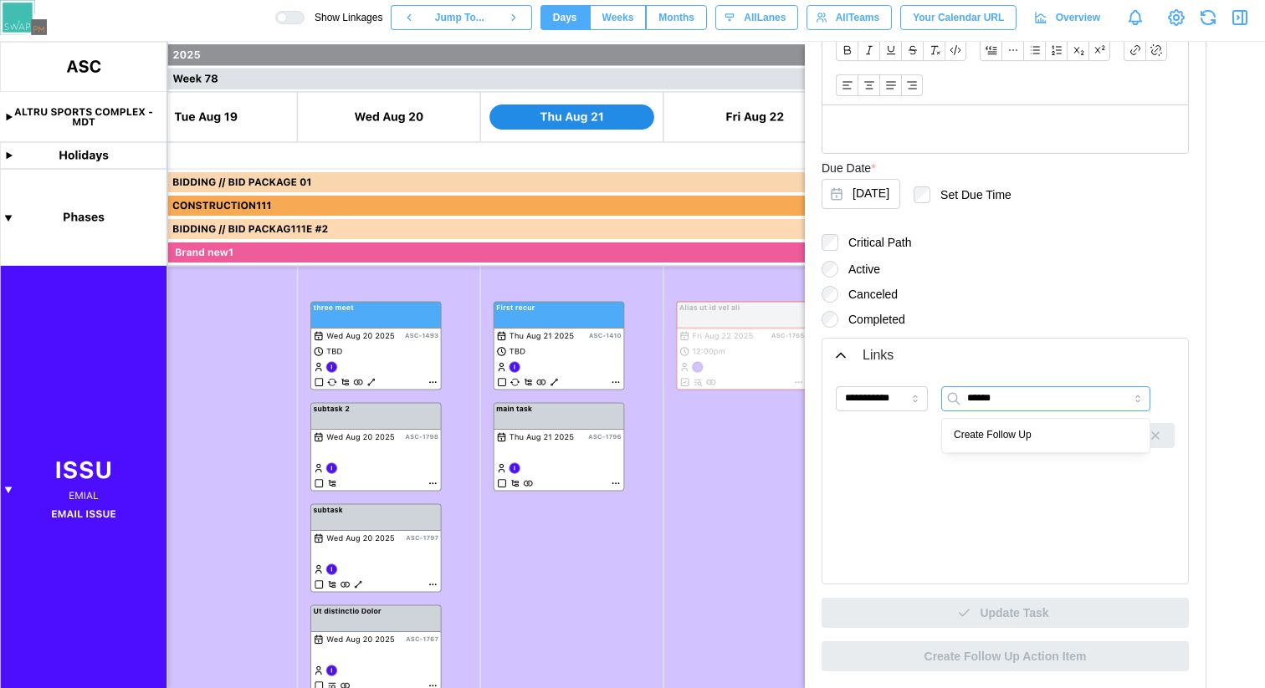
type input "*******"
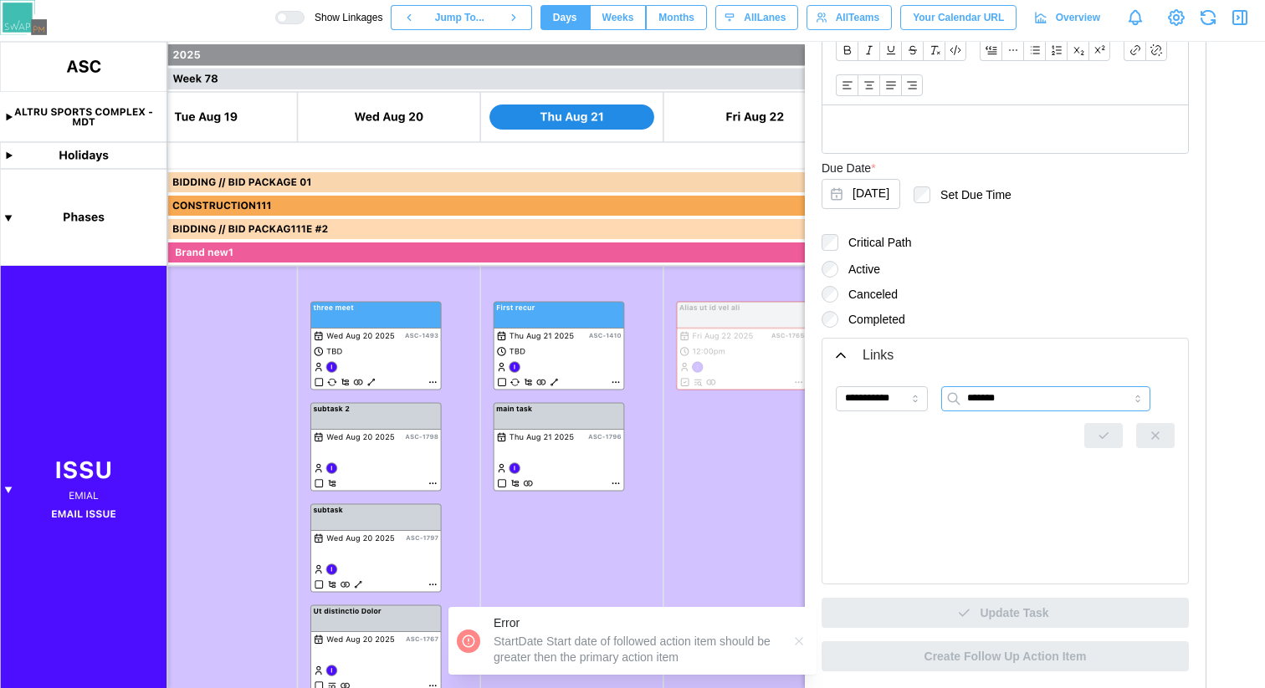
click at [1035, 407] on input "*******" at bounding box center [1045, 398] width 209 height 25
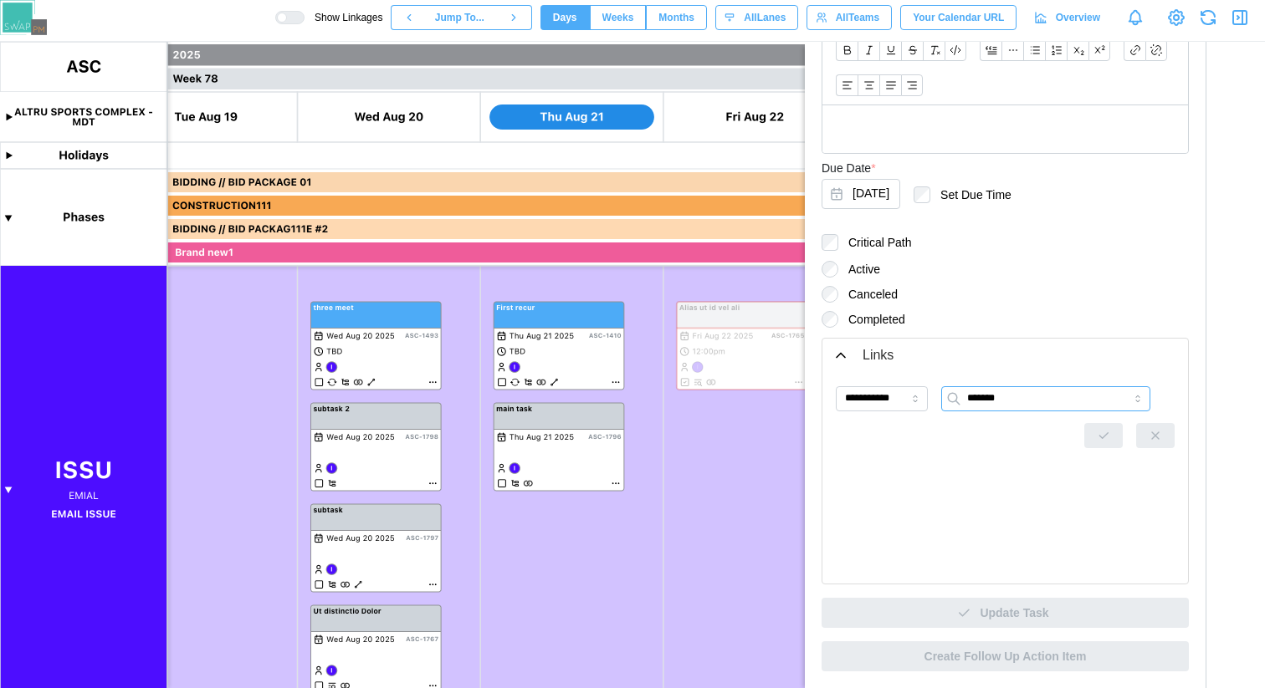
click at [1011, 403] on input "*******" at bounding box center [1045, 398] width 209 height 25
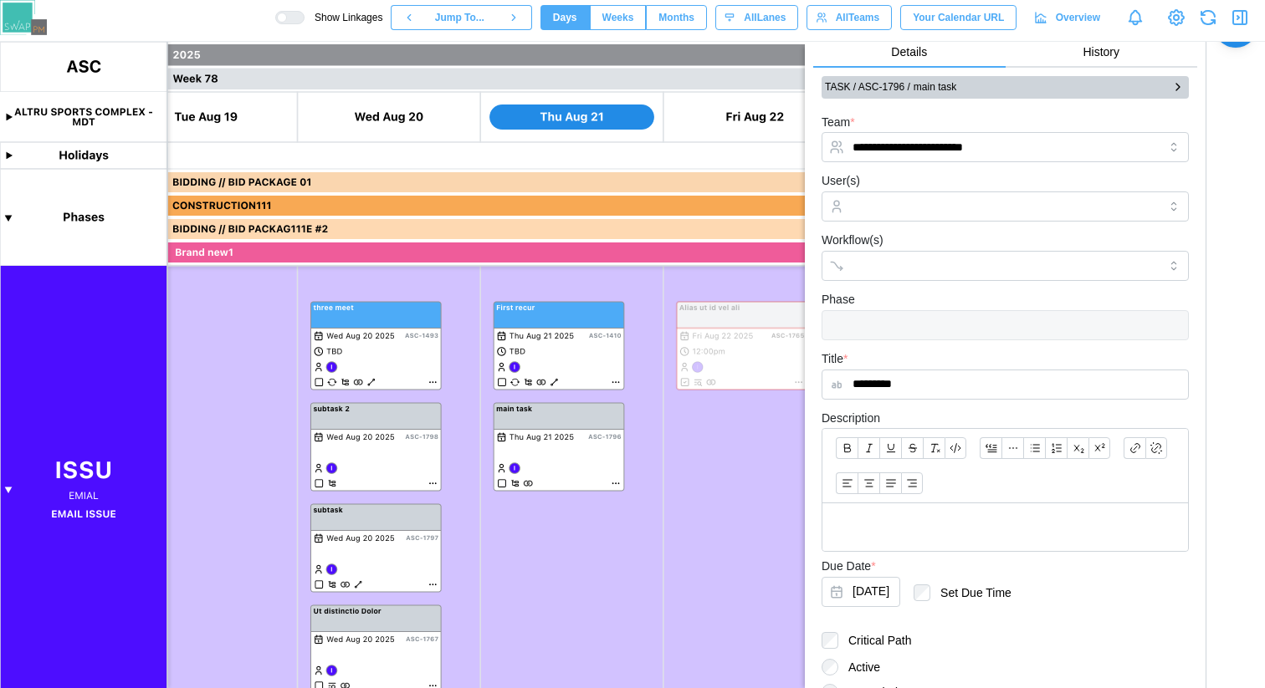
scroll to position [0, 0]
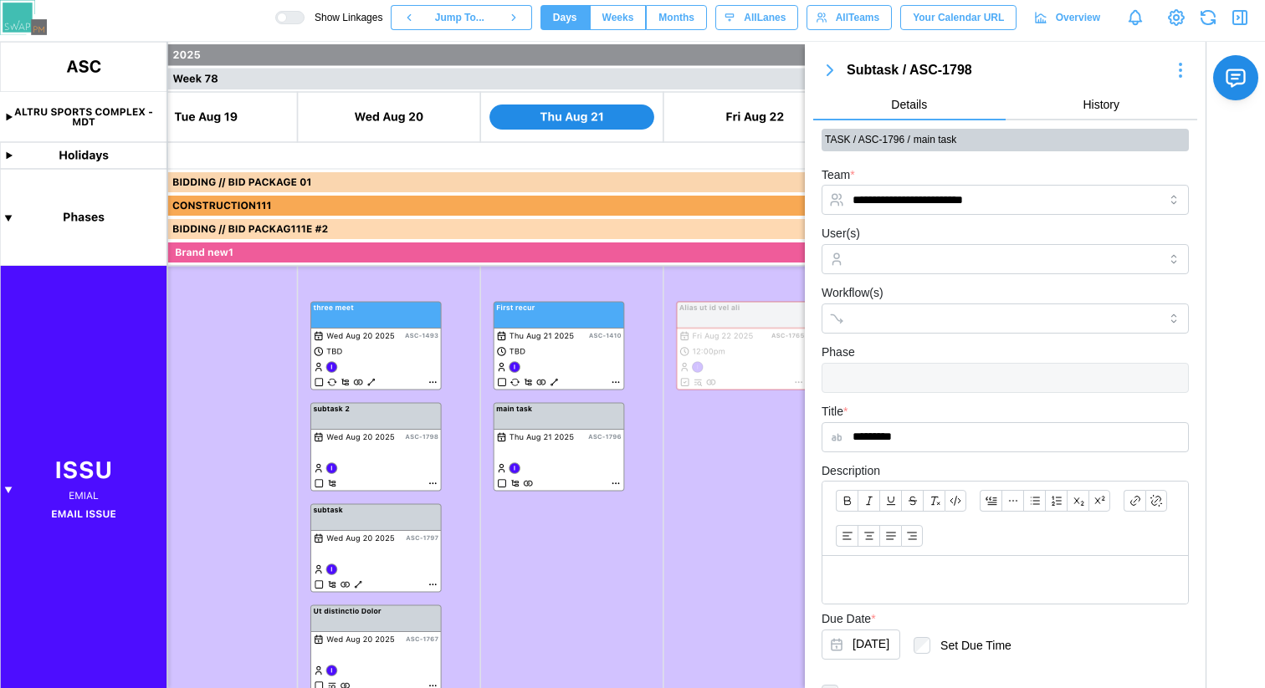
type input "*********"
click at [827, 69] on icon "button" at bounding box center [830, 70] width 20 height 20
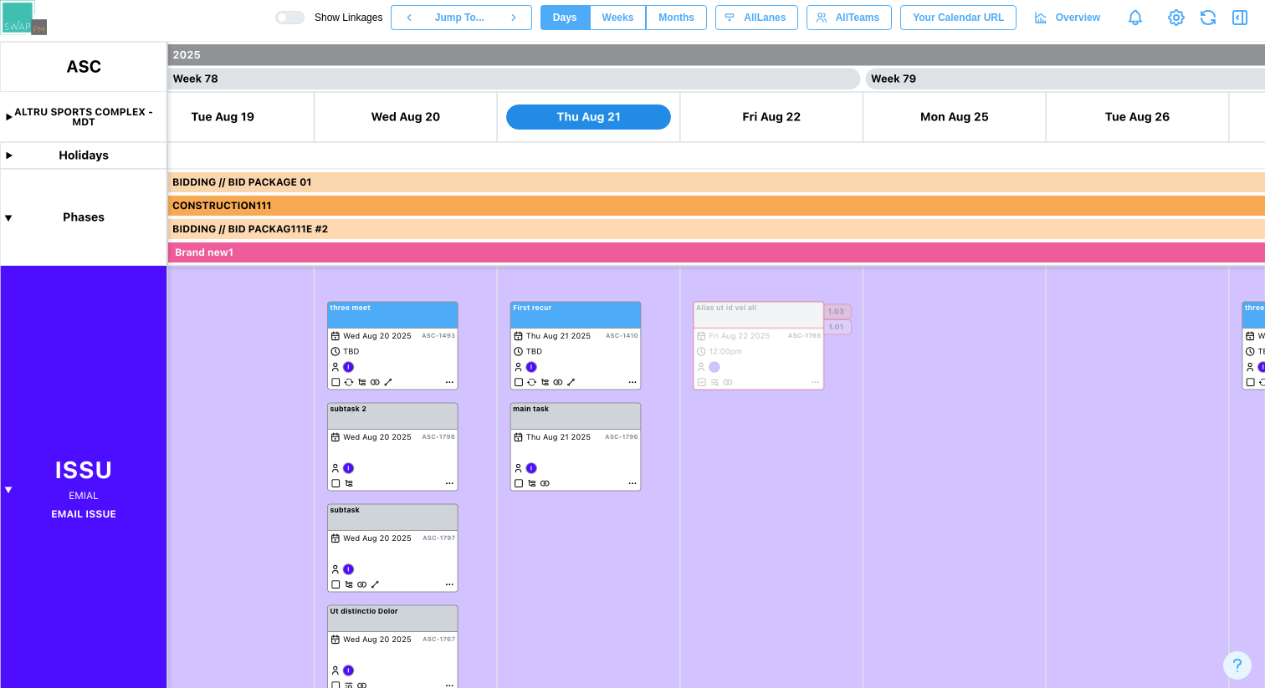
scroll to position [0, 70572]
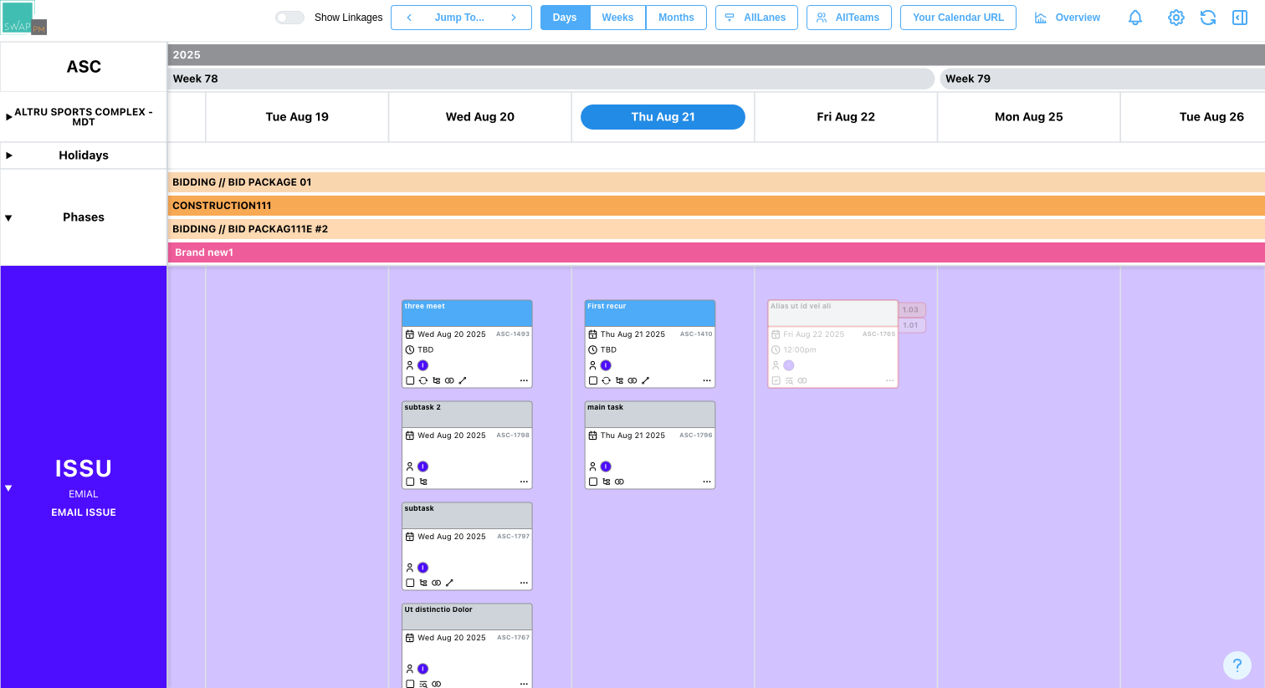
drag, startPoint x: 475, startPoint y: 409, endPoint x: 304, endPoint y: 415, distance: 171.6
click at [304, 415] on canvas at bounding box center [632, 365] width 1265 height 647
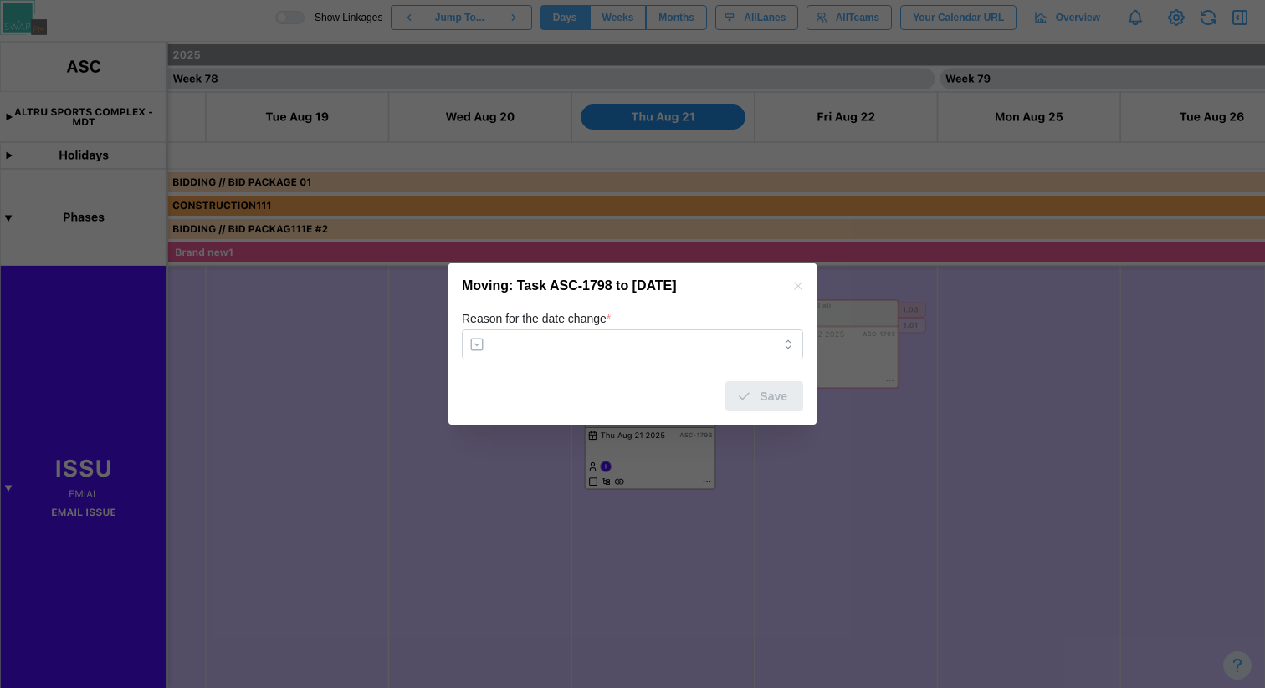
click at [678, 316] on div "Reason for the date change *" at bounding box center [632, 334] width 341 height 51
click at [657, 360] on form "Reason for the date change * Save" at bounding box center [632, 360] width 341 height 103
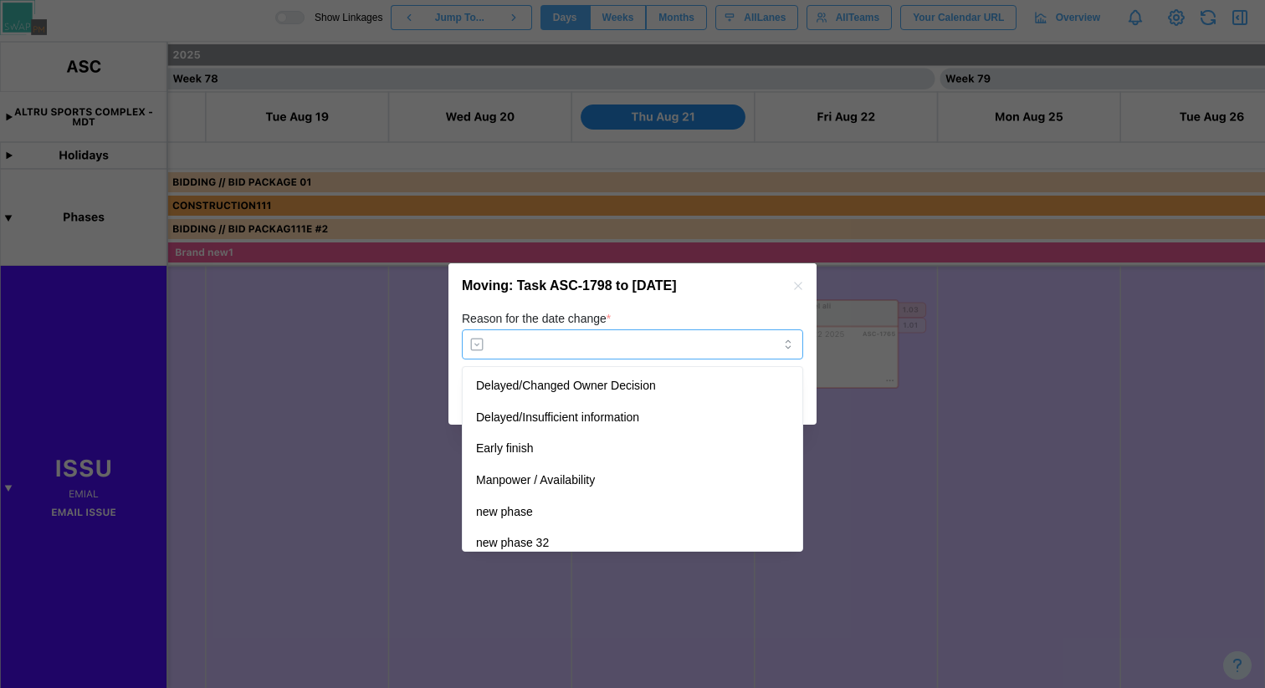
click at [656, 354] on input "Reason for the date change *" at bounding box center [632, 345] width 341 height 30
type input "**********"
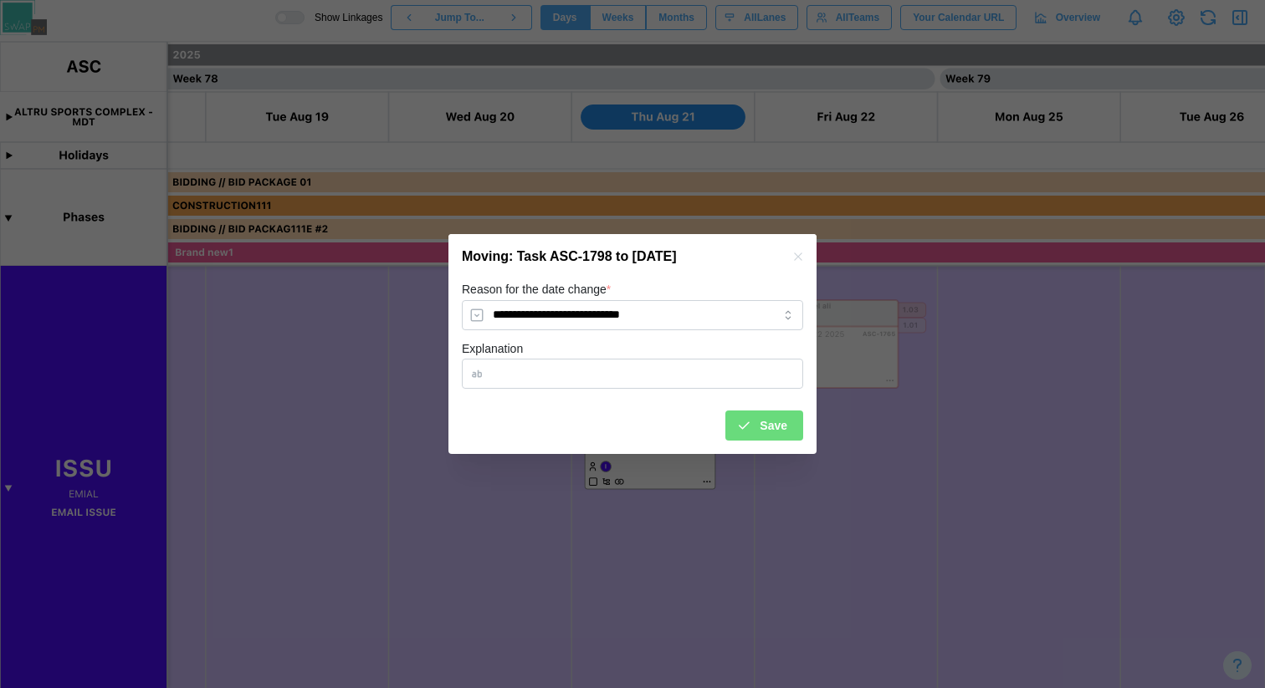
click at [784, 425] on span "Save" at bounding box center [774, 426] width 28 height 28
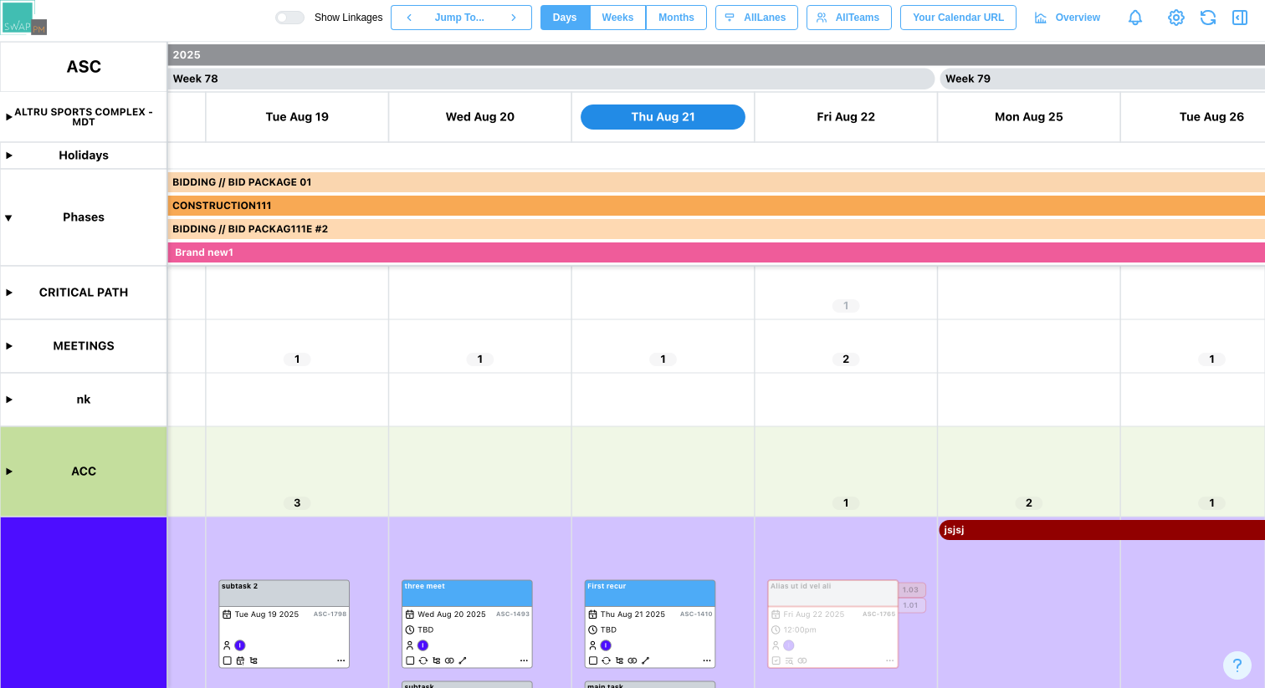
scroll to position [242, 0]
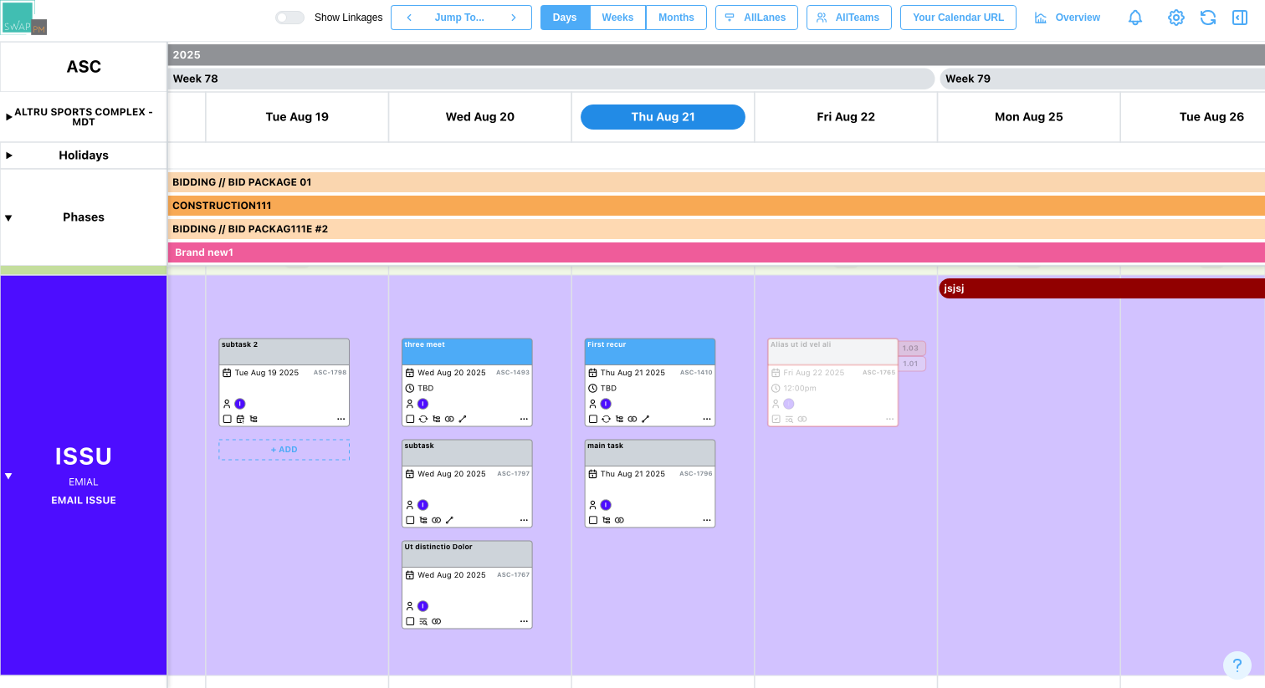
click at [336, 421] on canvas at bounding box center [632, 365] width 1265 height 647
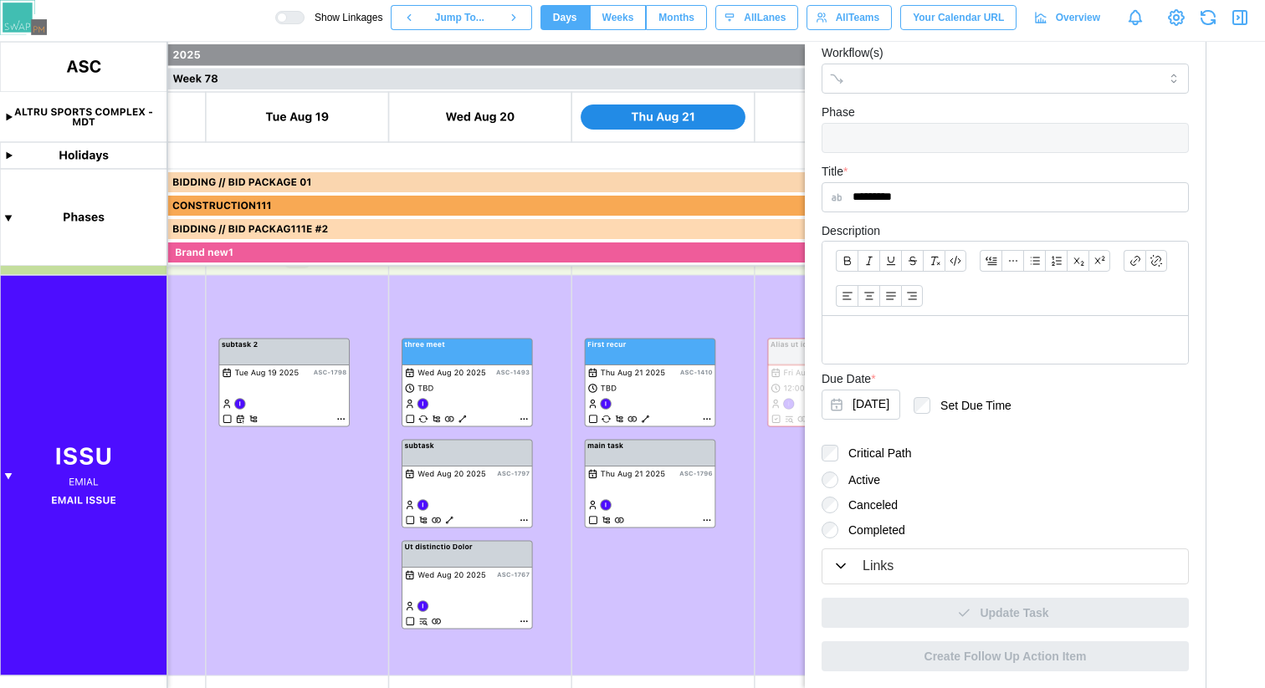
click at [922, 561] on div "Links" at bounding box center [1005, 566] width 346 height 21
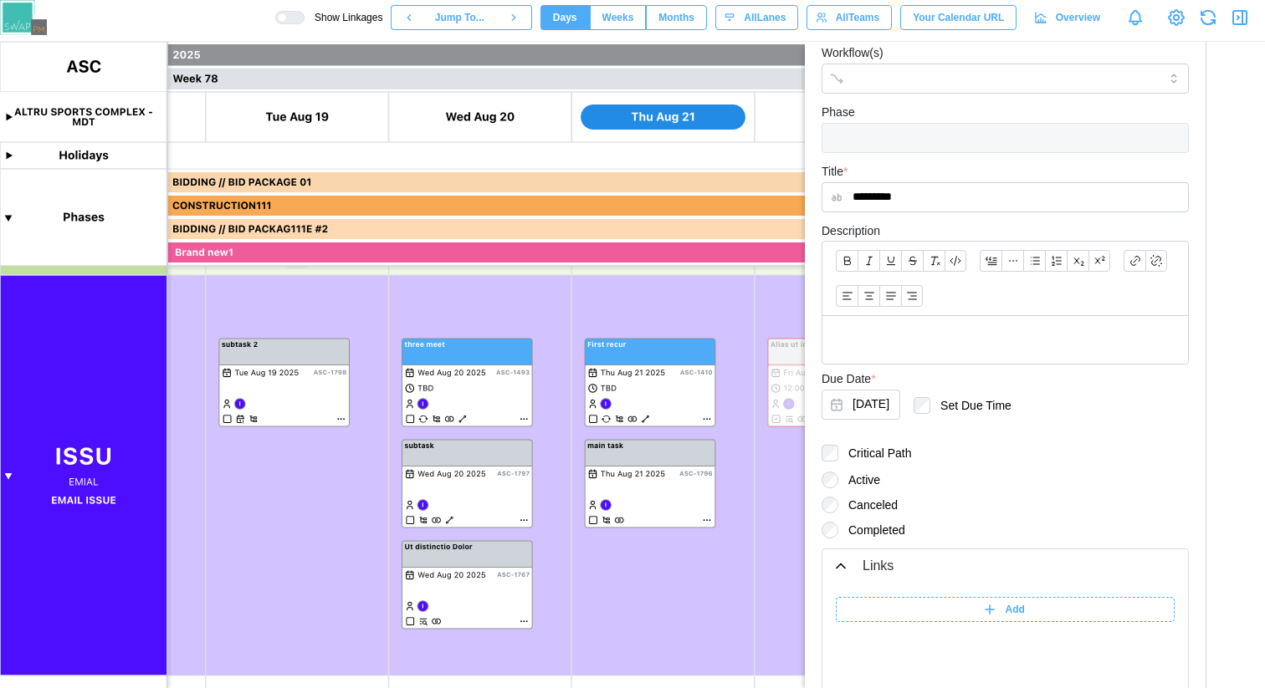
scroll to position [451, 0]
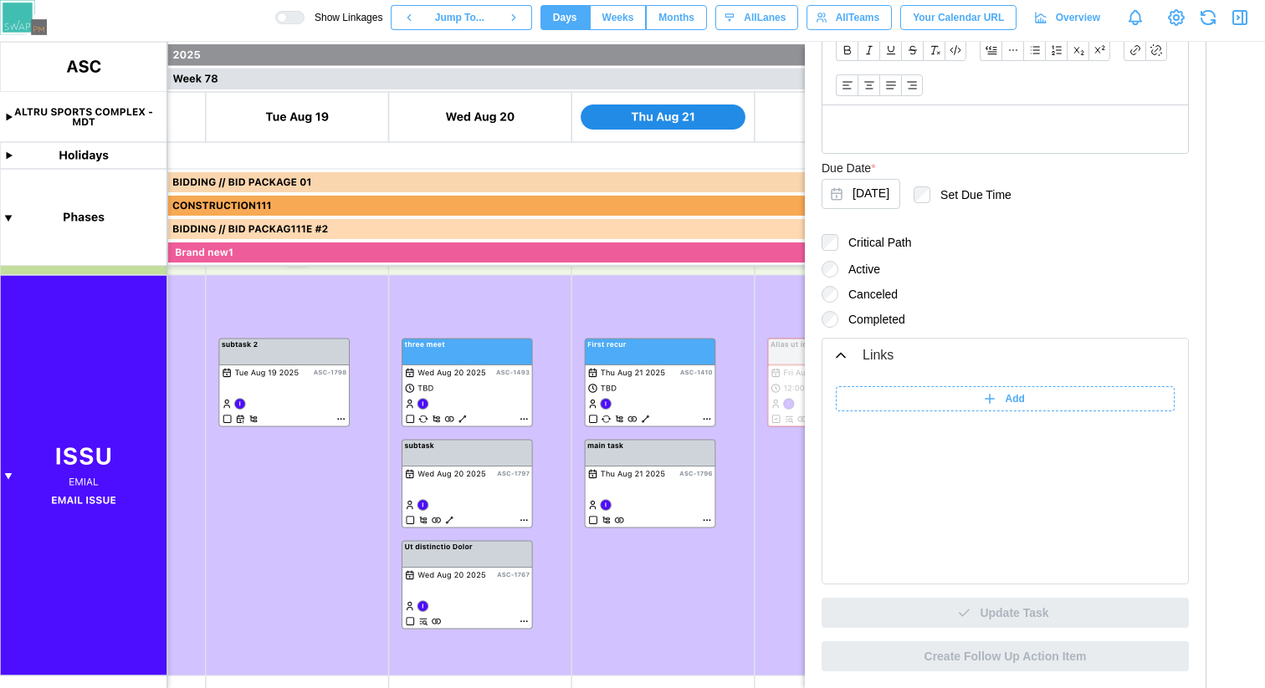
click at [983, 404] on icon at bounding box center [989, 399] width 15 height 15
click at [867, 396] on input "******" at bounding box center [882, 398] width 92 height 25
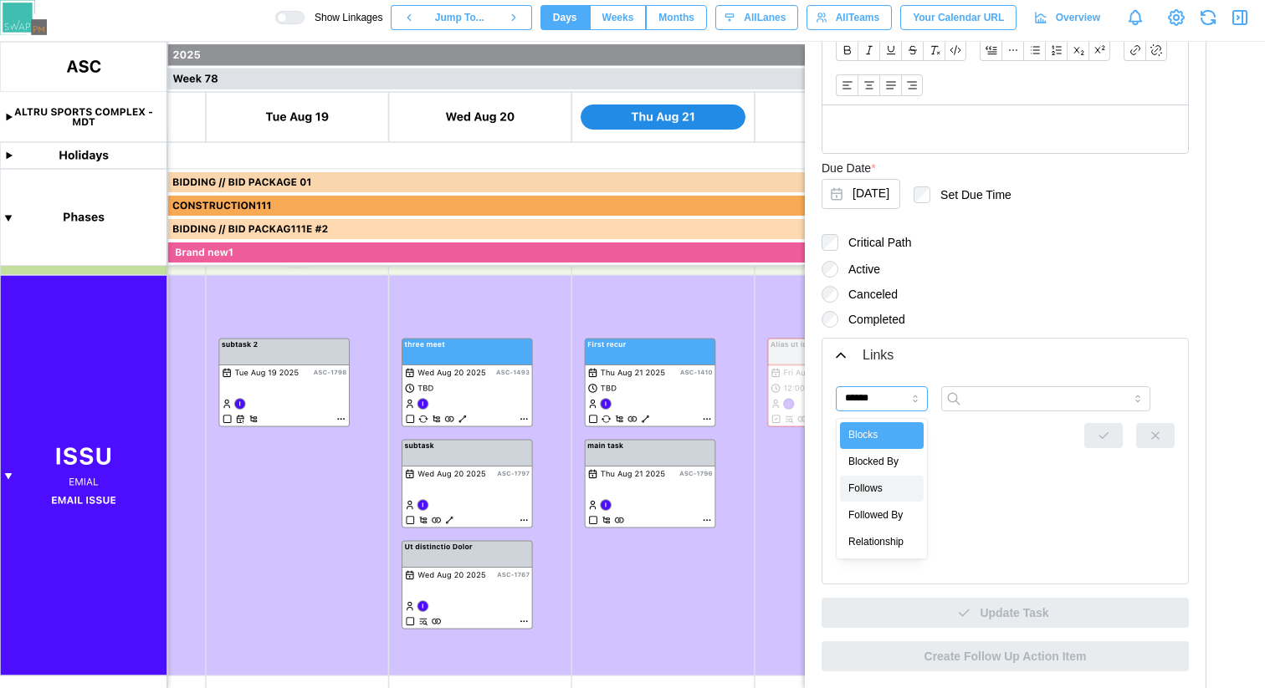
type input "**********"
click at [977, 402] on input "search" at bounding box center [1045, 398] width 209 height 25
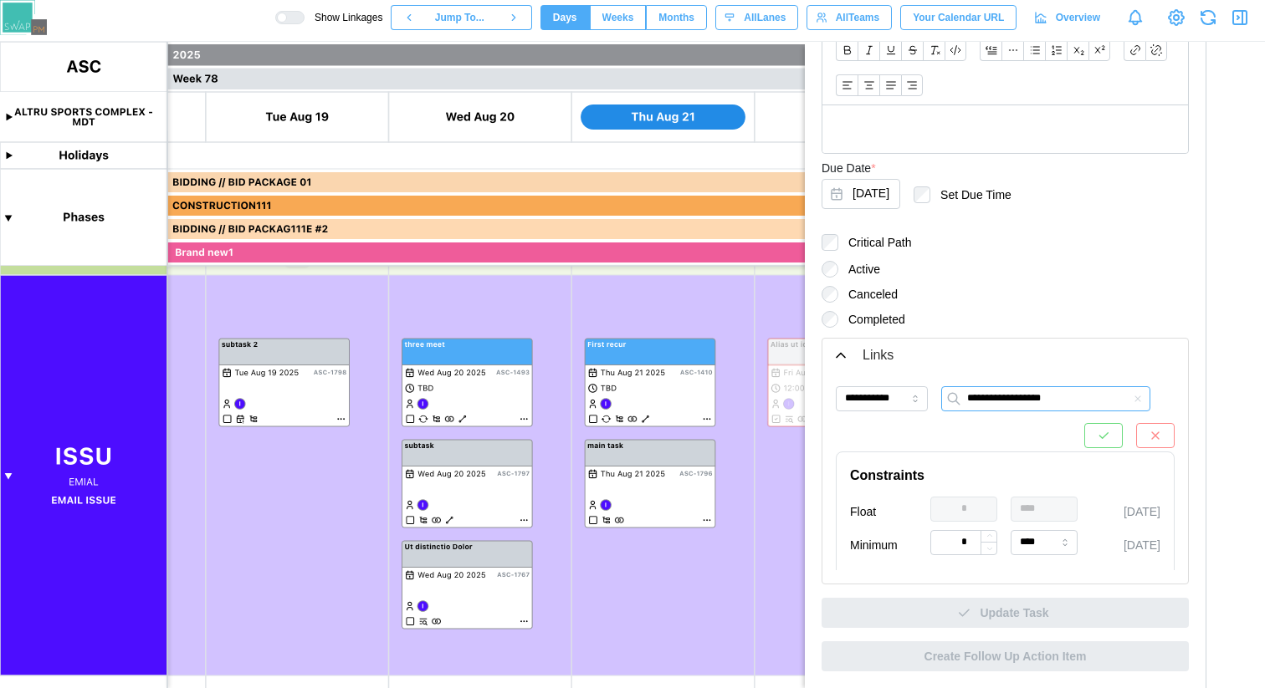
type input "**********"
click at [1088, 438] on button "button" at bounding box center [1103, 435] width 38 height 25
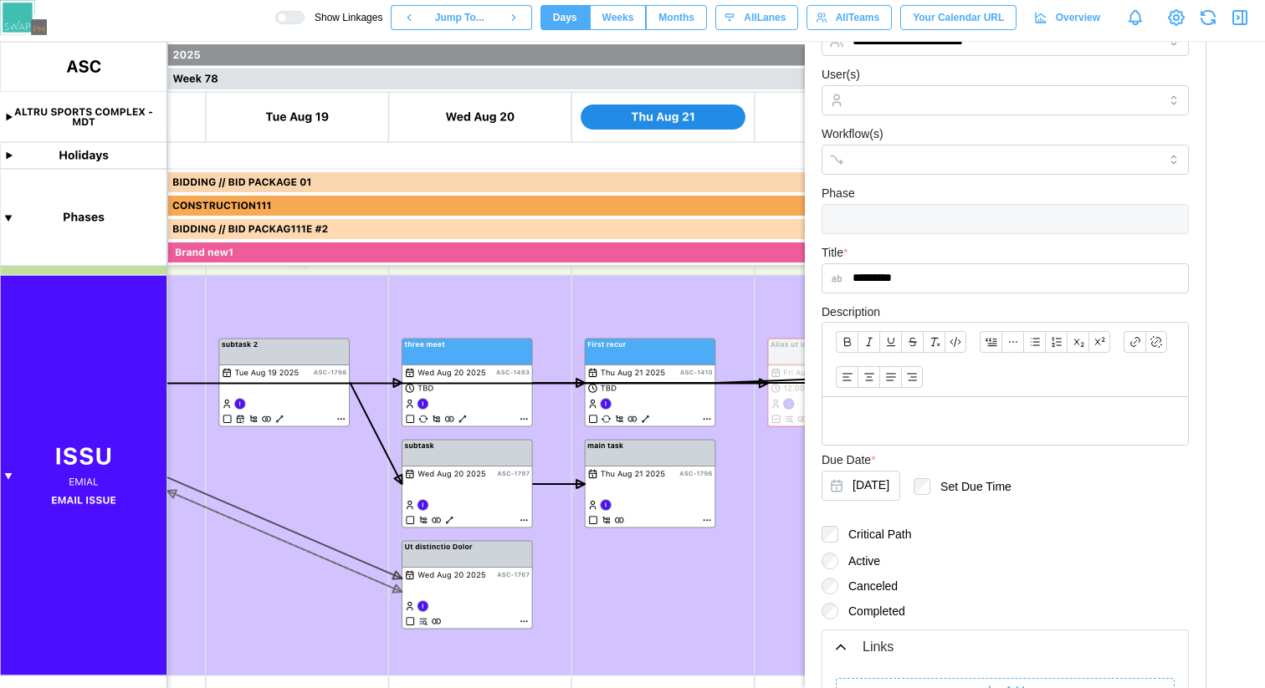
scroll to position [0, 0]
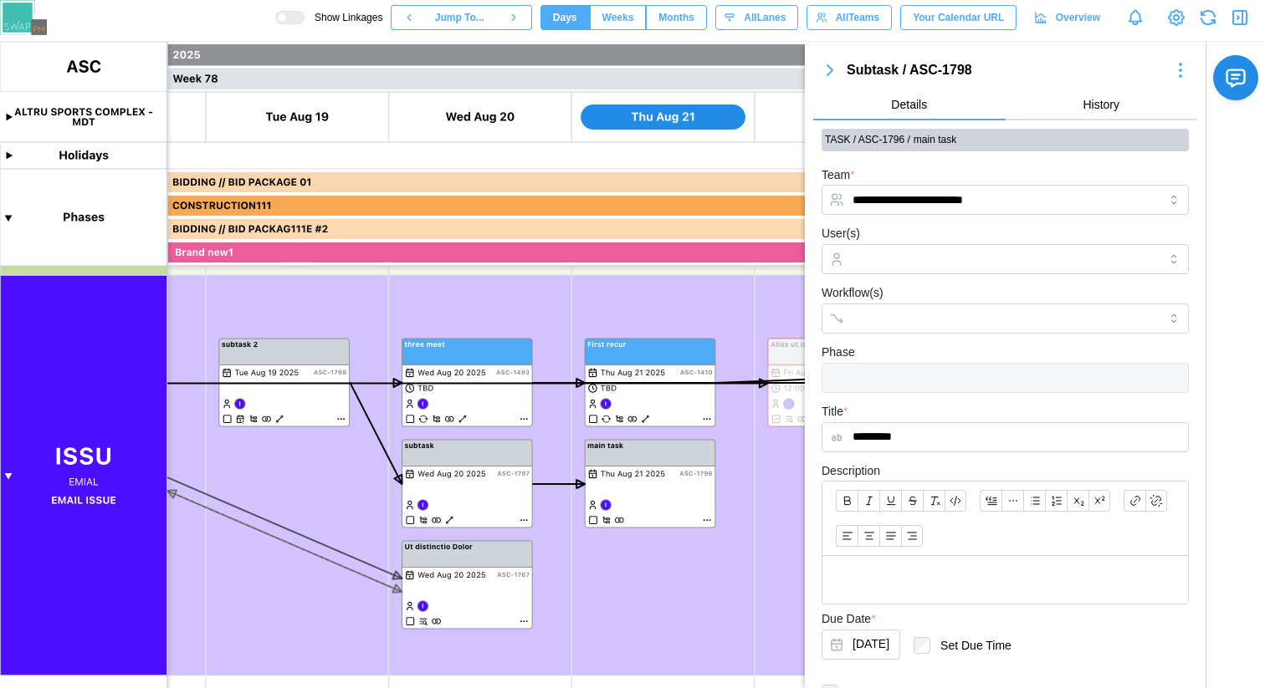
click at [825, 72] on icon "button" at bounding box center [830, 70] width 20 height 20
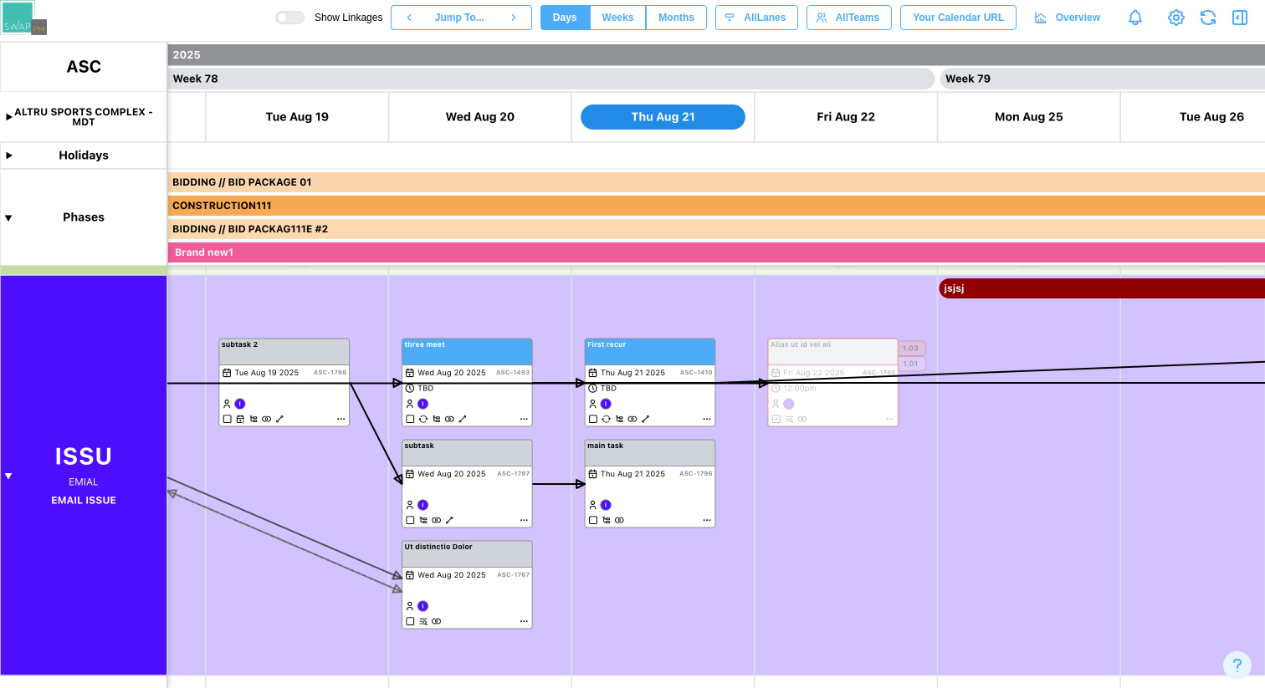
click at [279, 15] on div at bounding box center [282, 18] width 10 height 10
